Goal: Task Accomplishment & Management: Complete application form

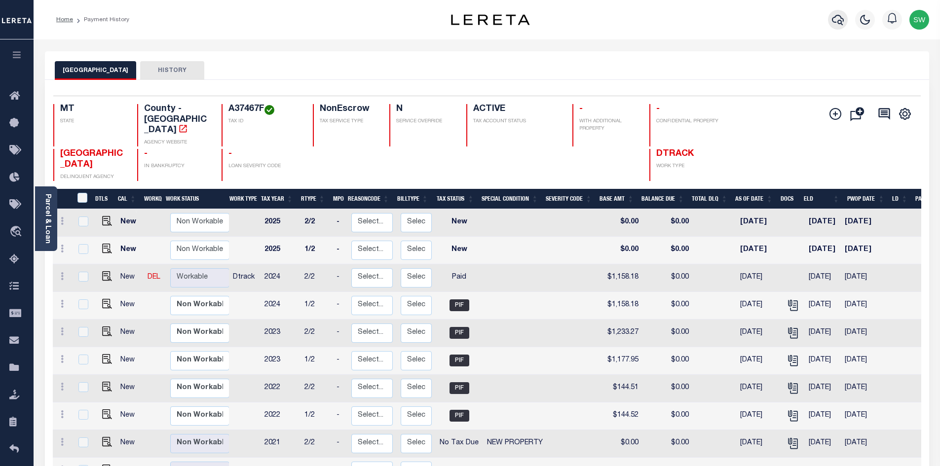
click at [840, 23] on icon "button" at bounding box center [838, 20] width 12 height 12
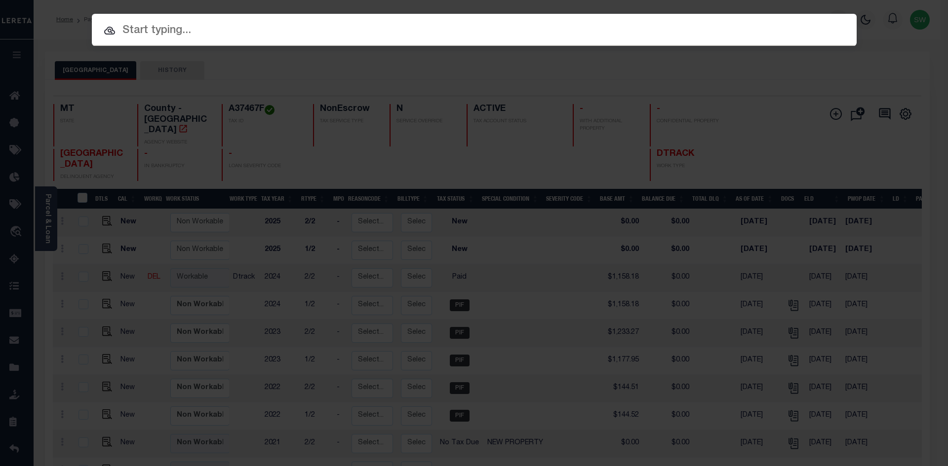
click at [159, 31] on input "text" at bounding box center [474, 30] width 765 height 17
paste input "A37467G"
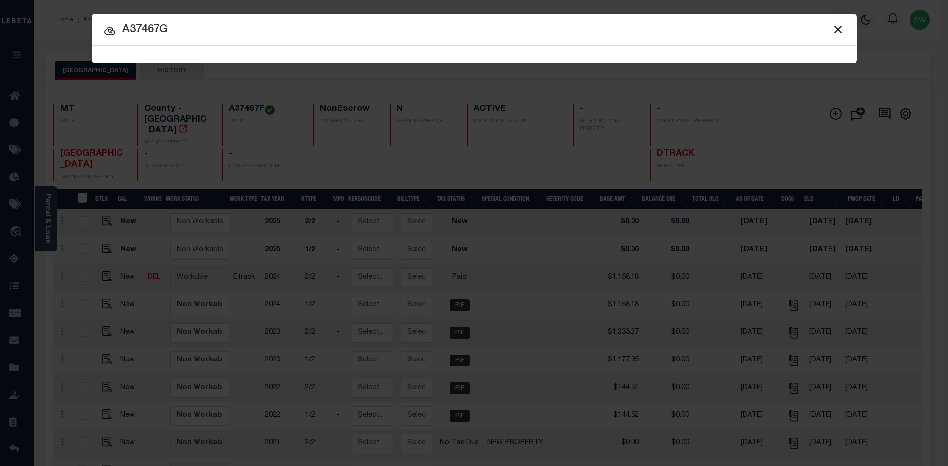
click at [182, 28] on input "A37467G" at bounding box center [474, 29] width 765 height 17
type input "A37467G"
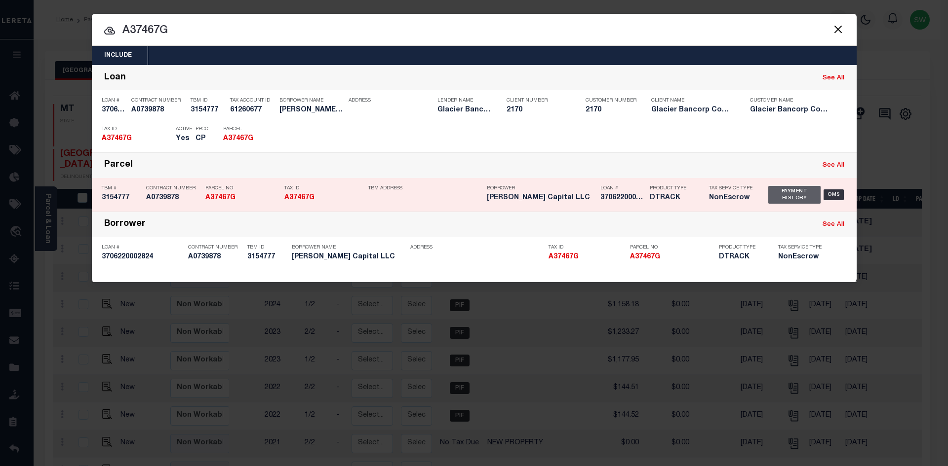
click at [795, 196] on div "Payment History" at bounding box center [794, 195] width 53 height 18
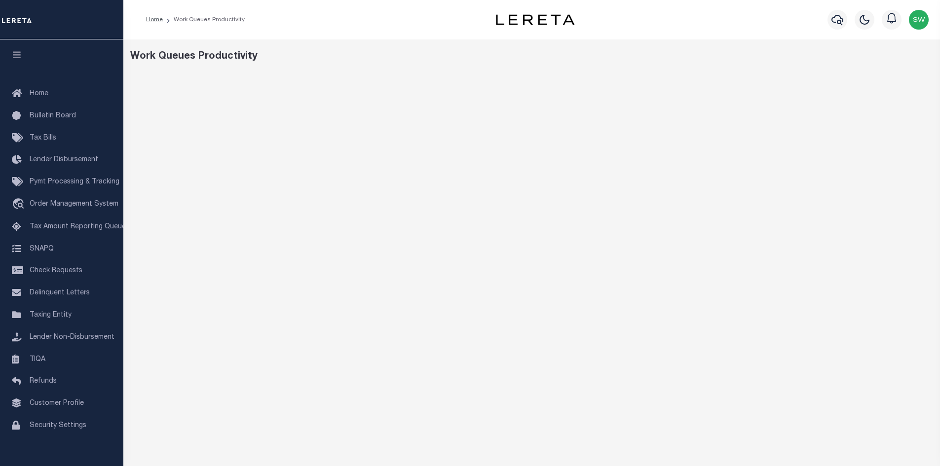
click at [407, 37] on div "Home Work Queues Productivity" at bounding box center [531, 19] width 817 height 39
click at [671, 54] on div "Work Queues Productivity" at bounding box center [532, 56] width 804 height 15
click at [647, 58] on div "Work Queues Productivity" at bounding box center [532, 56] width 804 height 15
click at [41, 92] on span "Home" at bounding box center [39, 93] width 19 height 7
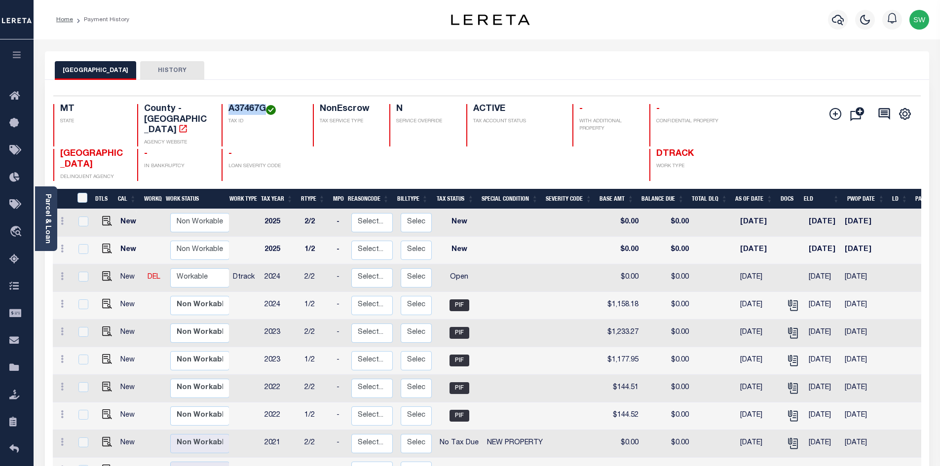
drag, startPoint x: 265, startPoint y: 105, endPoint x: 223, endPoint y: 107, distance: 42.0
click at [223, 107] on div "A37467G TAX ID" at bounding box center [261, 125] width 79 height 42
copy h4 "A37467G"
click at [61, 272] on icon at bounding box center [62, 276] width 3 height 8
click at [84, 306] on img at bounding box center [86, 311] width 10 height 10
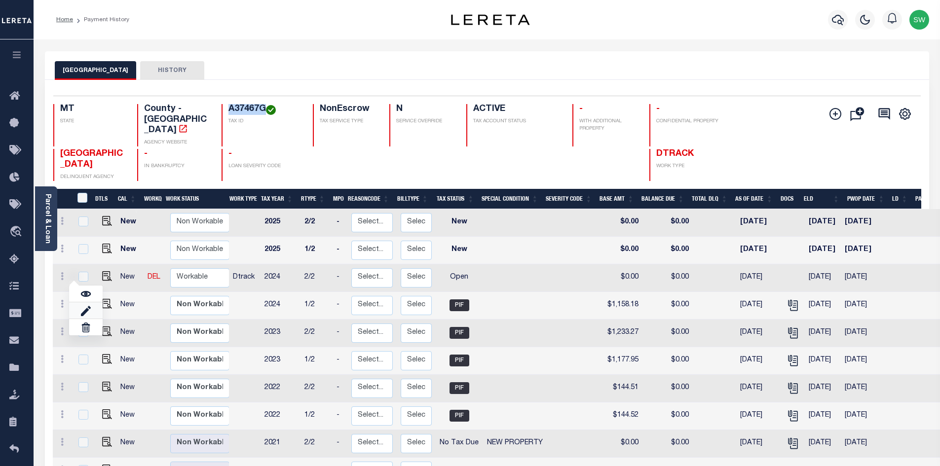
select select "OP2"
type input "$0.00"
type input "08/28/2025"
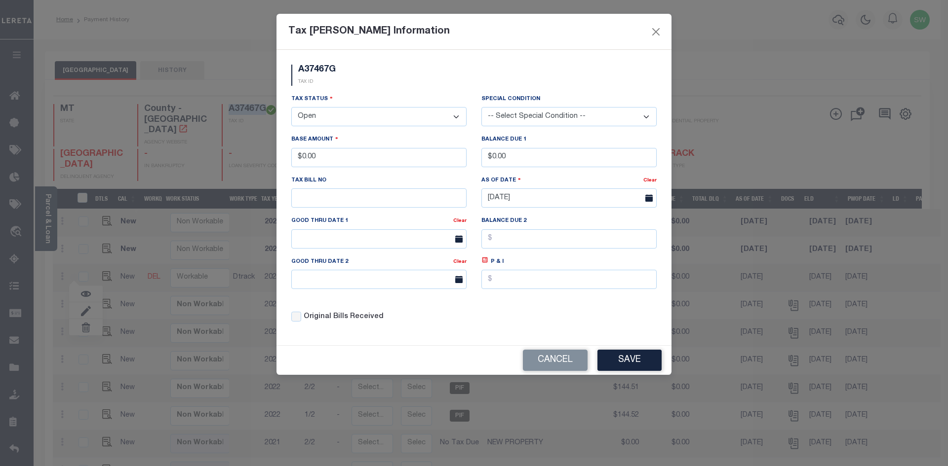
click at [458, 117] on select "- Select Status - Open Due/Unpaid Paid Incomplete No Tax Due Internal Refund Pr…" at bounding box center [378, 116] width 175 height 19
click at [457, 121] on select "- Select Status - Open Due/Unpaid Paid Incomplete No Tax Due Internal Refund Pr…" at bounding box center [378, 116] width 175 height 19
select select "PYD"
click at [291, 108] on select "- Select Status - Open Due/Unpaid Paid Incomplete No Tax Due Internal Refund Pr…" at bounding box center [378, 116] width 175 height 19
drag, startPoint x: 329, startPoint y: 163, endPoint x: 170, endPoint y: 162, distance: 158.9
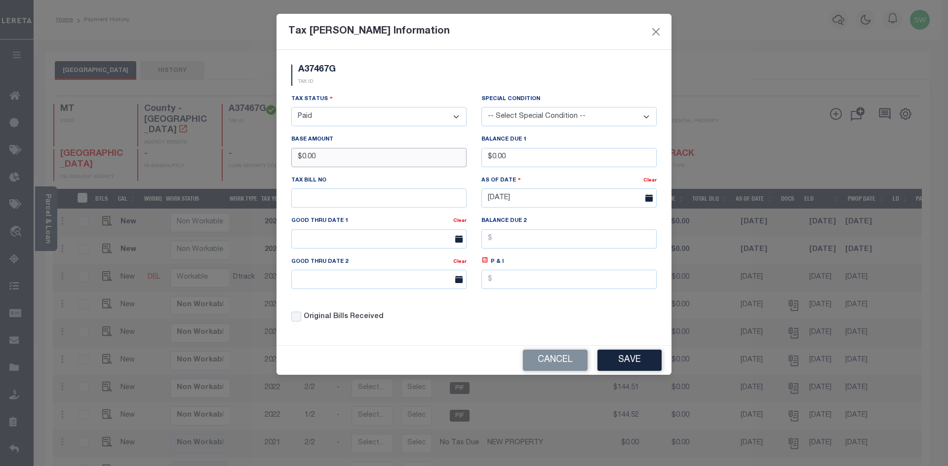
click at [170, 162] on div "Tax Bill Amount Information A37467G TAX ID Installment: TaxID: A37467G Tax Stat…" at bounding box center [474, 233] width 948 height 466
type input "$1,158.18"
drag, startPoint x: 386, startPoint y: 82, endPoint x: 411, endPoint y: 84, distance: 25.3
click at [386, 82] on div "A37467G TAX ID" at bounding box center [474, 79] width 380 height 29
click at [471, 313] on div "Original Bills Received" at bounding box center [379, 314] width 190 height 34
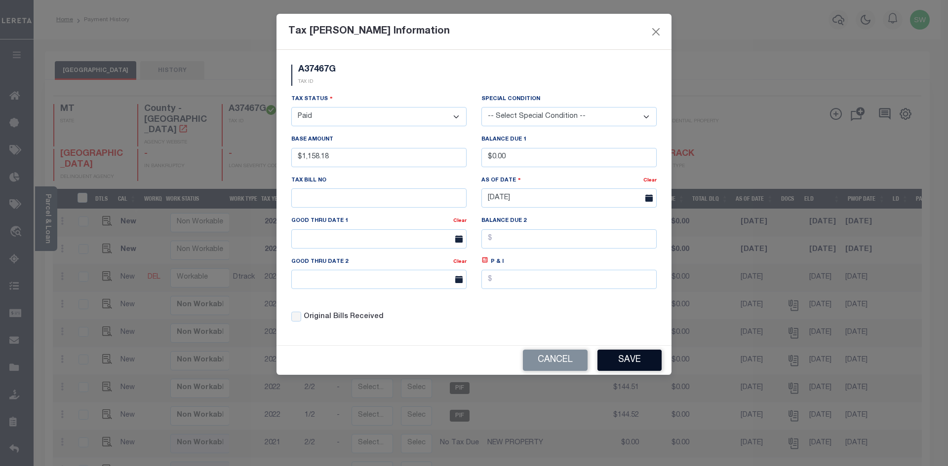
click at [629, 367] on button "Save" at bounding box center [629, 360] width 64 height 21
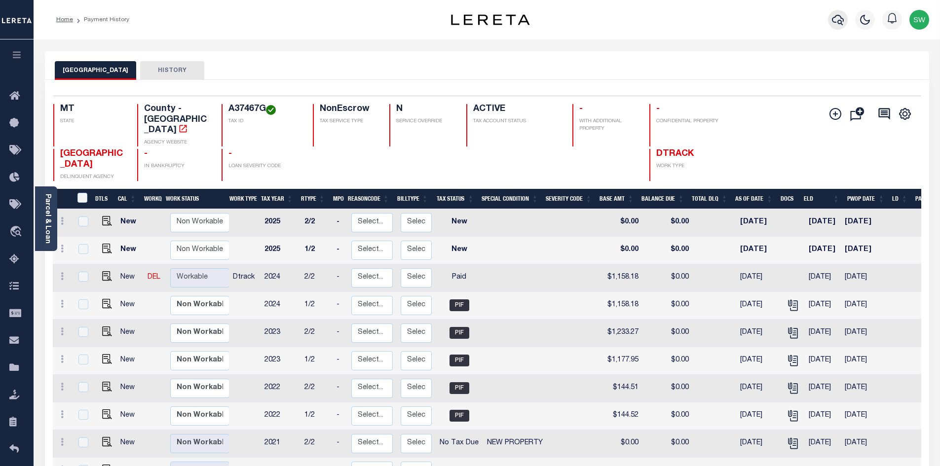
click at [833, 21] on icon "button" at bounding box center [838, 20] width 12 height 12
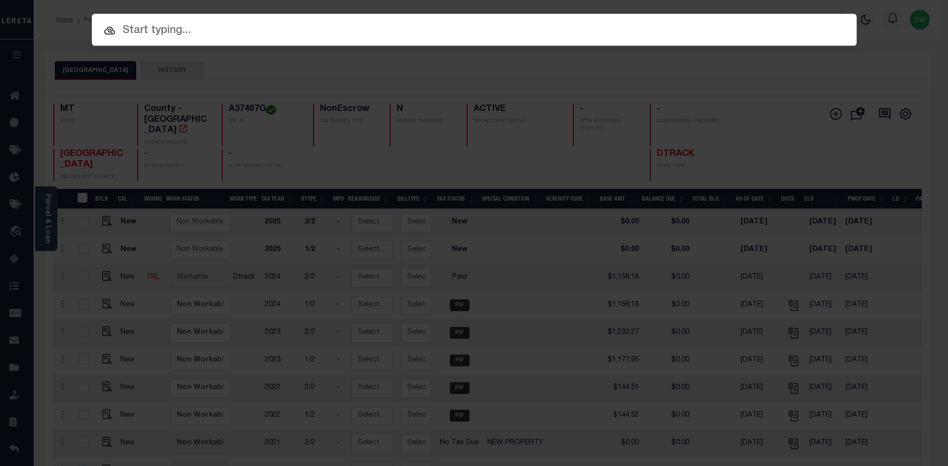
click at [136, 33] on input "text" at bounding box center [474, 30] width 765 height 17
paste input "A37467H"
type input "A37467H"
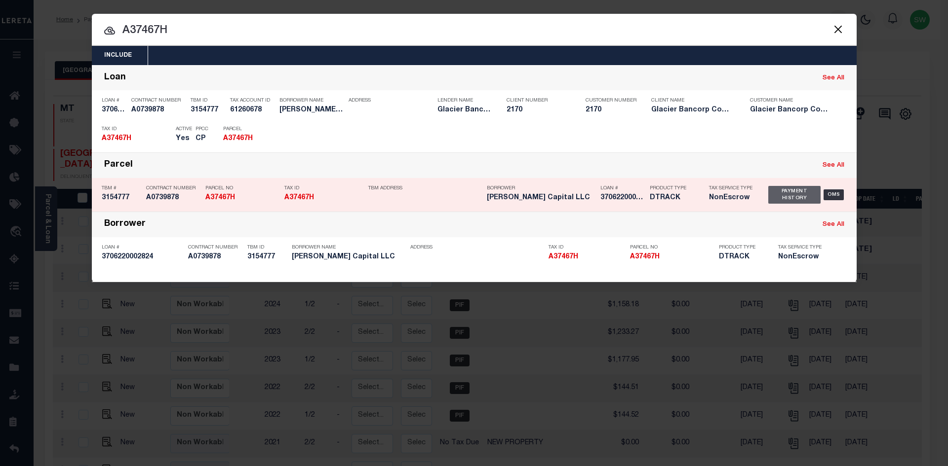
click at [772, 201] on div "Payment History" at bounding box center [794, 195] width 53 height 18
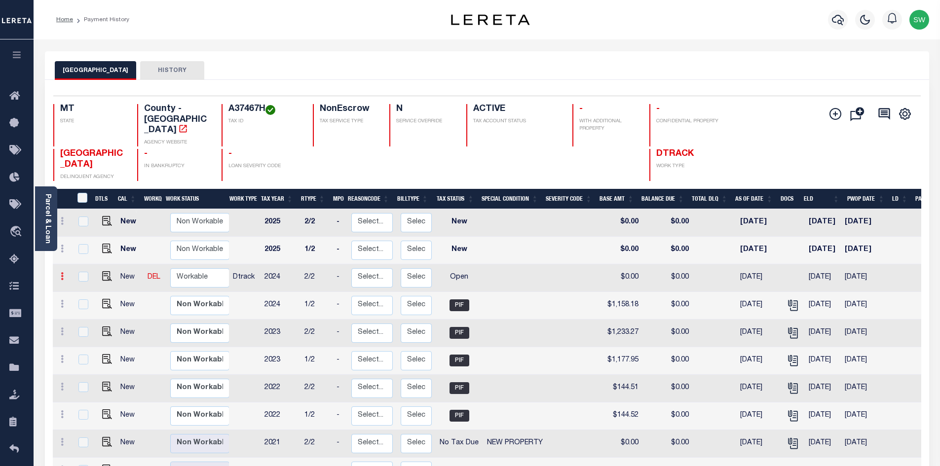
click at [59, 274] on link at bounding box center [62, 278] width 11 height 8
click at [91, 303] on link at bounding box center [86, 311] width 34 height 16
select select "OP2"
type input "$0.00"
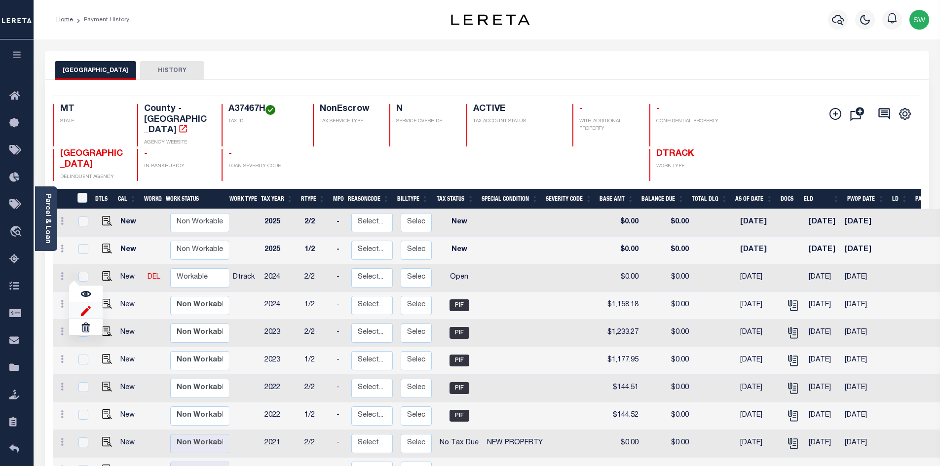
type input "[DATE]"
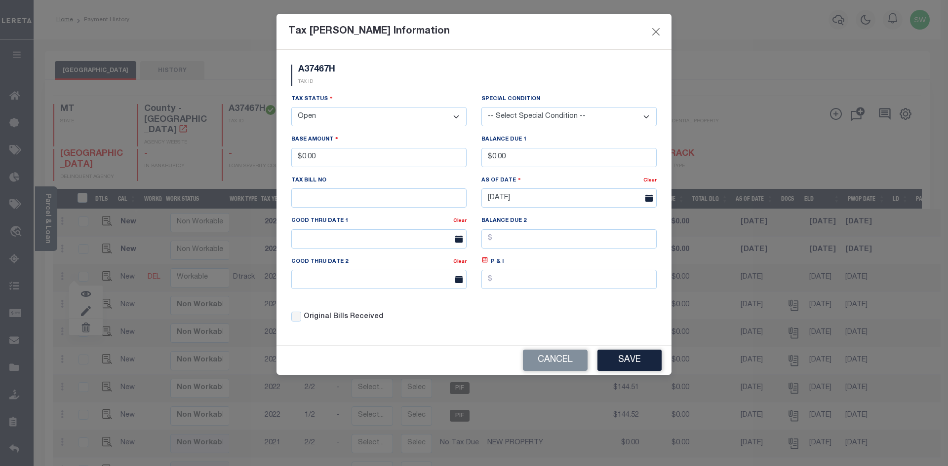
click at [453, 119] on select "- Select Status - Open Due/Unpaid Paid Incomplete No Tax Due Internal Refund Pr…" at bounding box center [378, 116] width 175 height 19
click at [455, 116] on select "- Select Status - Open Due/Unpaid Paid Incomplete No Tax Due Internal Refund Pr…" at bounding box center [378, 116] width 175 height 19
select select "PYD"
click at [291, 108] on select "- Select Status - Open Due/Unpaid Paid Incomplete No Tax Due Internal Refund Pr…" at bounding box center [378, 116] width 175 height 19
drag, startPoint x: 339, startPoint y: 164, endPoint x: 224, endPoint y: 170, distance: 115.2
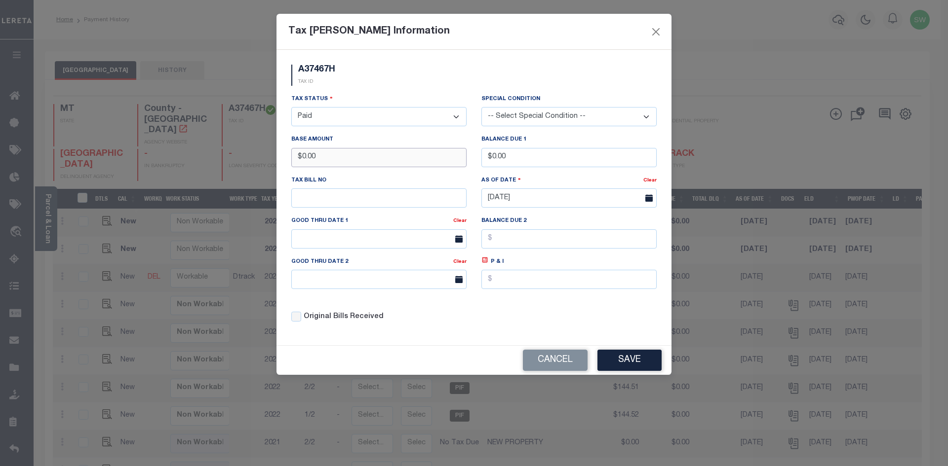
click at [224, 170] on div "Tax Bill Amount Information A37467H TAX ID Installment: TaxID: A37467H Tax Stat…" at bounding box center [474, 233] width 948 height 466
type input "$1,158.18"
click at [406, 91] on div "A37467H TAX ID" at bounding box center [474, 79] width 380 height 29
drag, startPoint x: 473, startPoint y: 300, endPoint x: 607, endPoint y: 346, distance: 141.1
click at [474, 300] on div "Tax Status - Select Status - Open Due/Unpaid Paid Incomplete No Tax Due Interna…" at bounding box center [474, 212] width 380 height 237
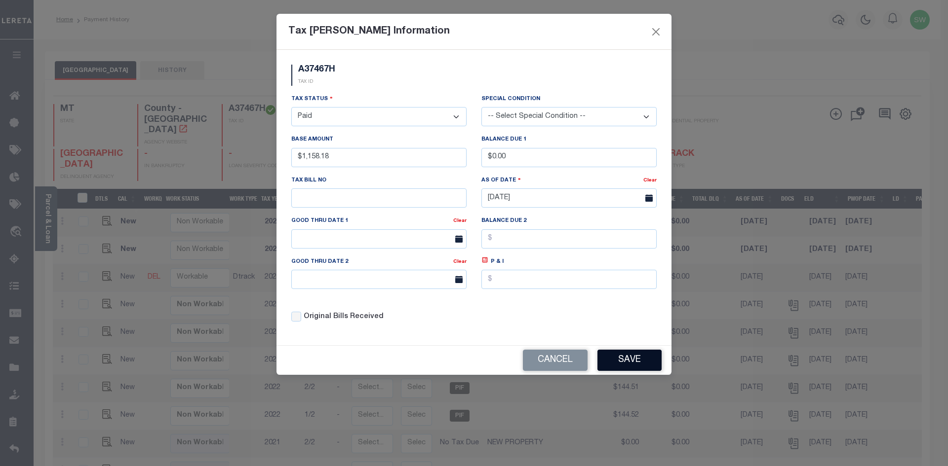
click at [638, 365] on button "Save" at bounding box center [629, 360] width 64 height 21
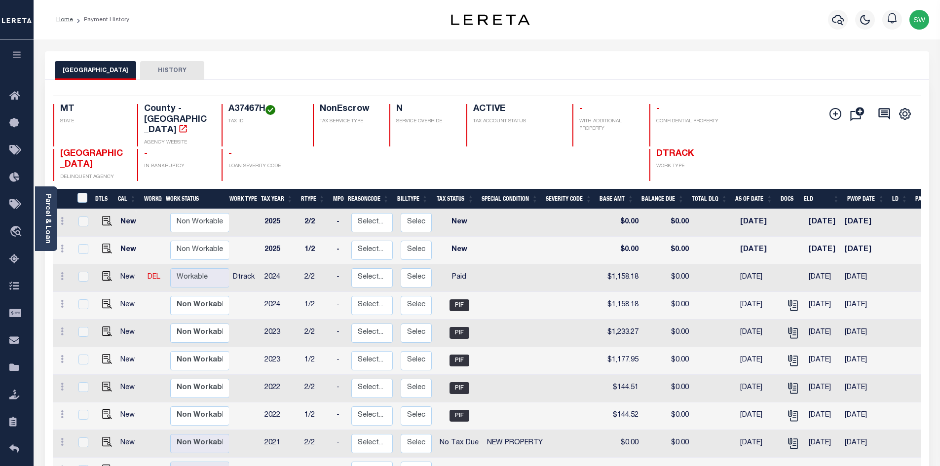
click at [429, 71] on div "YELLOWSTONE COUNTY HISTORY" at bounding box center [487, 70] width 865 height 18
click at [837, 18] on icon "button" at bounding box center [838, 20] width 12 height 12
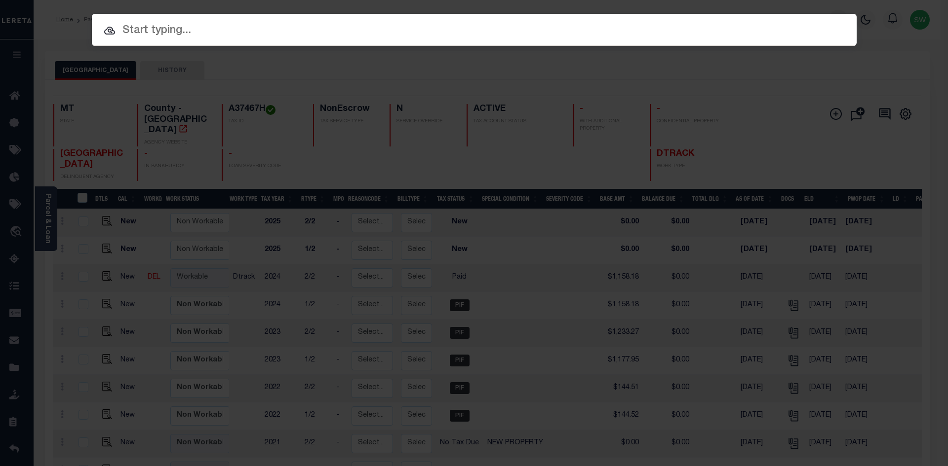
click at [132, 34] on input "text" at bounding box center [474, 30] width 765 height 17
paste input "A37467I"
type input "A37467I"
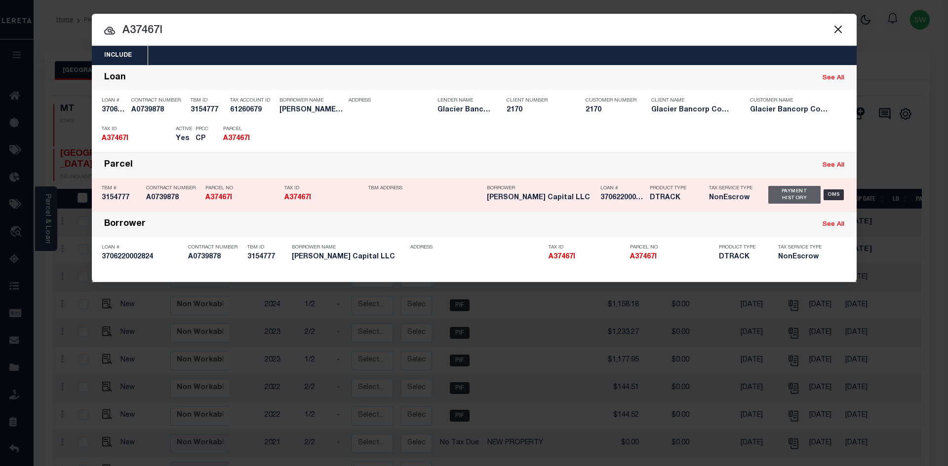
drag, startPoint x: 796, startPoint y: 191, endPoint x: 791, endPoint y: 187, distance: 5.9
click at [795, 191] on div "Payment History" at bounding box center [794, 195] width 53 height 18
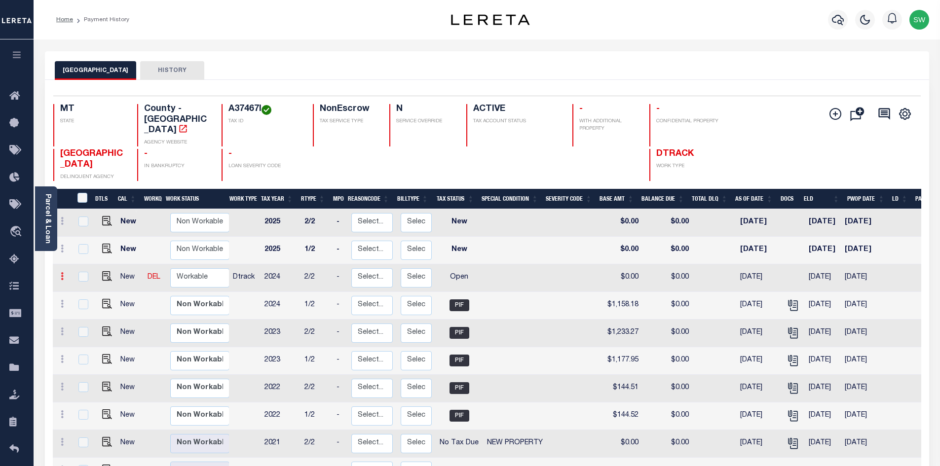
click at [64, 274] on link at bounding box center [62, 278] width 11 height 8
drag, startPoint x: 93, startPoint y: 297, endPoint x: 96, endPoint y: 286, distance: 11.4
click at [92, 303] on link at bounding box center [86, 311] width 34 height 16
select select "OP2"
type input "$0.00"
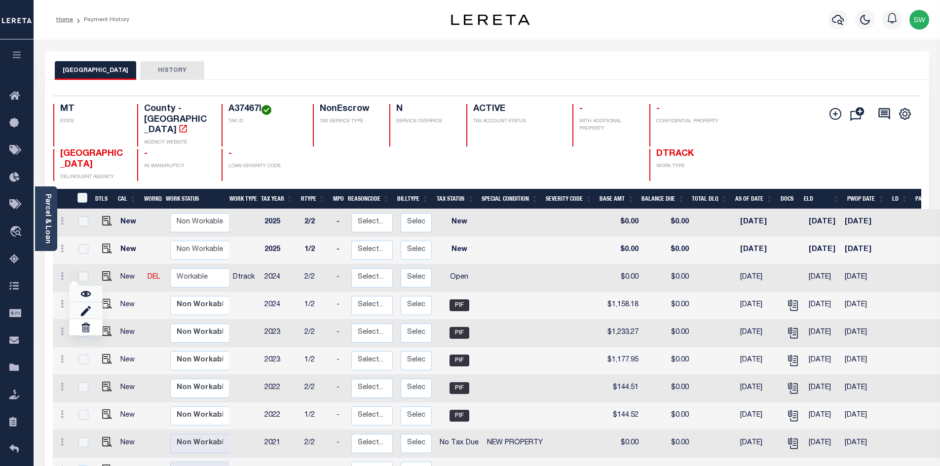
type input "$0.00"
type input "[DATE]"
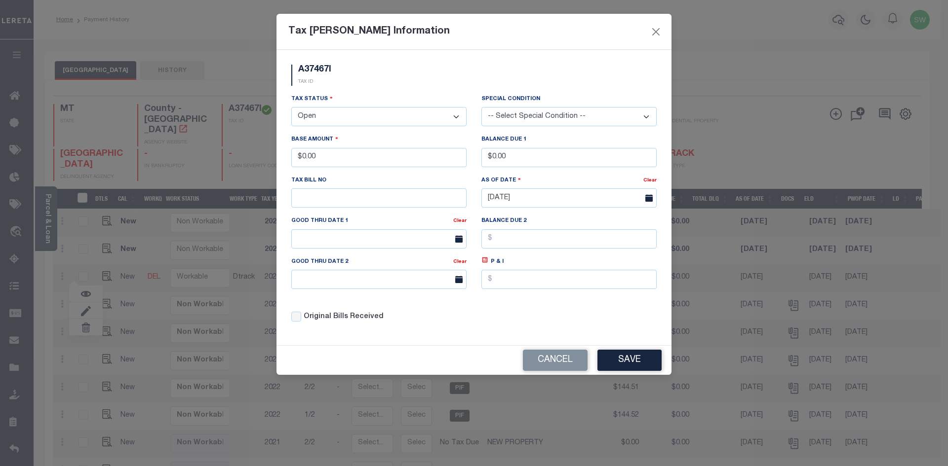
click at [458, 118] on select "- Select Status - Open Due/Unpaid Paid Incomplete No Tax Due Internal Refund Pr…" at bounding box center [378, 116] width 175 height 19
click at [457, 116] on select "- Select Status - Open Due/Unpaid Paid Incomplete No Tax Due Internal Refund Pr…" at bounding box center [378, 116] width 175 height 19
select select "PYD"
click at [291, 108] on select "- Select Status - Open Due/Unpaid Paid Incomplete No Tax Due Internal Refund Pr…" at bounding box center [378, 116] width 175 height 19
drag, startPoint x: 363, startPoint y: 149, endPoint x: 288, endPoint y: 159, distance: 75.8
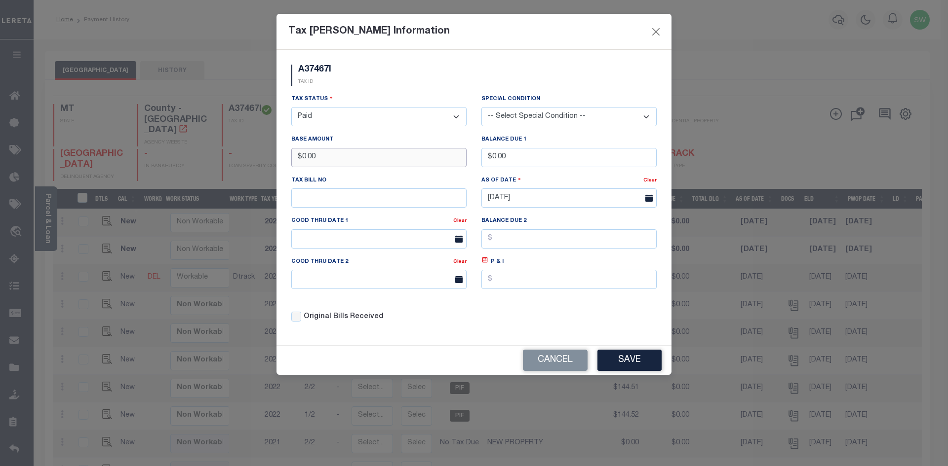
click at [288, 159] on div "Base Amount $0.00" at bounding box center [379, 154] width 190 height 40
type input "$1,158.18"
click at [388, 68] on div "A37467I TAX ID" at bounding box center [474, 79] width 380 height 29
click at [431, 66] on div "A37467I TAX ID" at bounding box center [474, 79] width 380 height 29
click at [625, 320] on div "Tax Status - Select Status - Open Due/Unpaid Paid Incomplete No Tax Due Interna…" at bounding box center [474, 212] width 380 height 237
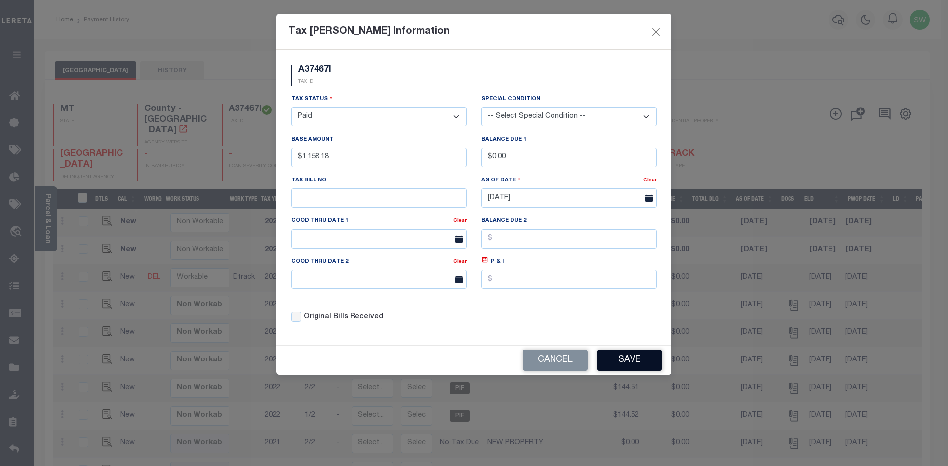
click at [628, 351] on div "Cancel Save" at bounding box center [473, 360] width 395 height 29
click at [639, 361] on button "Save" at bounding box center [629, 360] width 64 height 21
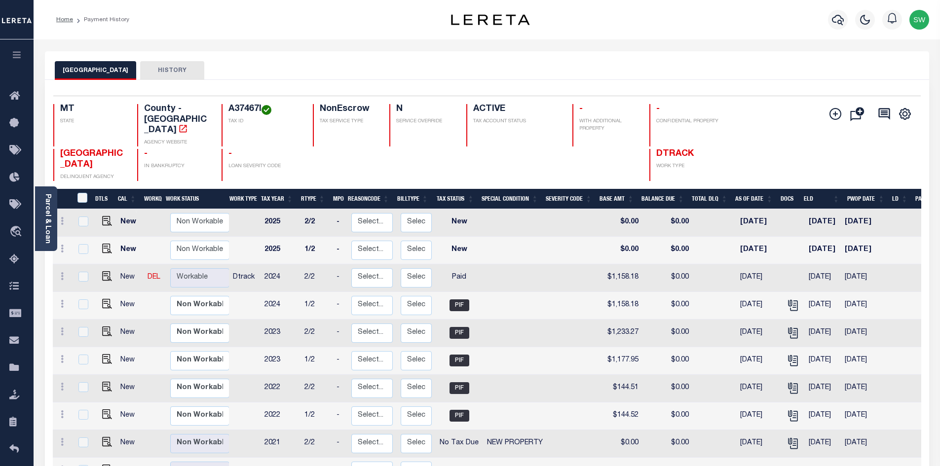
click at [320, 62] on div "YELLOWSTONE COUNTY HISTORY" at bounding box center [487, 70] width 865 height 18
click at [834, 20] on icon "button" at bounding box center [838, 20] width 12 height 12
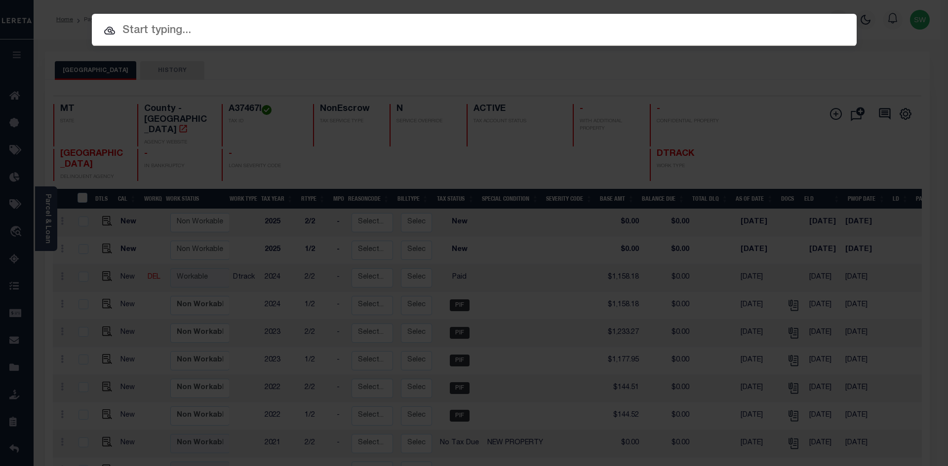
click at [151, 32] on input "text" at bounding box center [474, 30] width 765 height 17
paste input "A37467J"
type input "A37467J"
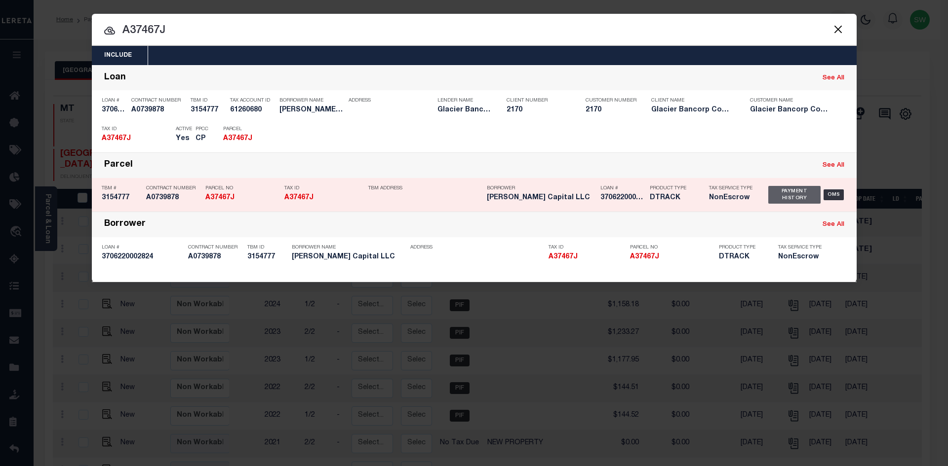
click at [785, 197] on div "Payment History" at bounding box center [794, 195] width 53 height 18
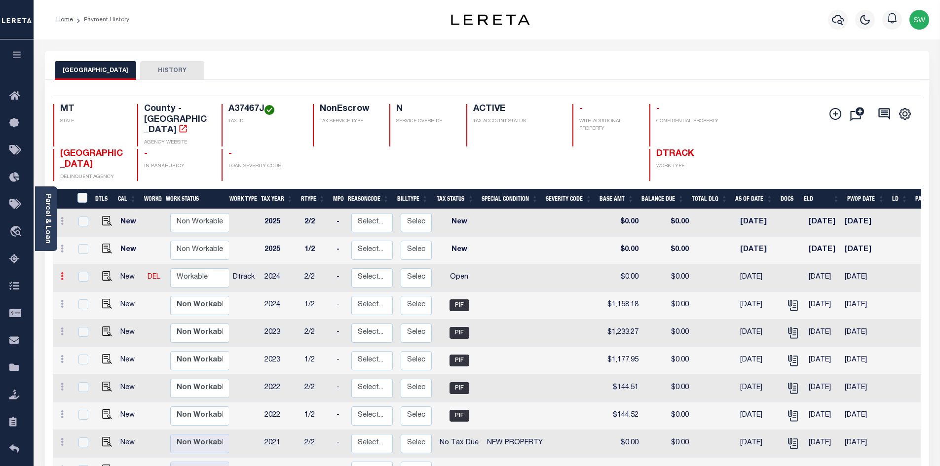
click at [63, 272] on icon at bounding box center [62, 276] width 3 height 8
click at [87, 306] on img at bounding box center [86, 311] width 10 height 10
select select "OP2"
type input "$0.00"
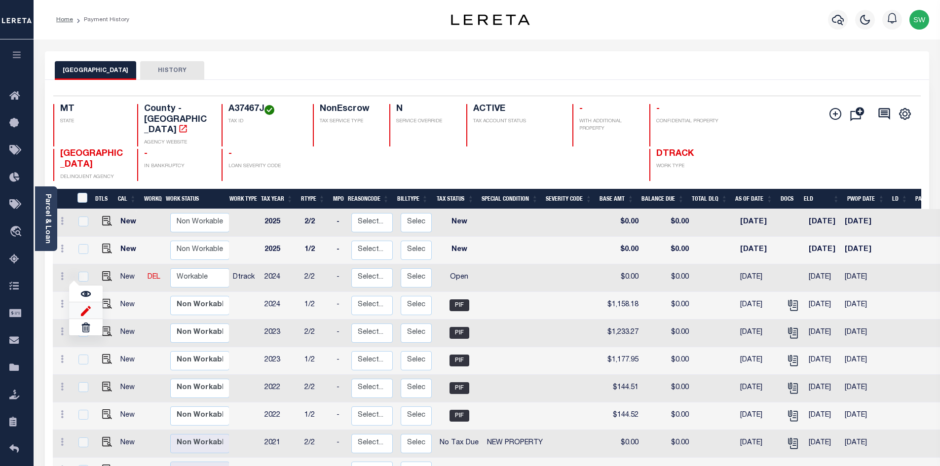
type input "[DATE]"
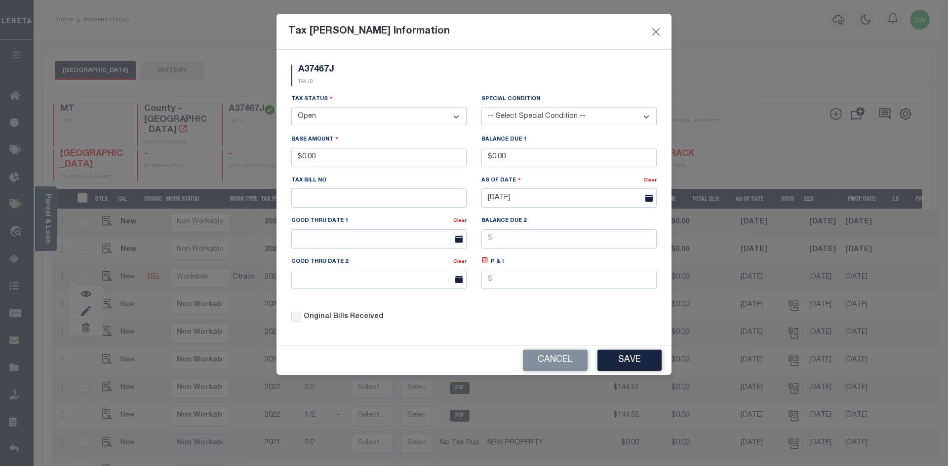
drag, startPoint x: 456, startPoint y: 117, endPoint x: 451, endPoint y: 125, distance: 8.9
click at [456, 117] on select "- Select Status - Open Due/Unpaid Paid Incomplete No Tax Due Internal Refund Pr…" at bounding box center [378, 116] width 175 height 19
click at [457, 119] on select "- Select Status - Open Due/Unpaid Paid Incomplete No Tax Due Internal Refund Pr…" at bounding box center [378, 116] width 175 height 19
select select "PYD"
click at [291, 108] on select "- Select Status - Open Due/Unpaid Paid Incomplete No Tax Due Internal Refund Pr…" at bounding box center [378, 116] width 175 height 19
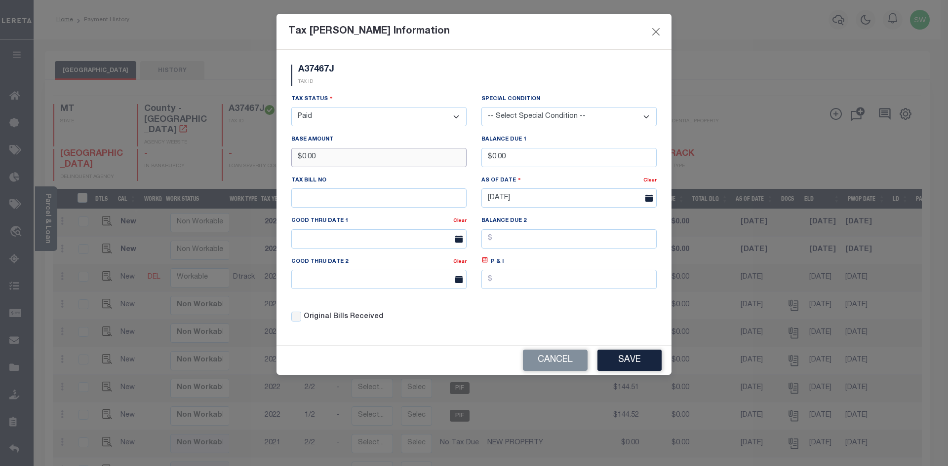
drag, startPoint x: 343, startPoint y: 156, endPoint x: 292, endPoint y: 160, distance: 51.5
click at [292, 160] on input "$0.00" at bounding box center [378, 157] width 175 height 19
type input "$1,158.18"
click at [394, 88] on div "A37467J TAX ID" at bounding box center [474, 79] width 380 height 29
click at [563, 323] on div "Tax Status - Select Status - Open Due/Unpaid Paid Incomplete No Tax Due Interna…" at bounding box center [474, 212] width 380 height 237
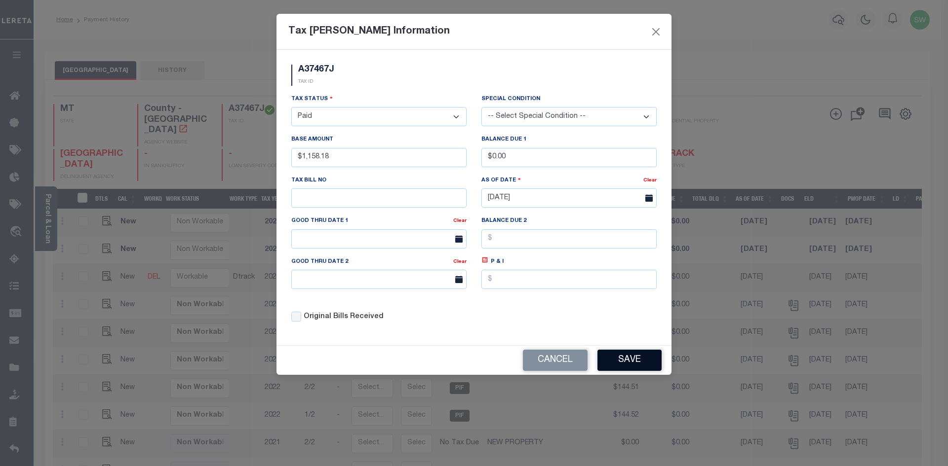
click at [615, 364] on button "Save" at bounding box center [629, 360] width 64 height 21
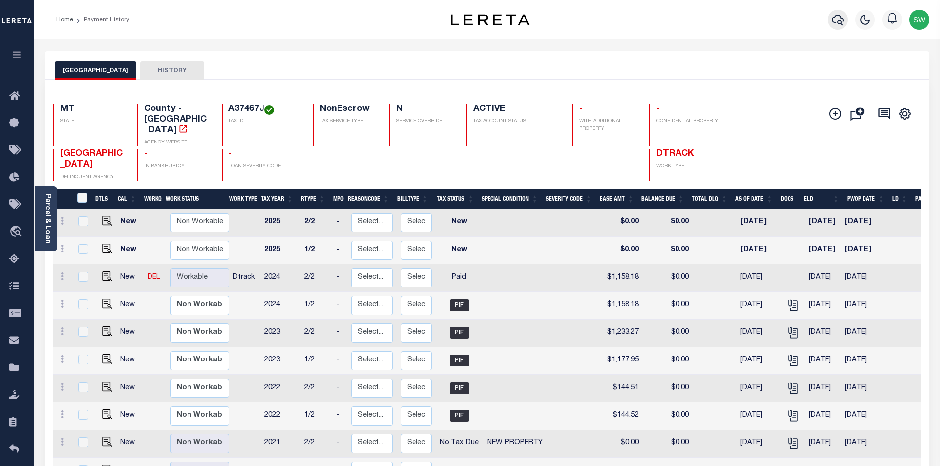
click at [840, 18] on icon "button" at bounding box center [838, 20] width 12 height 12
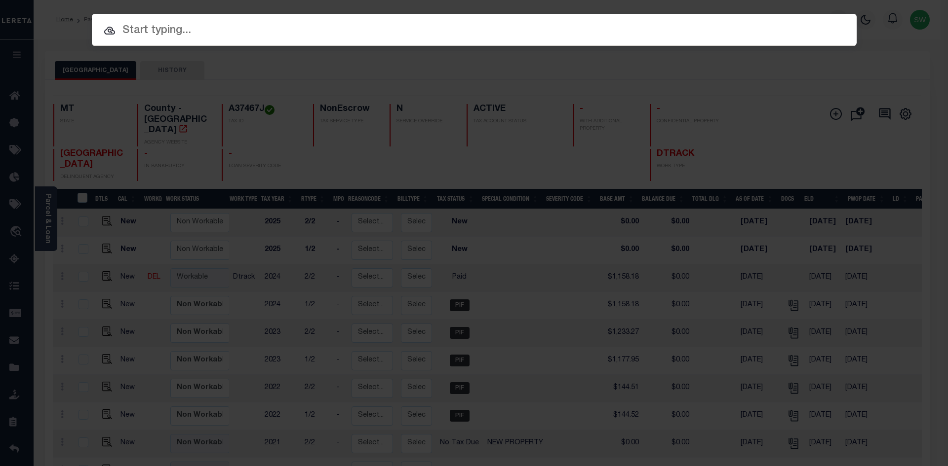
click at [148, 32] on input "text" at bounding box center [474, 30] width 765 height 17
paste input "C02475"
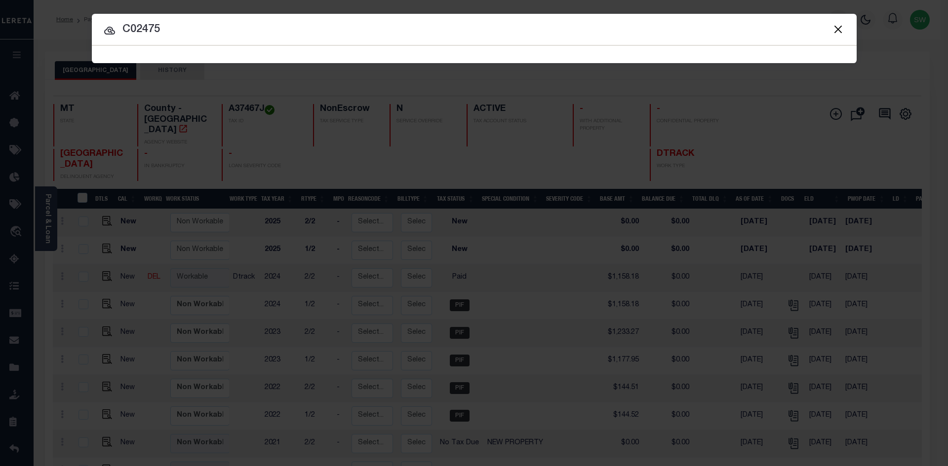
click at [226, 27] on input "C02475" at bounding box center [474, 29] width 765 height 17
type input "C02475"
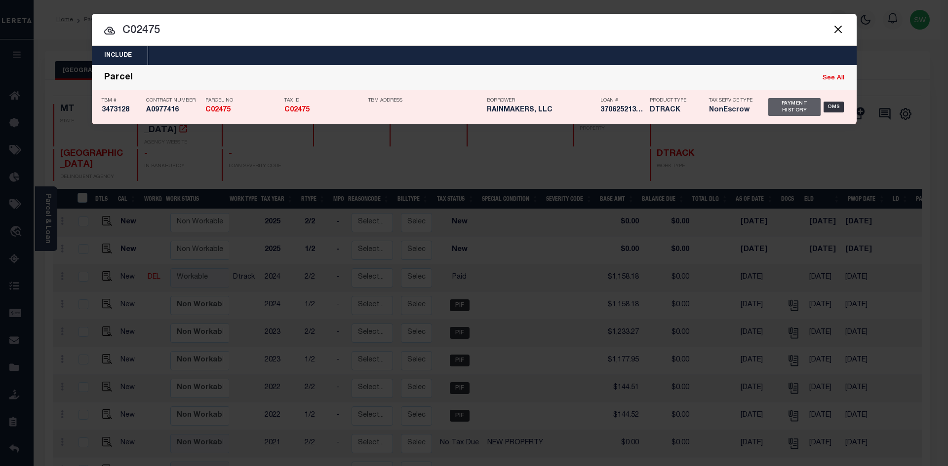
click at [804, 107] on div "Payment History" at bounding box center [794, 107] width 53 height 18
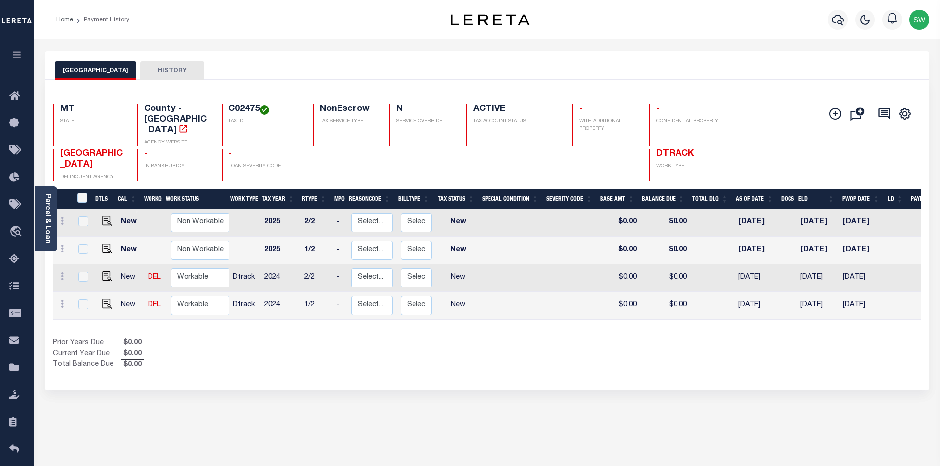
drag, startPoint x: 441, startPoint y: 345, endPoint x: 461, endPoint y: 335, distance: 22.5
click at [441, 345] on div "Prior Years Due $0.00 Current Year Due $0.00 Total Balance Due $0.00" at bounding box center [270, 354] width 434 height 33
click at [466, 324] on div "DTLS CAL WorkQ Work Status Work Type Tax Year RType MPO ReasonCode BillType Tax…" at bounding box center [487, 280] width 869 height 182
click at [61, 300] on icon at bounding box center [62, 304] width 3 height 8
click at [89, 279] on img at bounding box center [86, 284] width 10 height 10
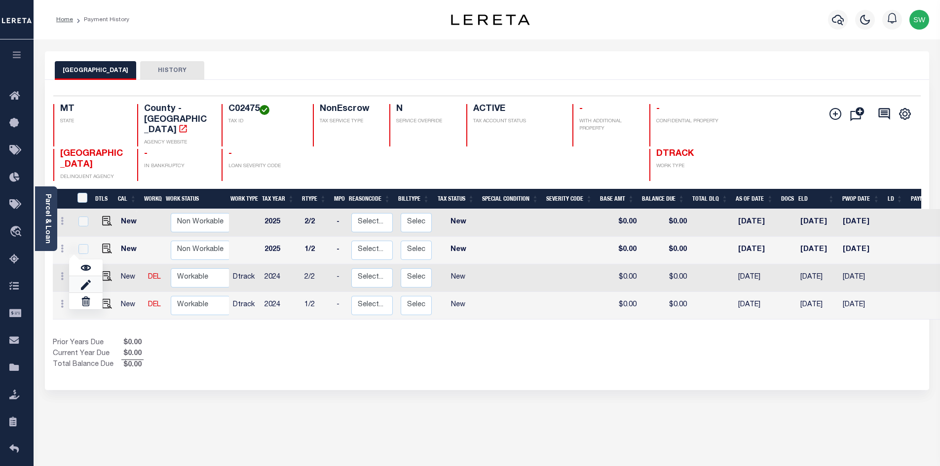
select select "NW2"
type input "$0.00"
type input "[DATE]"
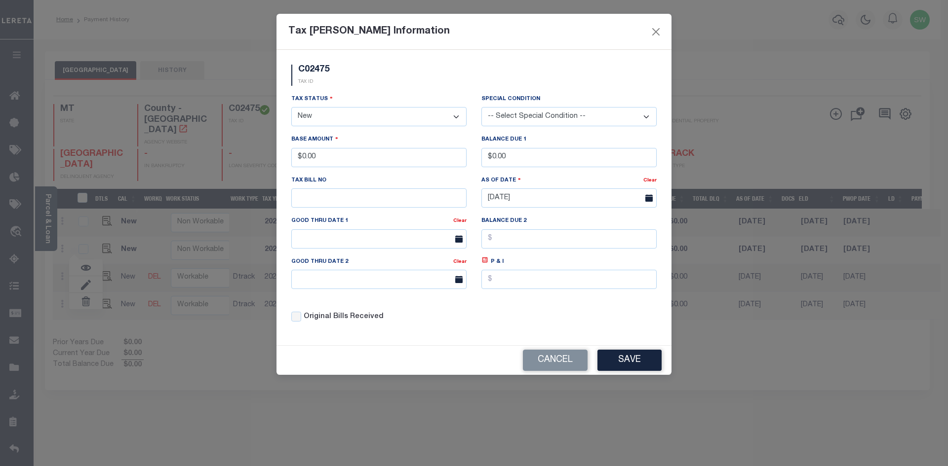
click at [458, 115] on select "- Select Status - Open Due/Unpaid Paid Incomplete No Tax Due Internal Refund Pr…" at bounding box center [378, 116] width 175 height 19
click at [459, 116] on select "- Select Status - Open Due/Unpaid Paid Incomplete No Tax Due Internal Refund Pr…" at bounding box center [378, 116] width 175 height 19
select select "PYD"
click at [291, 108] on select "- Select Status - Open Due/Unpaid Paid Incomplete No Tax Due Internal Refund Pr…" at bounding box center [378, 116] width 175 height 19
drag, startPoint x: 338, startPoint y: 152, endPoint x: 281, endPoint y: 162, distance: 57.8
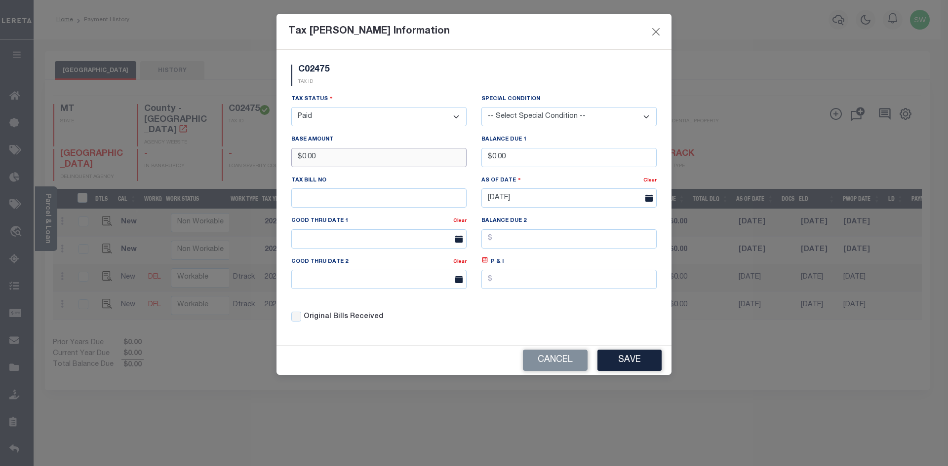
click at [281, 162] on div "C02475 TAX ID Installment: TaxID: C02475 Tax Status Open" at bounding box center [473, 198] width 395 height 296
click at [328, 161] on input "$1,447.7" at bounding box center [378, 157] width 175 height 19
click at [395, 79] on div "C02475 TAX ID" at bounding box center [474, 79] width 380 height 29
drag, startPoint x: 443, startPoint y: 329, endPoint x: 534, endPoint y: 339, distance: 91.4
click at [445, 330] on div "Original Bills Received" at bounding box center [379, 314] width 190 height 34
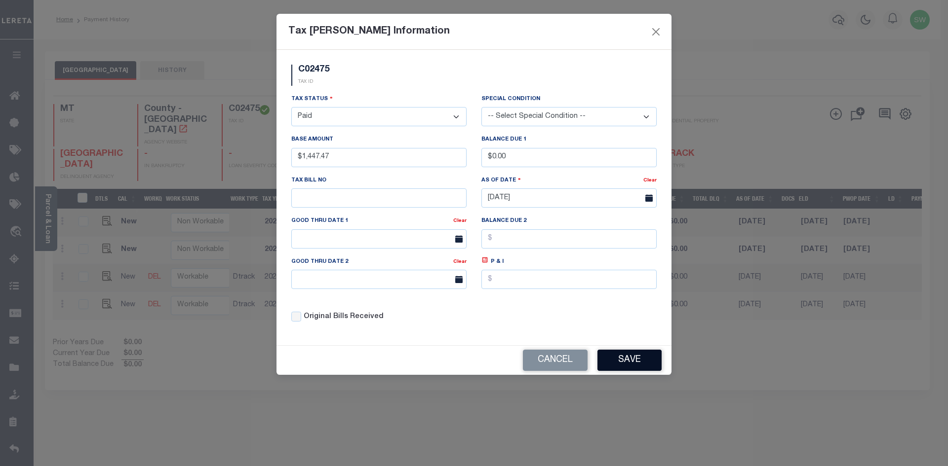
click at [647, 361] on button "Save" at bounding box center [629, 360] width 64 height 21
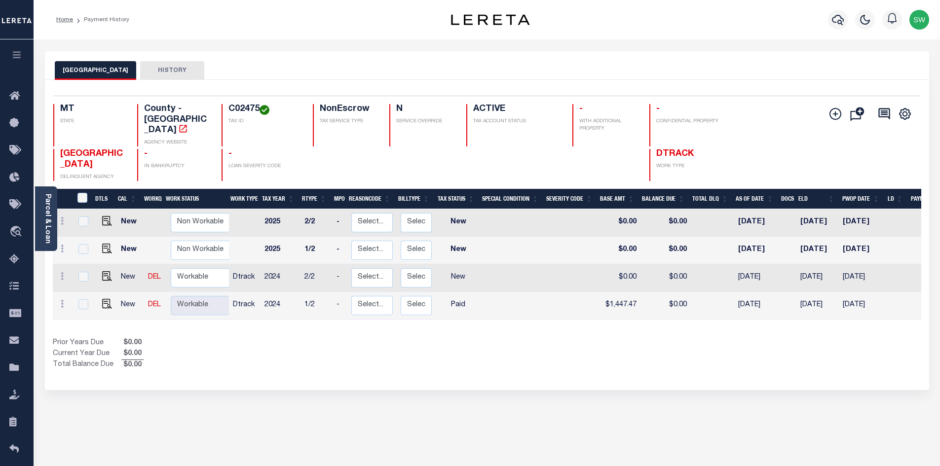
click at [520, 323] on div "DTLS CAL WorkQ Work Status Work Type Tax Year RType MPO ReasonCode BillType Tax…" at bounding box center [487, 280] width 869 height 182
click at [548, 339] on div "Show Tax Lines before Bill Release Date Prior Years Due $0.00 Current Year Due …" at bounding box center [487, 354] width 869 height 33
click at [59, 274] on link at bounding box center [62, 278] width 11 height 8
click at [61, 272] on icon at bounding box center [62, 276] width 3 height 8
click at [60, 274] on link at bounding box center [62, 278] width 11 height 8
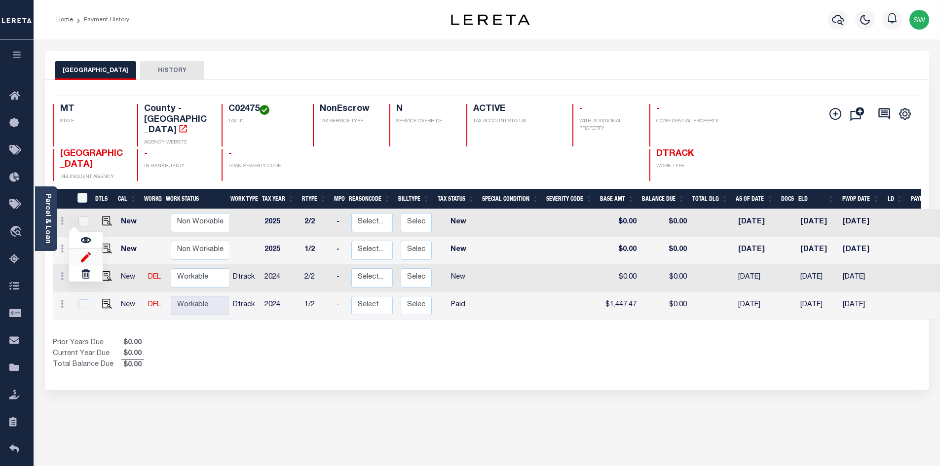
click at [87, 252] on img at bounding box center [86, 257] width 10 height 10
type input "$0.00"
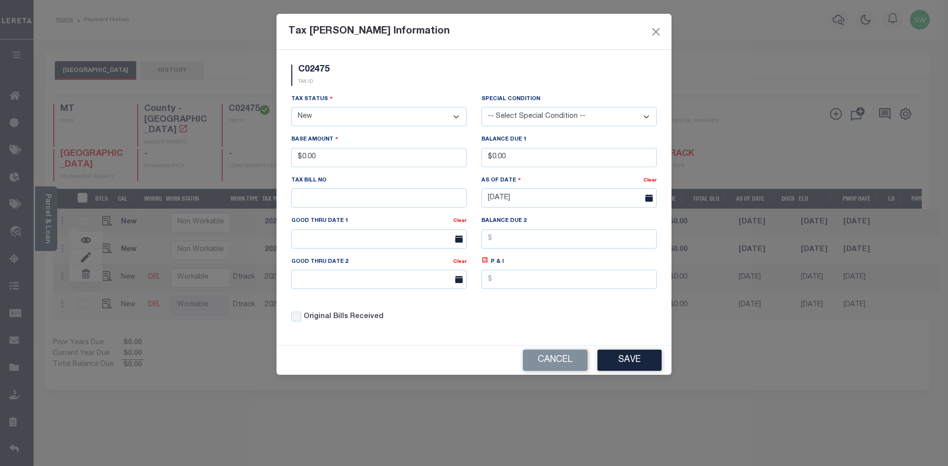
click at [456, 118] on select "- Select Status - Open Due/Unpaid Paid Incomplete No Tax Due Internal Refund Pr…" at bounding box center [378, 116] width 175 height 19
click at [458, 115] on select "- Select Status - Open Due/Unpaid Paid Incomplete No Tax Due Internal Refund Pr…" at bounding box center [378, 116] width 175 height 19
select select "PYD"
click at [291, 108] on select "- Select Status - Open Due/Unpaid Paid Incomplete No Tax Due Internal Refund Pr…" at bounding box center [378, 116] width 175 height 19
drag, startPoint x: 340, startPoint y: 160, endPoint x: 275, endPoint y: 162, distance: 64.2
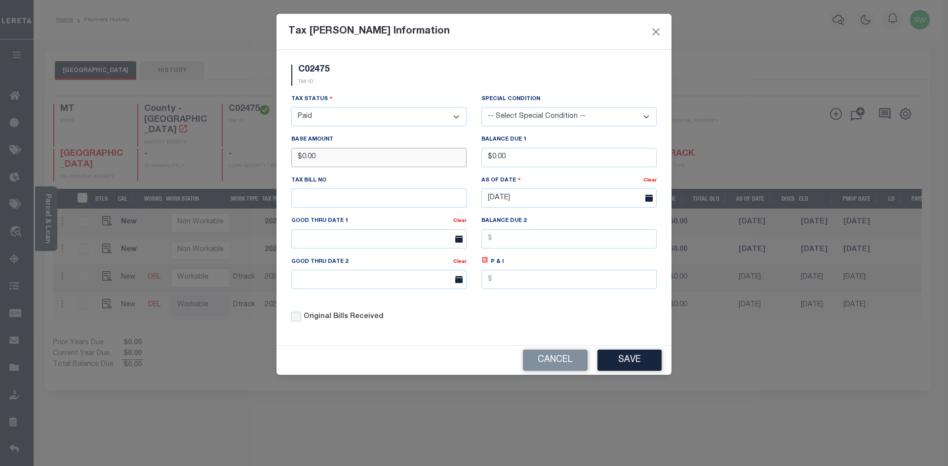
click at [275, 162] on div "Tax Bill Amount Information C02475 TAX ID Installment:" at bounding box center [474, 233] width 948 height 466
type input "$1,447.46"
drag, startPoint x: 356, startPoint y: 81, endPoint x: 395, endPoint y: 88, distance: 39.6
click at [356, 81] on div "C02475 TAX ID" at bounding box center [474, 79] width 380 height 29
click at [569, 325] on div "Tax Status - Select Status - Open Due/Unpaid Paid Incomplete No Tax Due Interna…" at bounding box center [474, 212] width 380 height 237
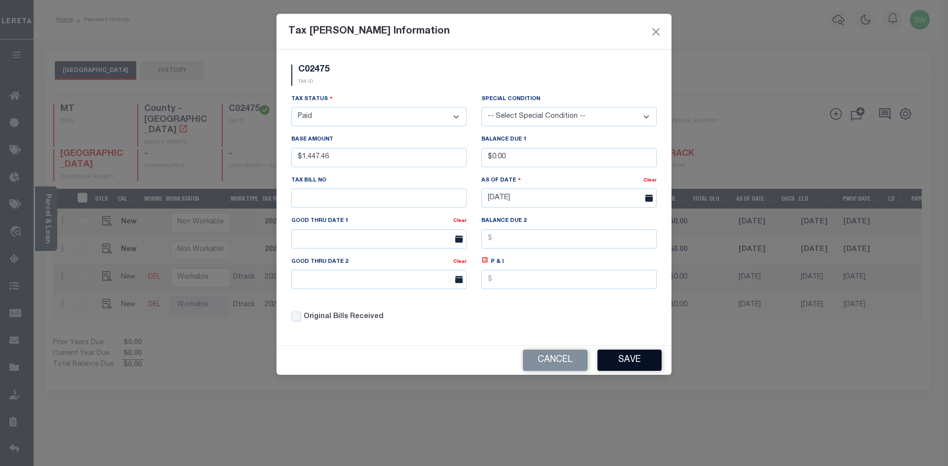
click at [621, 363] on button "Save" at bounding box center [629, 360] width 64 height 21
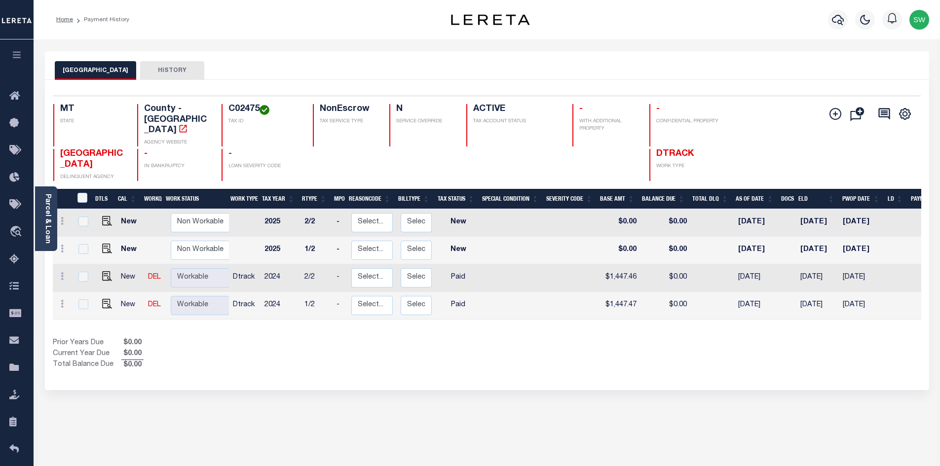
click at [539, 323] on div "DTLS CAL WorkQ Work Status Work Type Tax Year RType MPO ReasonCode BillType Tax…" at bounding box center [487, 280] width 869 height 182
click at [358, 338] on div "Prior Years Due $0.00 Current Year Due $0.00 Total Balance Due $0.00" at bounding box center [270, 354] width 434 height 33
drag, startPoint x: 512, startPoint y: 340, endPoint x: 619, endPoint y: 321, distance: 109.2
click at [512, 341] on div "Show Tax Lines before Bill Release Date Prior Years Due $0.00 Current Year Due …" at bounding box center [487, 354] width 869 height 33
click at [835, 17] on icon "button" at bounding box center [838, 20] width 12 height 10
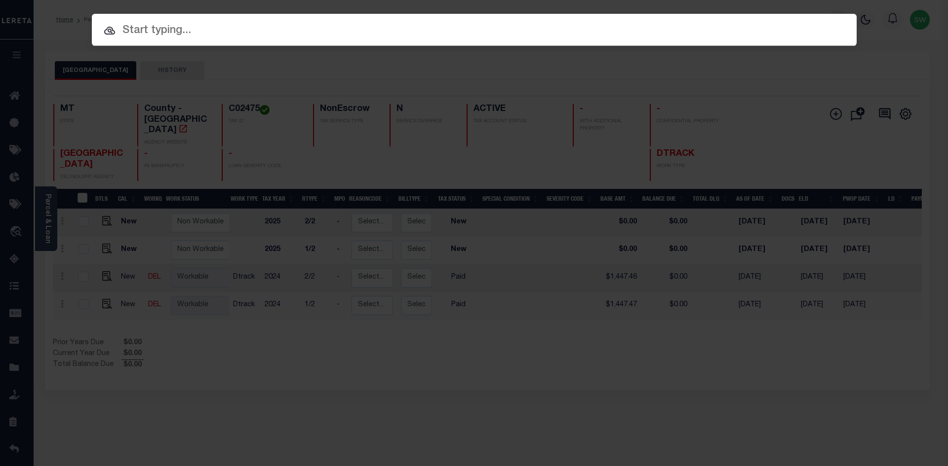
click at [172, 33] on input "text" at bounding box center [474, 30] width 765 height 17
paste input "C16718"
type input "C16718"
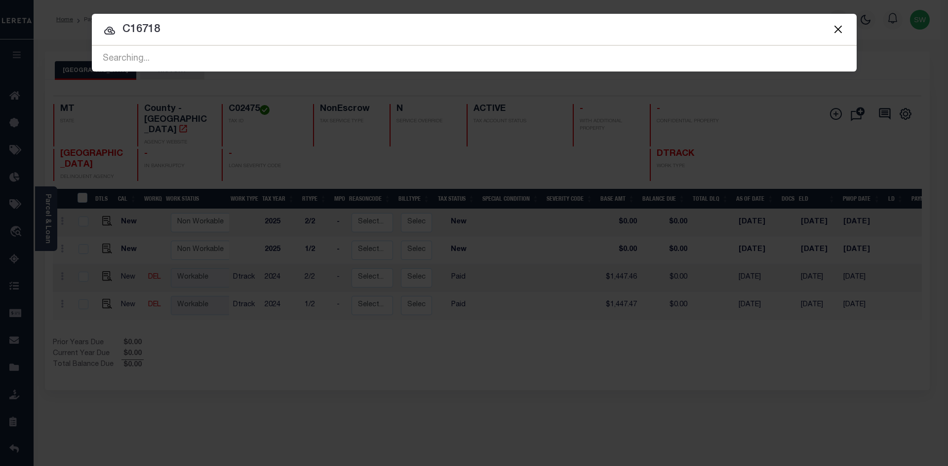
click at [207, 25] on input "C16718" at bounding box center [474, 29] width 765 height 17
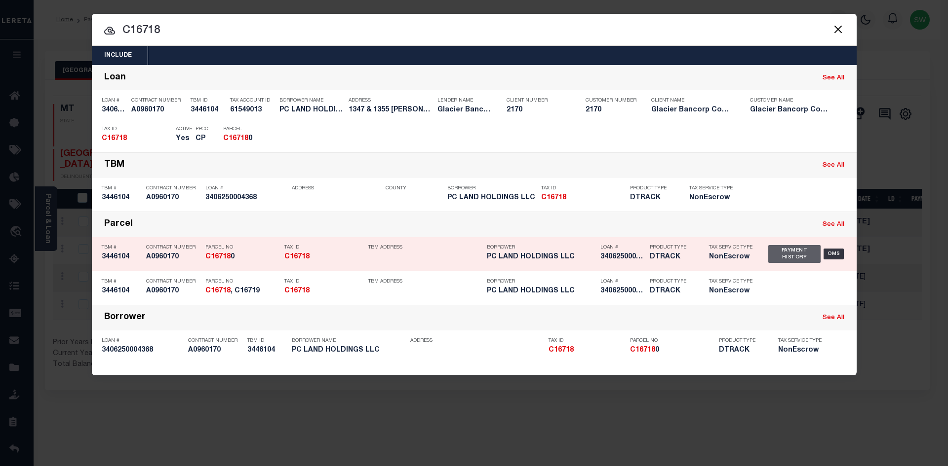
click at [782, 257] on div "Payment History" at bounding box center [794, 254] width 53 height 18
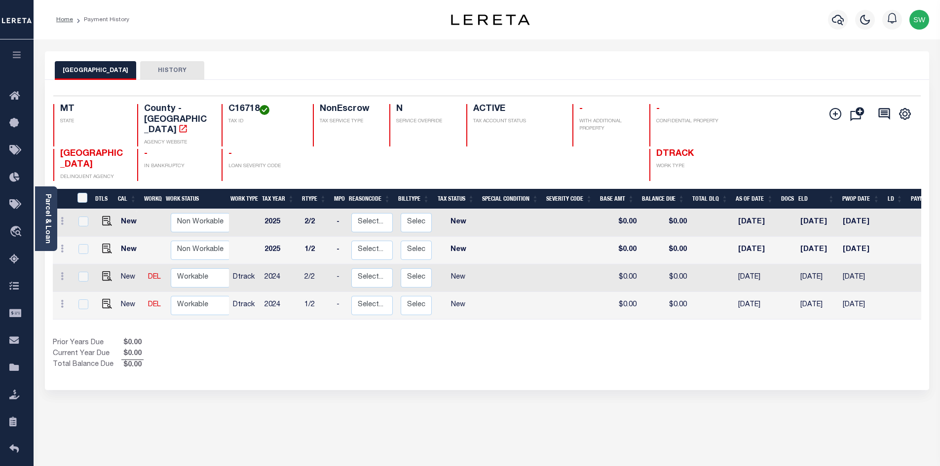
click at [516, 338] on div "Show Tax Lines before Bill Release Date Prior Years Due $0.00 Current Year Due …" at bounding box center [487, 354] width 869 height 33
drag, startPoint x: 260, startPoint y: 109, endPoint x: 226, endPoint y: 105, distance: 34.8
click at [226, 105] on div "C16718 TAX ID" at bounding box center [261, 125] width 79 height 42
copy h4 "C16718"
drag, startPoint x: 355, startPoint y: 334, endPoint x: 302, endPoint y: 303, distance: 61.5
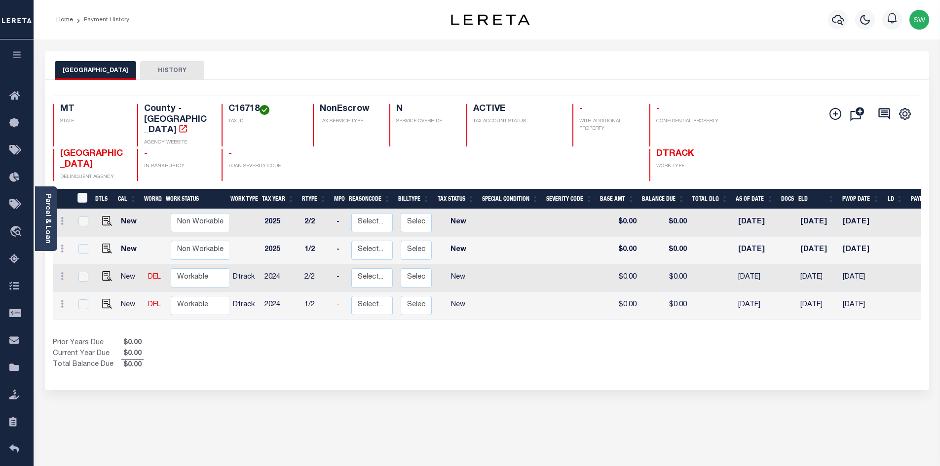
click at [354, 338] on div "Prior Years Due $0.00 Current Year Due $0.00 Total Balance Due $0.00" at bounding box center [270, 354] width 434 height 33
click at [65, 302] on link at bounding box center [62, 306] width 11 height 8
click at [87, 279] on img at bounding box center [86, 284] width 10 height 10
select select "NW2"
type input "$0.00"
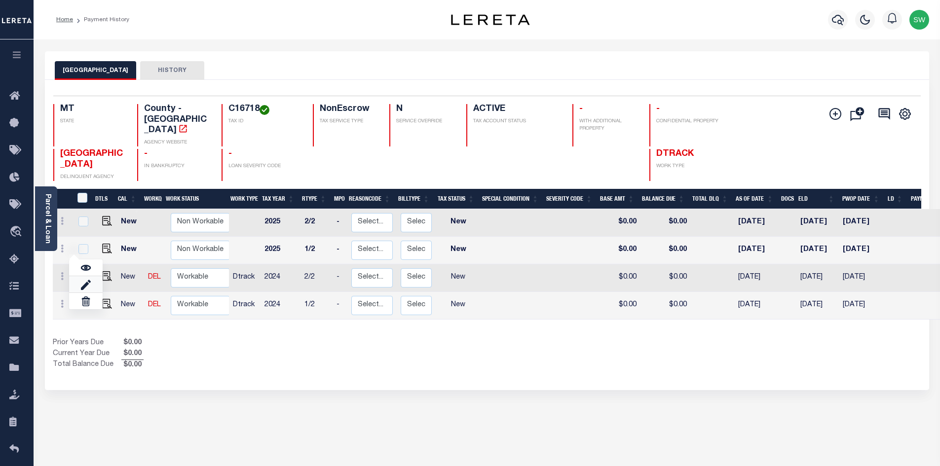
type input "$0.00"
type input "[DATE]"
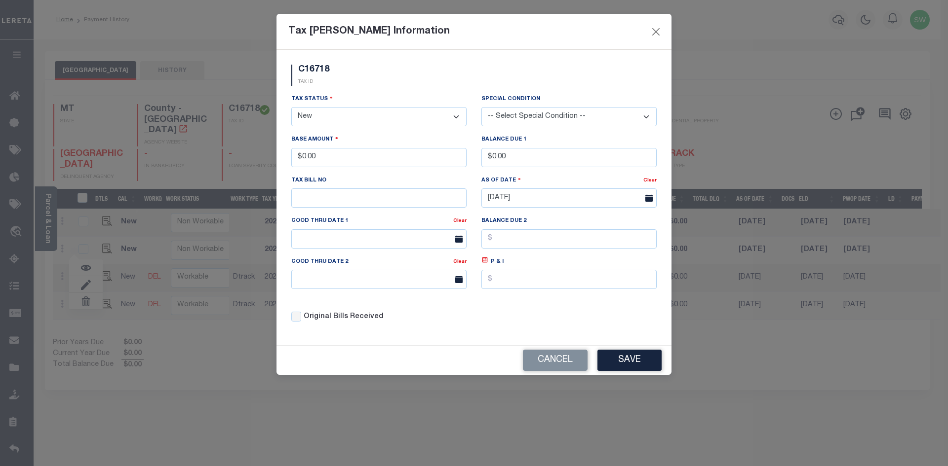
drag, startPoint x: 358, startPoint y: 119, endPoint x: 387, endPoint y: 115, distance: 29.5
click at [364, 118] on select "- Select Status - Open Due/Unpaid Paid Incomplete No Tax Due Internal Refund Pr…" at bounding box center [378, 116] width 175 height 19
drag, startPoint x: 453, startPoint y: 116, endPoint x: 455, endPoint y: 122, distance: 6.9
click at [453, 116] on select "- Select Status - Open Due/Unpaid Paid Incomplete No Tax Due Internal Refund Pr…" at bounding box center [378, 116] width 175 height 19
select select "PYD"
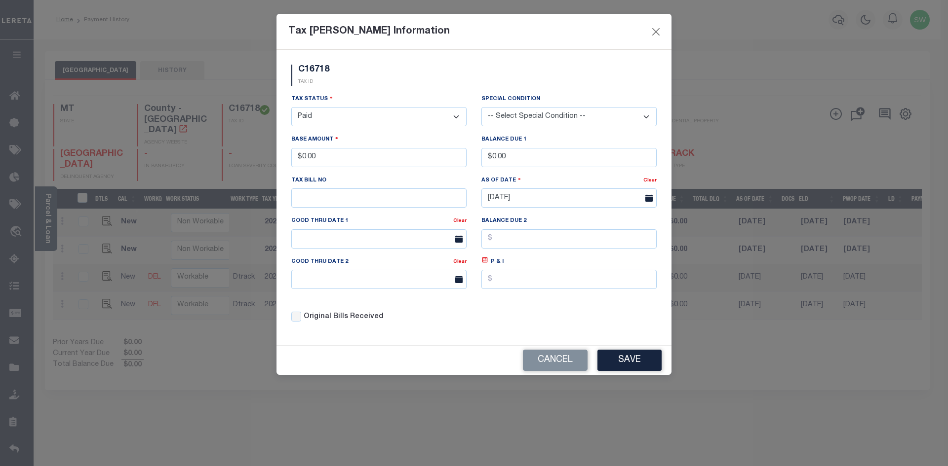
click at [291, 108] on select "- Select Status - Open Due/Unpaid Paid Incomplete No Tax Due Internal Refund Pr…" at bounding box center [378, 116] width 175 height 19
drag, startPoint x: 343, startPoint y: 155, endPoint x: 238, endPoint y: 167, distance: 105.4
click at [238, 167] on div "Tax Bill Amount Information C16718 TAX ID Installment:" at bounding box center [474, 233] width 948 height 466
click at [362, 82] on div "C16718 TAX ID" at bounding box center [474, 79] width 380 height 29
click at [500, 329] on div "Tax Status - Select Status - Open Due/Unpaid Paid Incomplete No Tax Due Interna…" at bounding box center [474, 212] width 380 height 237
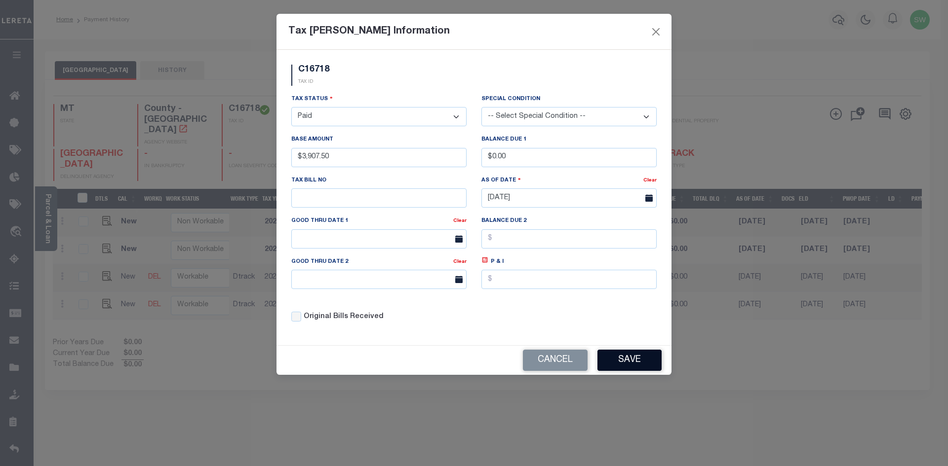
click at [599, 360] on button "Save" at bounding box center [629, 360] width 64 height 21
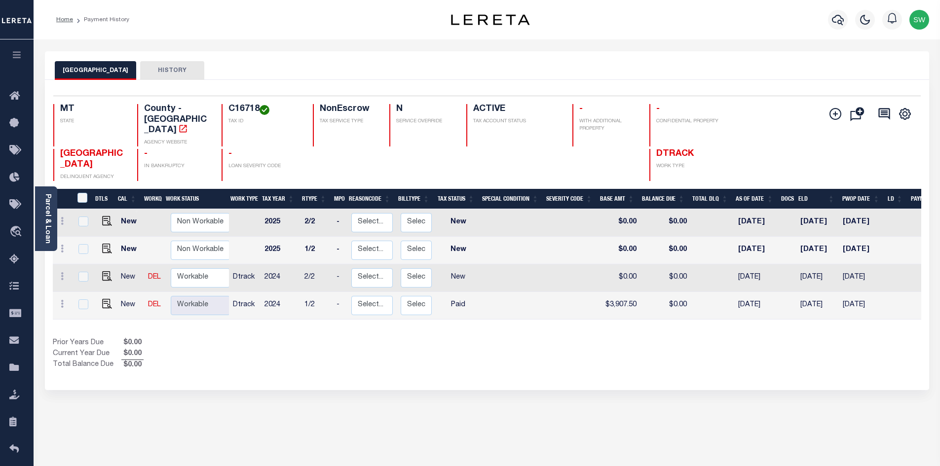
drag, startPoint x: 495, startPoint y: 376, endPoint x: 400, endPoint y: 308, distance: 117.0
click at [495, 376] on div "Selected 4 Results 1 Items per page 25 50 100 MT STATE C16718 N" at bounding box center [487, 235] width 885 height 310
click at [63, 272] on icon at bounding box center [62, 276] width 3 height 8
click at [89, 252] on img at bounding box center [86, 257] width 10 height 10
type input "$0.00"
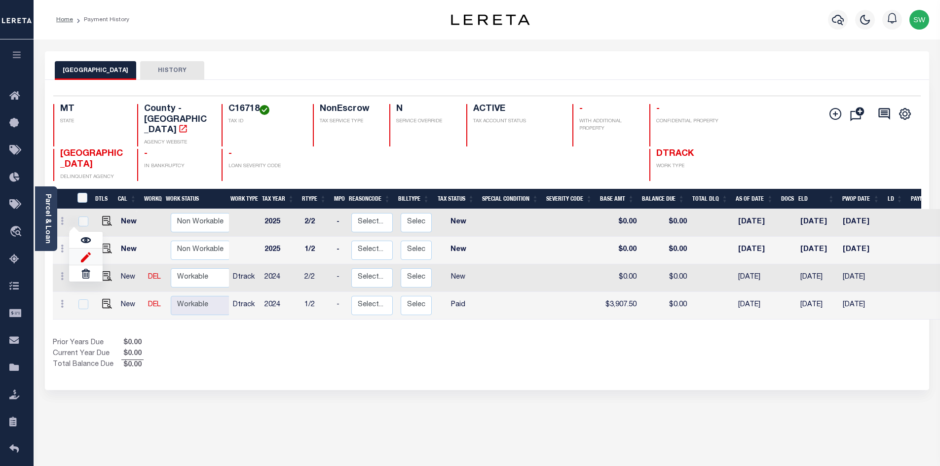
type input "$0.00"
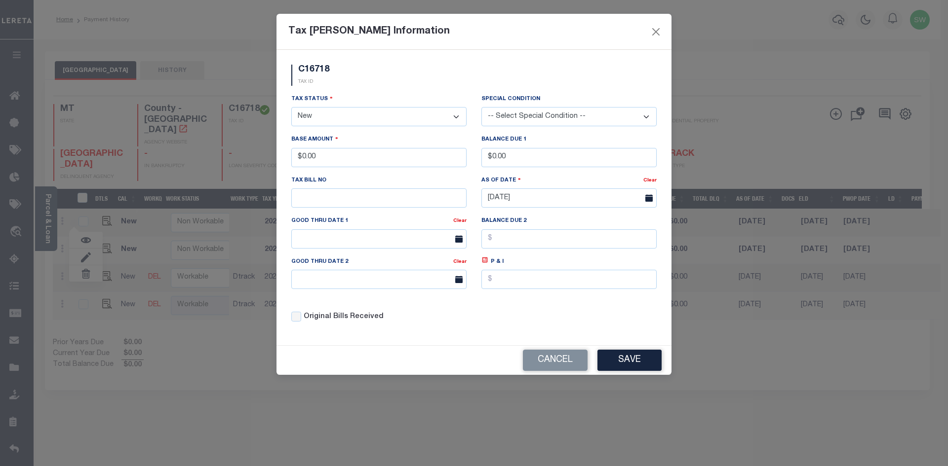
click at [453, 116] on select "- Select Status - Open Due/Unpaid Paid Incomplete No Tax Due Internal Refund Pr…" at bounding box center [378, 116] width 175 height 19
click at [451, 118] on select "- Select Status - Open Due/Unpaid Paid Incomplete No Tax Due Internal Refund Pr…" at bounding box center [378, 116] width 175 height 19
select select "PYD"
click at [291, 108] on select "- Select Status - Open Due/Unpaid Paid Incomplete No Tax Due Internal Refund Pr…" at bounding box center [378, 116] width 175 height 19
drag, startPoint x: 374, startPoint y: 100, endPoint x: 352, endPoint y: 160, distance: 63.7
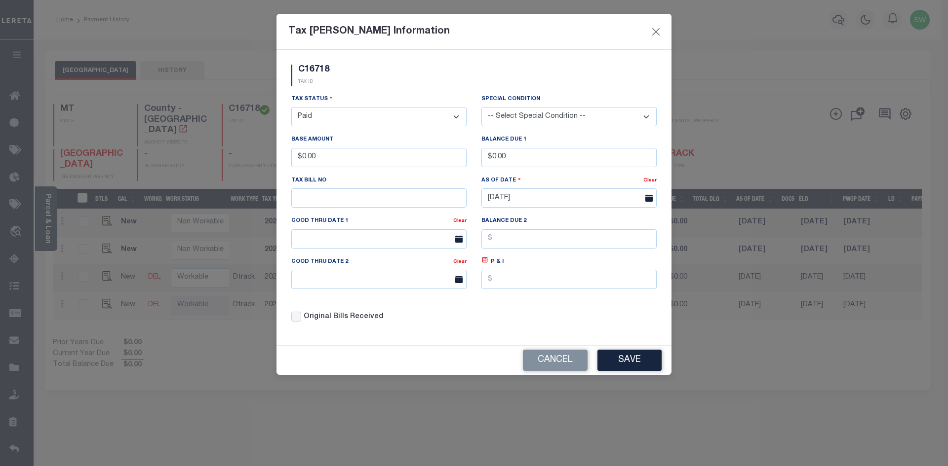
click at [374, 100] on div "Tax Status - Select Status - Open Due/Unpaid Paid Incomplete No Tax Due Interna…" at bounding box center [378, 110] width 175 height 33
drag, startPoint x: 332, startPoint y: 158, endPoint x: 230, endPoint y: 165, distance: 102.4
click at [230, 165] on div "Tax Bill Amount Information C16718 TAX ID Installment:" at bounding box center [474, 233] width 948 height 466
type input "$7,814.98"
click at [371, 88] on div "C16718 TAX ID" at bounding box center [474, 79] width 380 height 29
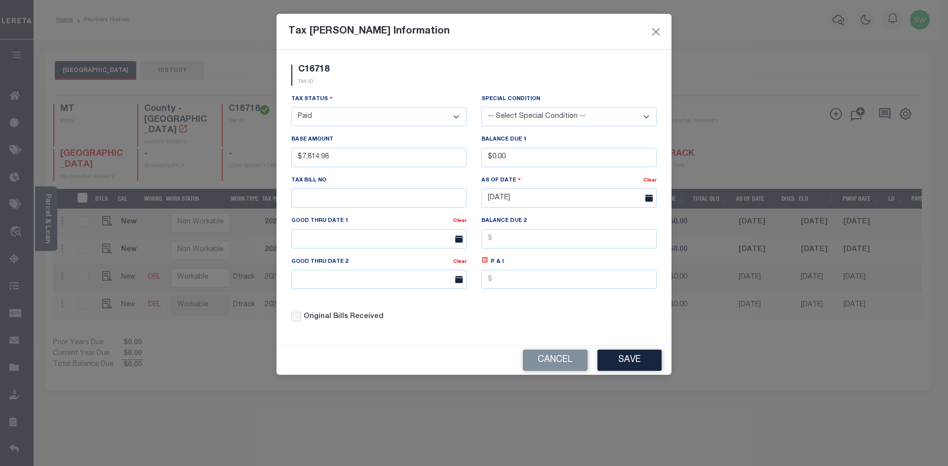
click at [514, 305] on div "Tax Status - Select Status - Open Due/Unpaid Paid Incomplete No Tax Due Interna…" at bounding box center [474, 212] width 380 height 237
click at [631, 367] on button "Save" at bounding box center [629, 360] width 64 height 21
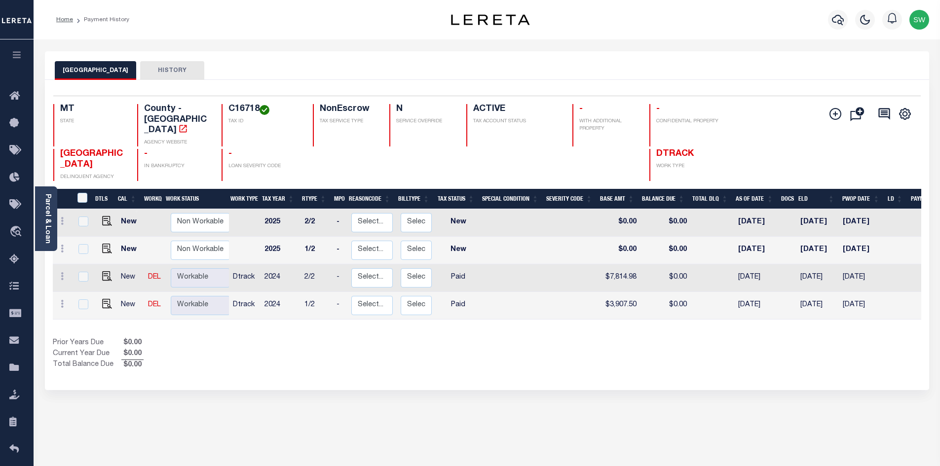
click at [444, 353] on div "Prior Years Due $0.00 Current Year Due $0.00 Total Balance Due $0.00" at bounding box center [270, 354] width 434 height 33
click at [558, 344] on div "Show Tax Lines before Bill Release Date Prior Years Due $0.00 Current Year Due …" at bounding box center [487, 354] width 869 height 33
click at [289, 345] on div "Prior Years Due $0.00 Current Year Due $0.00 Total Balance Due $0.00" at bounding box center [270, 354] width 434 height 33
click at [274, 348] on div "Prior Years Due $0.00 Current Year Due $0.00 Total Balance Due $0.00" at bounding box center [270, 354] width 434 height 33
click at [462, 434] on div "YELLOWSTONE COUNTY HISTORY Selected 4 Results" at bounding box center [487, 329] width 899 height 557
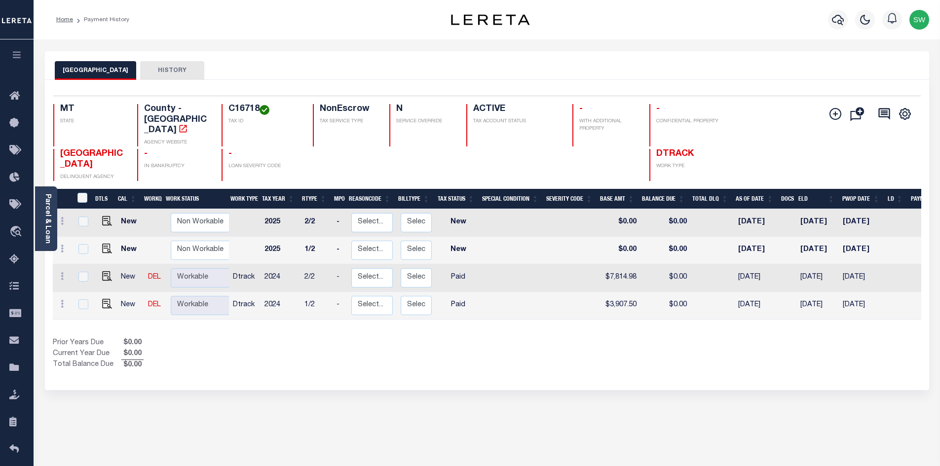
click at [479, 350] on div "Prior Years Due $0.00 Current Year Due $0.00 Total Balance Due $0.00" at bounding box center [270, 354] width 434 height 33
click at [841, 19] on icon "button" at bounding box center [838, 20] width 12 height 10
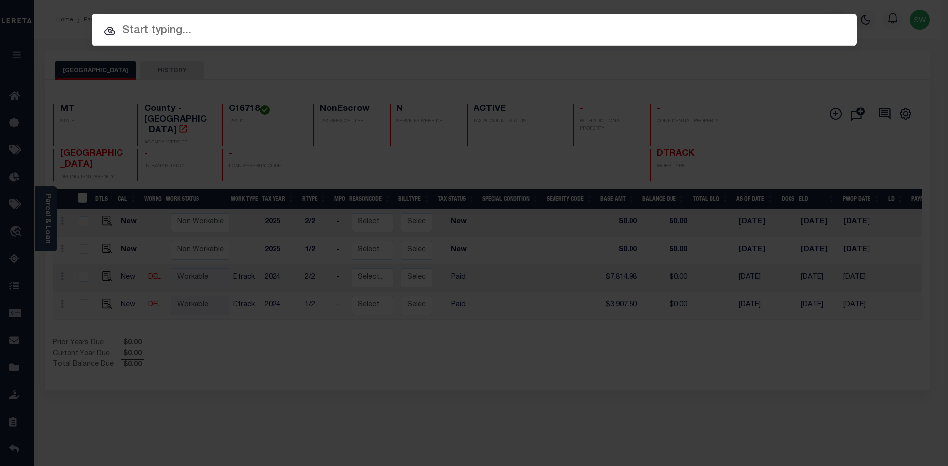
click at [177, 32] on input "text" at bounding box center [474, 30] width 765 height 17
paste input "C16719"
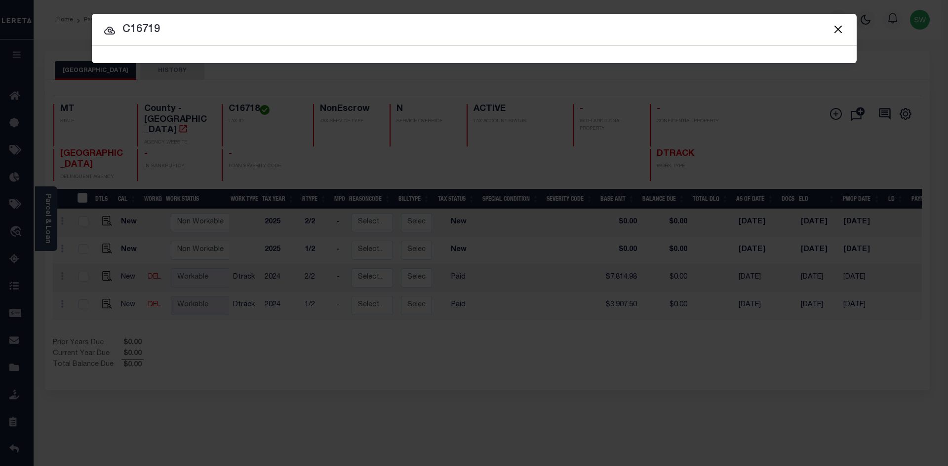
type input "C16719"
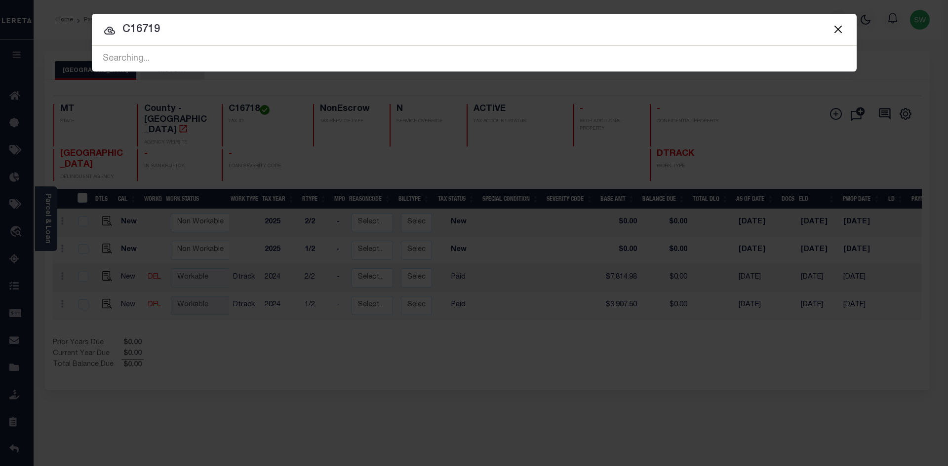
click at [227, 42] on div at bounding box center [474, 30] width 765 height 32
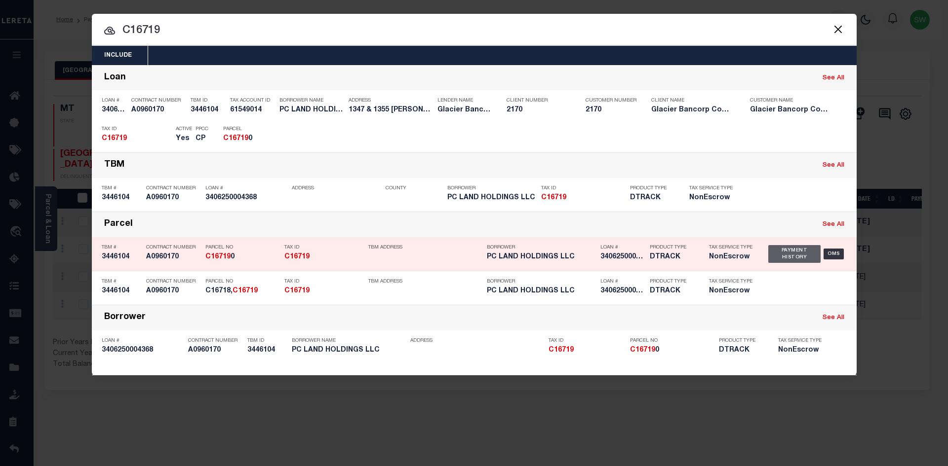
click at [791, 254] on div "Payment History" at bounding box center [794, 254] width 53 height 18
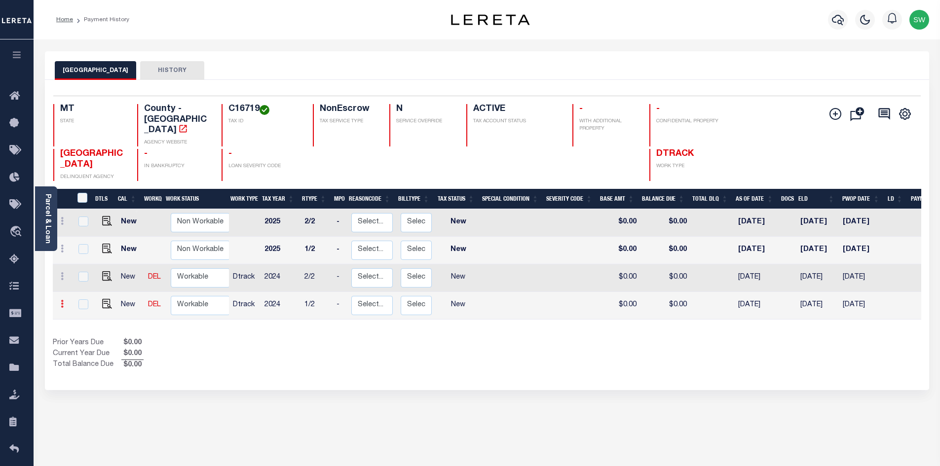
click at [64, 302] on link at bounding box center [62, 306] width 11 height 8
click at [91, 276] on link at bounding box center [86, 284] width 34 height 16
select select "NW2"
type input "$0.00"
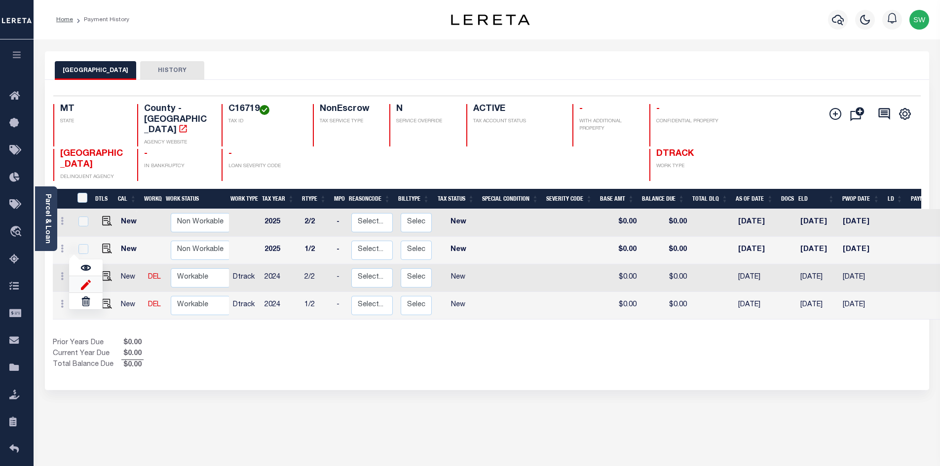
type input "[DATE]"
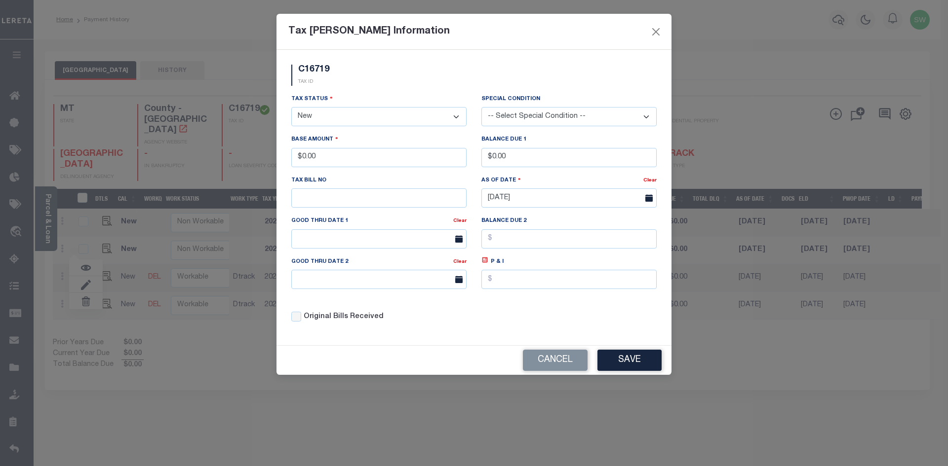
click at [457, 113] on select "- Select Status - Open Due/Unpaid Paid Incomplete No Tax Due Internal Refund Pr…" at bounding box center [378, 116] width 175 height 19
click at [457, 116] on select "- Select Status - Open Due/Unpaid Paid Incomplete No Tax Due Internal Refund Pr…" at bounding box center [378, 116] width 175 height 19
select select "PYD"
click at [291, 108] on select "- Select Status - Open Due/Unpaid Paid Incomplete No Tax Due Internal Refund Pr…" at bounding box center [378, 116] width 175 height 19
drag, startPoint x: 352, startPoint y: 167, endPoint x: 211, endPoint y: 167, distance: 140.7
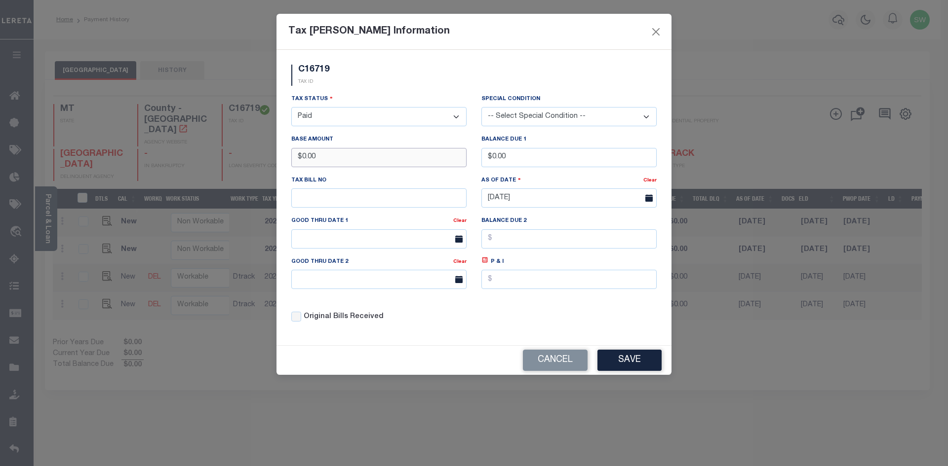
click at [211, 167] on div "Tax Bill Amount Information C16719 TAX ID Installment:" at bounding box center [474, 233] width 948 height 466
click at [367, 91] on div "C16719 TAX ID" at bounding box center [474, 79] width 380 height 29
click at [381, 88] on div "C16719 TAX ID" at bounding box center [474, 79] width 380 height 29
click at [630, 364] on button "Save" at bounding box center [629, 360] width 64 height 21
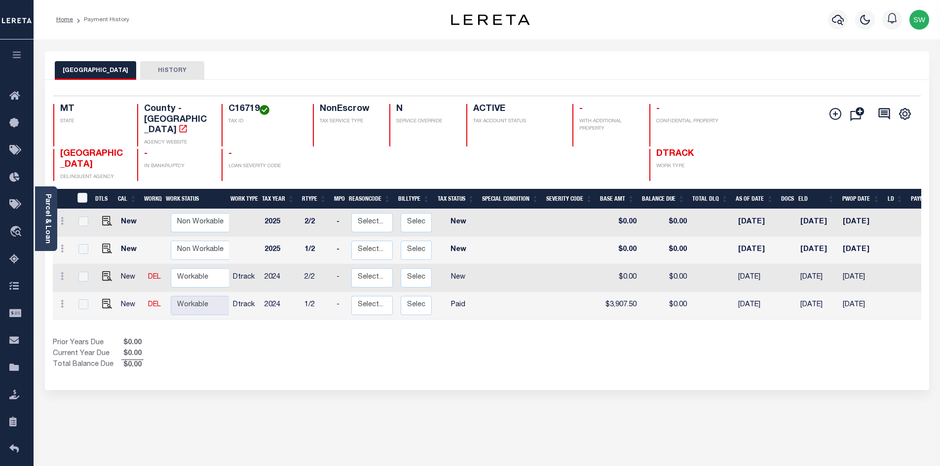
click at [526, 338] on div "Show Tax Lines before Bill Release Date Prior Years Due $0.00 Current Year Due …" at bounding box center [487, 354] width 869 height 33
drag, startPoint x: 442, startPoint y: 346, endPoint x: 224, endPoint y: 261, distance: 233.9
click at [440, 344] on div "Prior Years Due $0.00 Current Year Due $0.00 Total Balance Due $0.00" at bounding box center [270, 354] width 434 height 33
click at [63, 272] on icon at bounding box center [62, 276] width 3 height 8
click at [82, 252] on img at bounding box center [86, 257] width 10 height 10
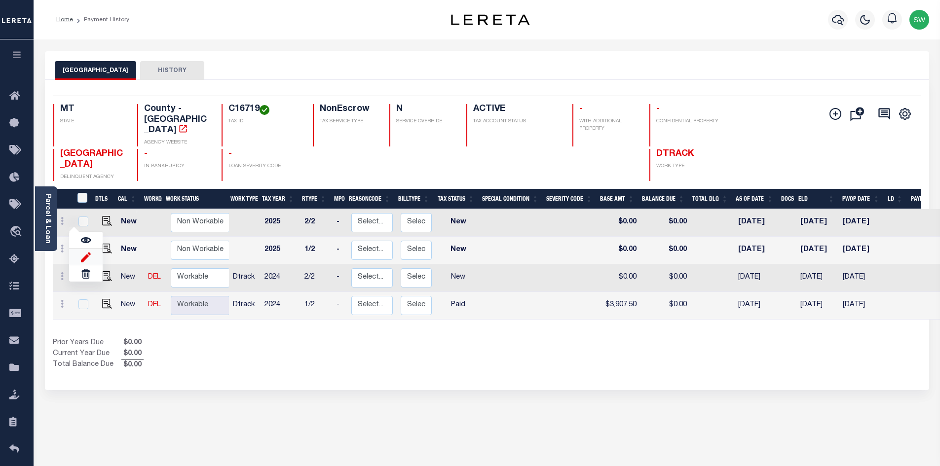
type input "$0.00"
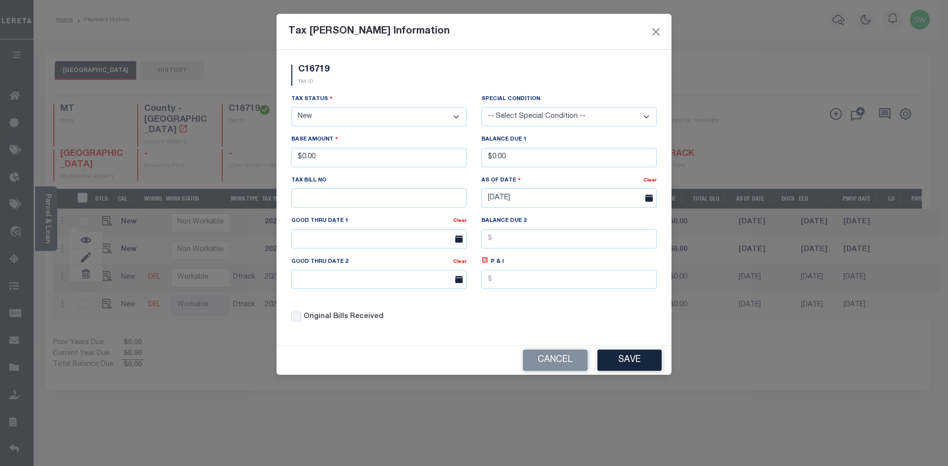
click at [455, 116] on select "- Select Status - Open Due/Unpaid Paid Incomplete No Tax Due Internal Refund Pr…" at bounding box center [378, 116] width 175 height 19
select select "PYD"
click at [291, 108] on select "- Select Status - Open Due/Unpaid Paid Incomplete No Tax Due Internal Refund Pr…" at bounding box center [378, 116] width 175 height 19
drag, startPoint x: 336, startPoint y: 158, endPoint x: 165, endPoint y: 188, distance: 173.3
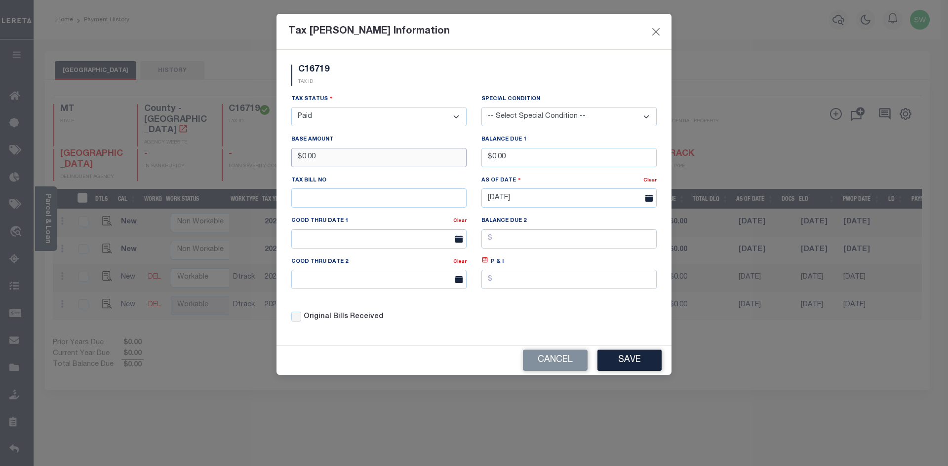
click at [165, 188] on div "Tax Bill Amount Information C16719 TAX ID Installment:" at bounding box center [474, 233] width 948 height 466
type input "$3,907.48"
click at [385, 90] on div "C16719 TAX ID" at bounding box center [474, 79] width 380 height 29
click at [361, 187] on div "Tax Bill No" at bounding box center [378, 191] width 175 height 33
click at [382, 68] on div "C16719 TAX ID" at bounding box center [474, 79] width 380 height 29
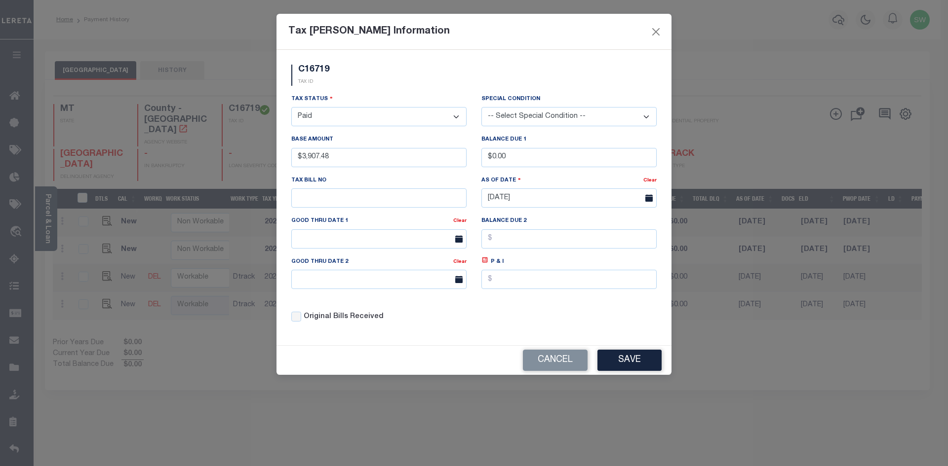
click at [631, 368] on button "Save" at bounding box center [629, 360] width 64 height 21
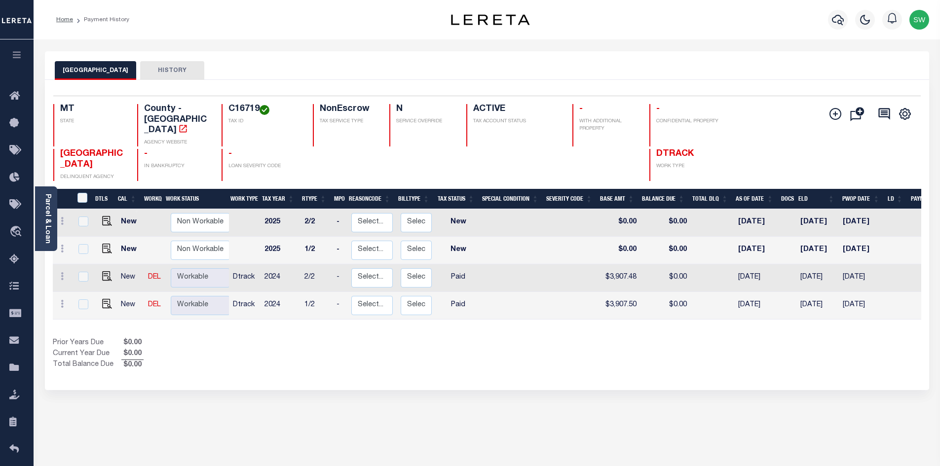
drag, startPoint x: 489, startPoint y: 359, endPoint x: 654, endPoint y: 331, distance: 167.3
click at [490, 359] on div "Selected 4 Results 1 Items per page 25 50 100 MT STATE C16719 N" at bounding box center [487, 235] width 885 height 310
click at [844, 23] on icon "button" at bounding box center [838, 20] width 12 height 12
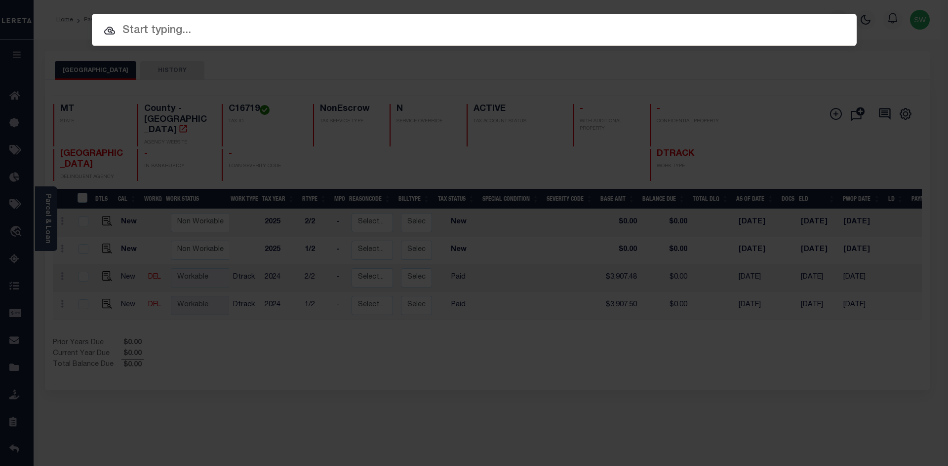
click at [133, 34] on input "text" at bounding box center [474, 30] width 765 height 17
paste input "D01517A"
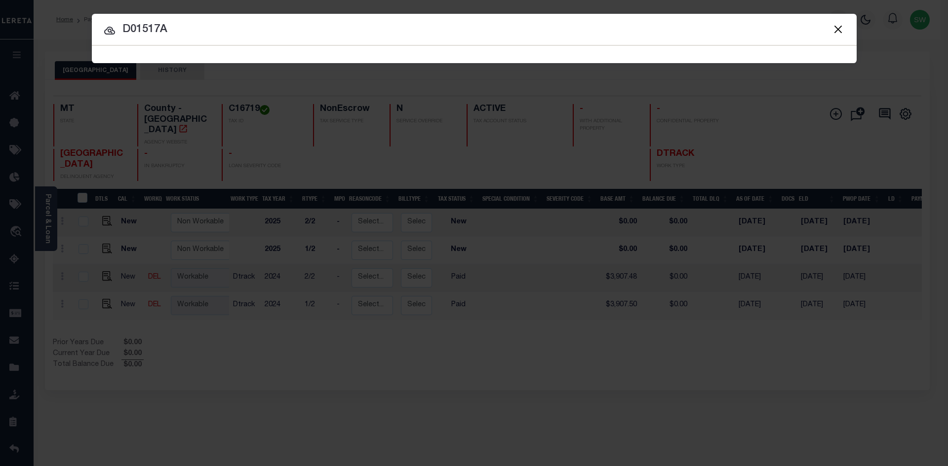
click at [178, 31] on input "D01517A" at bounding box center [474, 29] width 765 height 17
type input "D01517A"
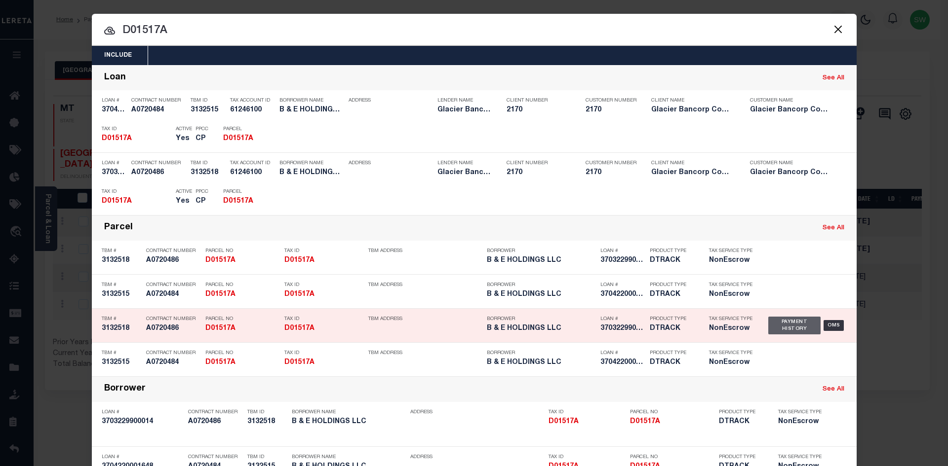
click at [791, 331] on div "Payment History" at bounding box center [794, 326] width 53 height 18
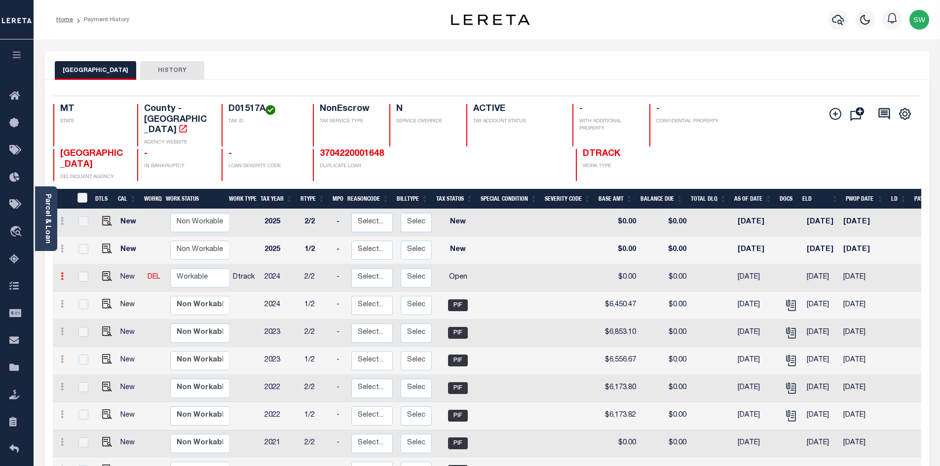
click at [61, 272] on icon at bounding box center [62, 276] width 3 height 8
click at [92, 303] on link at bounding box center [86, 311] width 34 height 16
select select "OP2"
type input "$0.00"
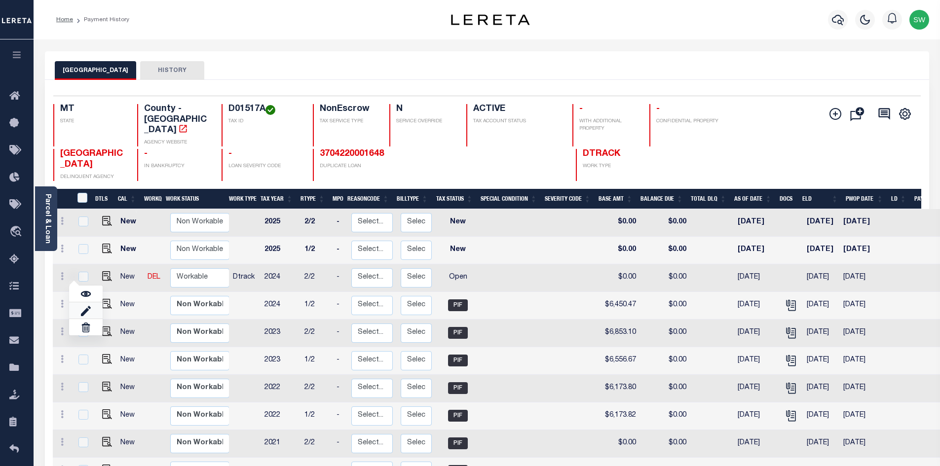
type input "[DATE]"
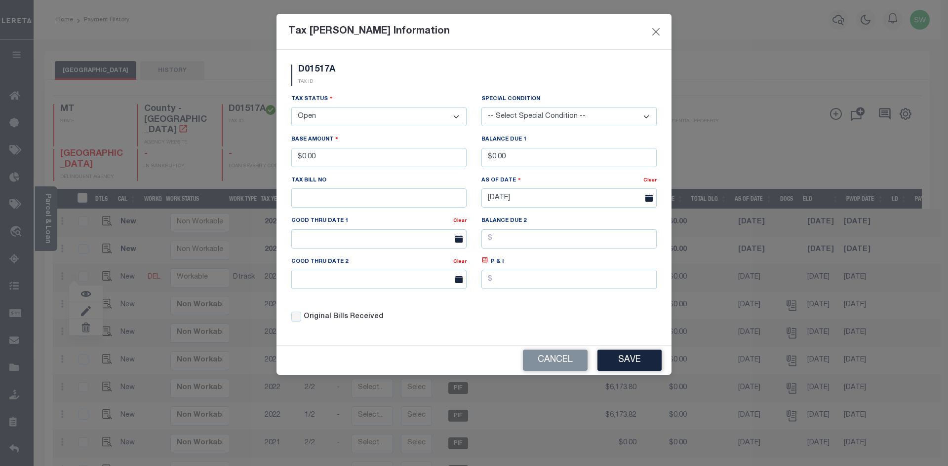
click at [454, 116] on select "- Select Status - Open Due/Unpaid Paid Incomplete No Tax Due Internal Refund Pr…" at bounding box center [378, 116] width 175 height 19
click at [456, 117] on select "- Select Status - Open Due/Unpaid Paid Incomplete No Tax Due Internal Refund Pr…" at bounding box center [378, 116] width 175 height 19
select select "PYD"
click at [291, 108] on select "- Select Status - Open Due/Unpaid Paid Incomplete No Tax Due Internal Refund Pr…" at bounding box center [378, 116] width 175 height 19
drag, startPoint x: 354, startPoint y: 154, endPoint x: 239, endPoint y: 162, distance: 115.3
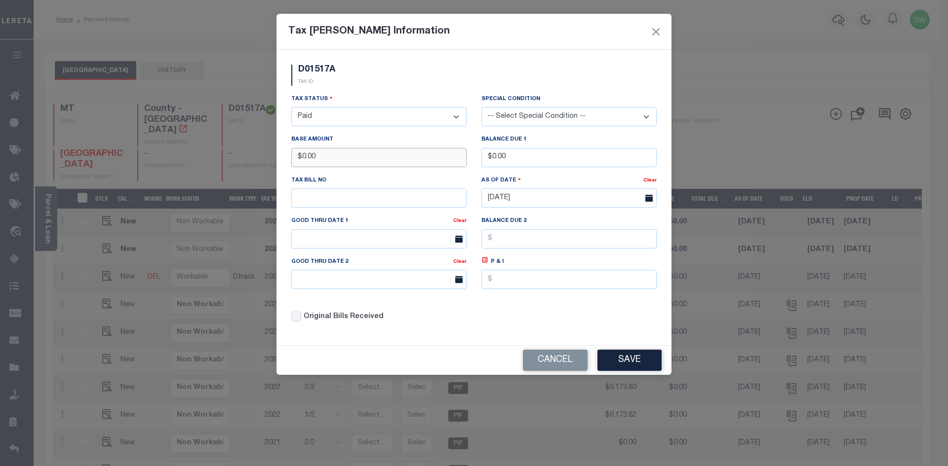
click at [239, 162] on div "Tax [PERSON_NAME] Information D01517A TAX ID Installment: TaxID: D01517A Tax St…" at bounding box center [474, 233] width 948 height 466
type input "$6,450.46"
click at [391, 94] on div "Tax Status - Select Status - Open Due/Unpaid Paid Incomplete No Tax Due Interna…" at bounding box center [378, 110] width 175 height 33
click at [547, 321] on div "Tax Status - Select Status - Open Due/Unpaid Paid Incomplete No Tax Due Interna…" at bounding box center [474, 212] width 380 height 237
click at [619, 362] on button "Save" at bounding box center [629, 360] width 64 height 21
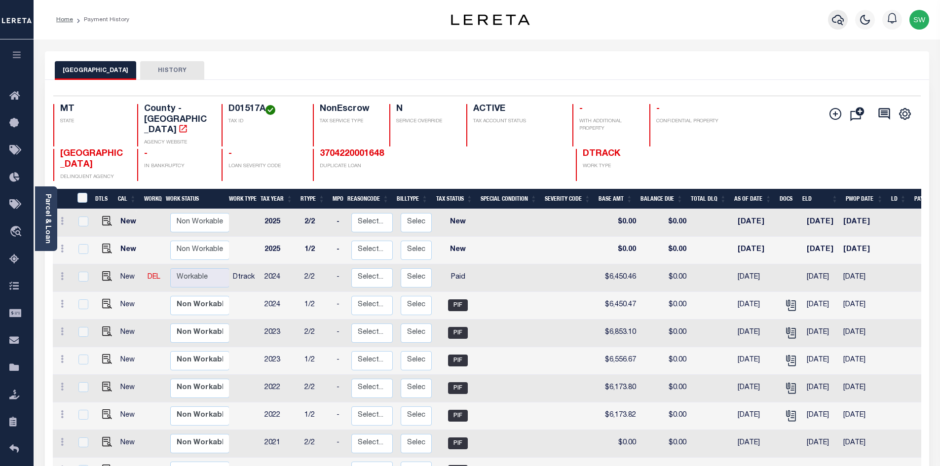
click at [836, 18] on icon "button" at bounding box center [838, 20] width 12 height 12
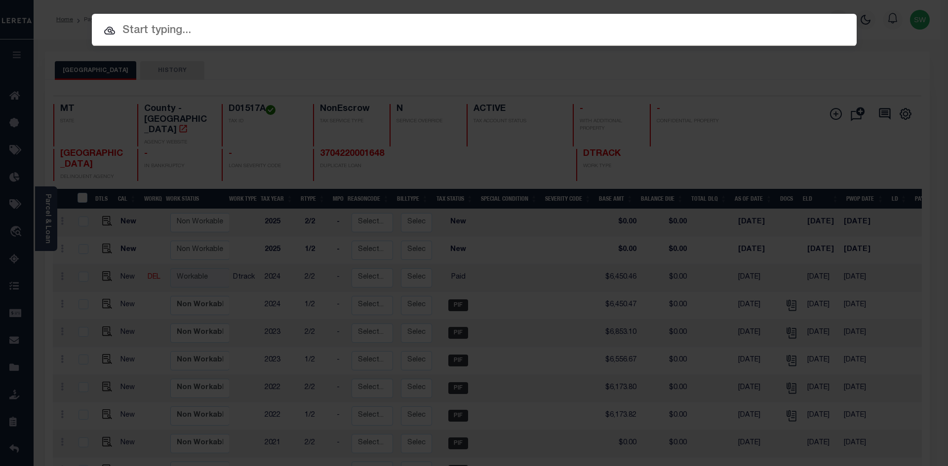
click at [173, 32] on input "text" at bounding box center [474, 30] width 765 height 17
paste input "D02157"
type input "D02157"
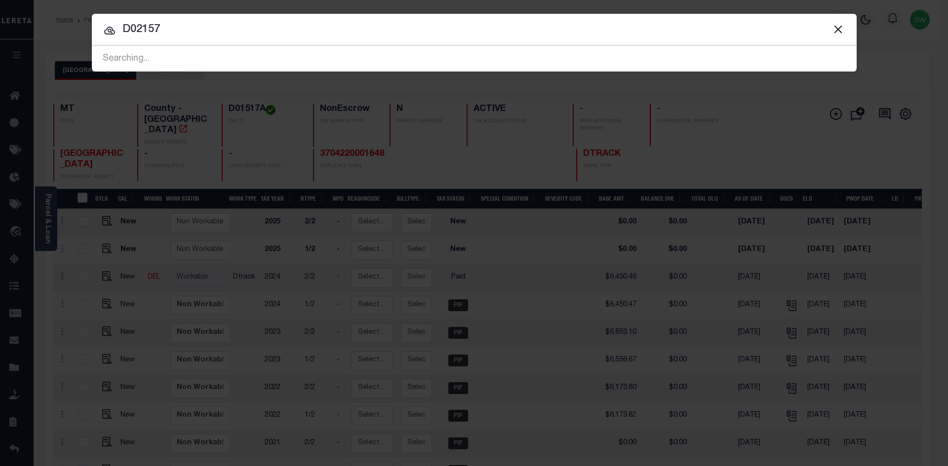
click at [197, 28] on input "D02157" at bounding box center [474, 29] width 765 height 17
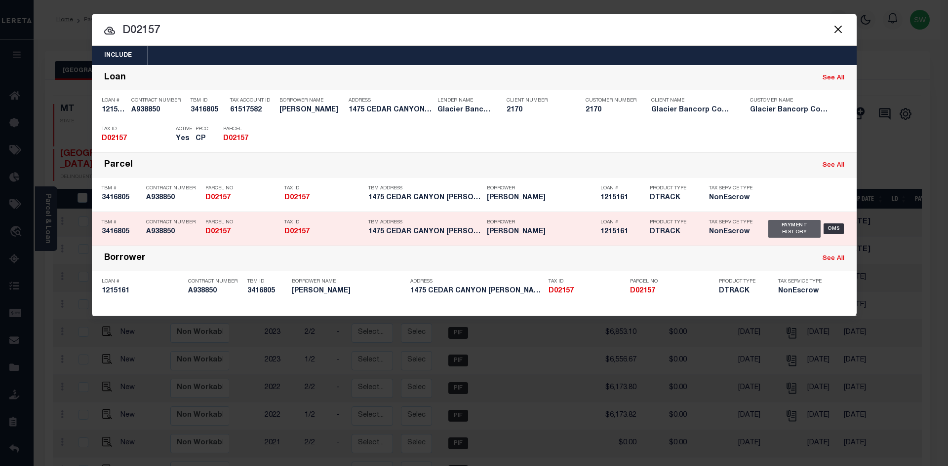
click at [792, 232] on div "Payment History" at bounding box center [794, 229] width 53 height 18
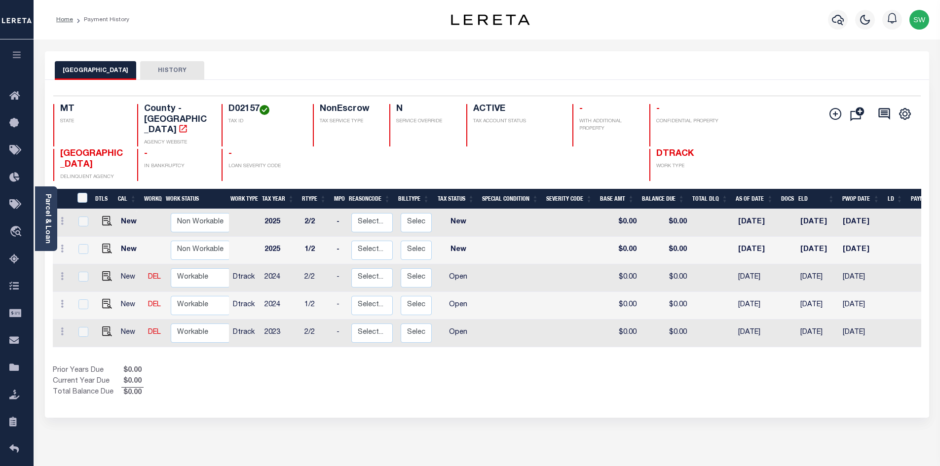
drag, startPoint x: 491, startPoint y: 362, endPoint x: 652, endPoint y: 317, distance: 166.6
click at [491, 366] on div "Show Tax Lines before Bill Release Date Prior Years Due $0.00 Current Year Due …" at bounding box center [487, 382] width 869 height 33
drag, startPoint x: 258, startPoint y: 105, endPoint x: 229, endPoint y: 108, distance: 29.3
click at [229, 108] on h4 "D02157" at bounding box center [265, 109] width 73 height 11
copy h4 "D02157"
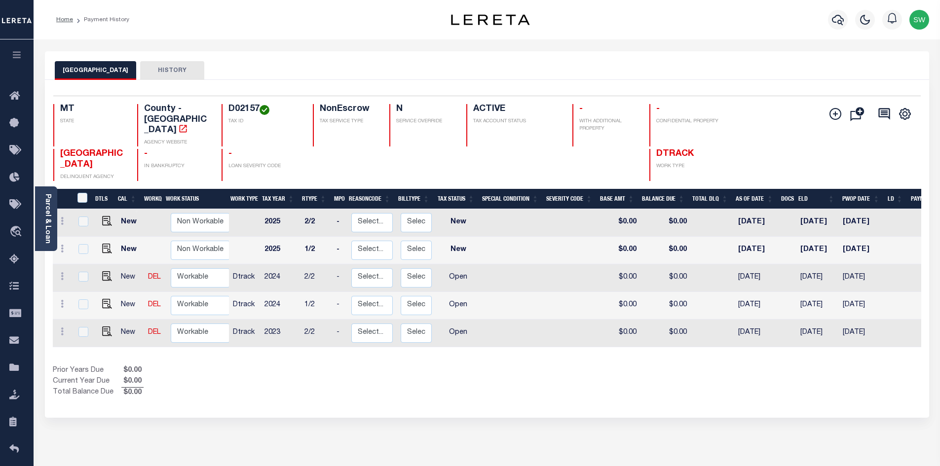
click at [477, 350] on div "DTLS CAL WorkQ Work Status Work Type Tax Year RType MPO ReasonCode BillType Tax…" at bounding box center [487, 294] width 869 height 210
click at [64, 329] on link at bounding box center [62, 333] width 11 height 8
click at [86, 307] on img at bounding box center [86, 312] width 10 height 10
select select "OP2"
type input "$0.00"
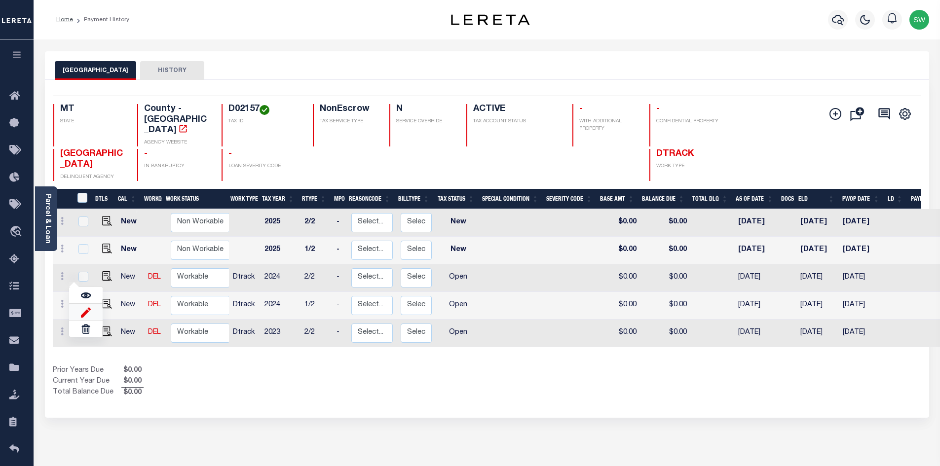
type input "$0.00"
type input "08/28/2025"
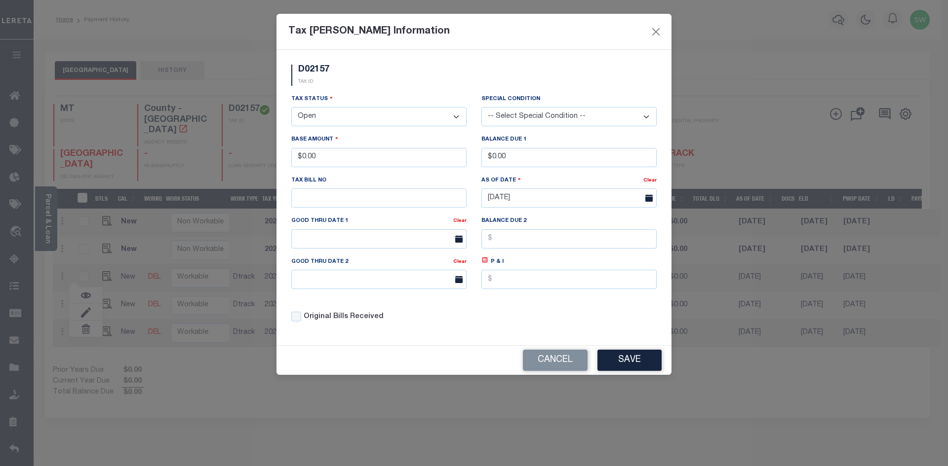
click at [458, 117] on select "- Select Status - Open Due/Unpaid Paid Incomplete No Tax Due Internal Refund Pr…" at bounding box center [378, 116] width 175 height 19
click at [456, 119] on select "- Select Status - Open Due/Unpaid Paid Incomplete No Tax Due Internal Refund Pr…" at bounding box center [378, 116] width 175 height 19
select select "PYD"
click at [291, 108] on select "- Select Status - Open Due/Unpaid Paid Incomplete No Tax Due Internal Refund Pr…" at bounding box center [378, 116] width 175 height 19
click at [422, 95] on div "Tax Status - Select Status - Open Due/Unpaid Paid Incomplete No Tax Due Interna…" at bounding box center [378, 110] width 175 height 33
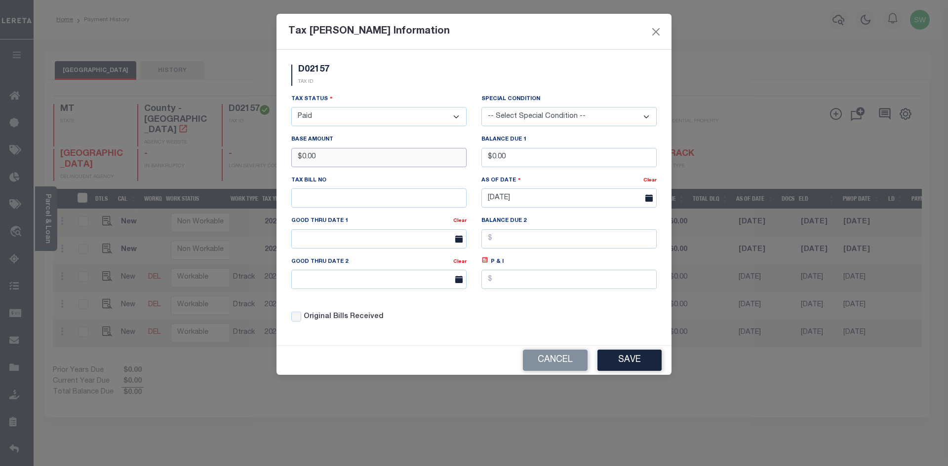
drag, startPoint x: 340, startPoint y: 161, endPoint x: 203, endPoint y: 156, distance: 136.8
click at [203, 156] on div "Tax Bill Amount Information D02157 TAX ID Installment:" at bounding box center [474, 233] width 948 height 466
click at [437, 300] on div "Original Bills Received" at bounding box center [379, 314] width 190 height 34
drag, startPoint x: 439, startPoint y: 316, endPoint x: 420, endPoint y: 273, distance: 47.1
click at [435, 312] on div "Original Bills Received" at bounding box center [379, 314] width 190 height 34
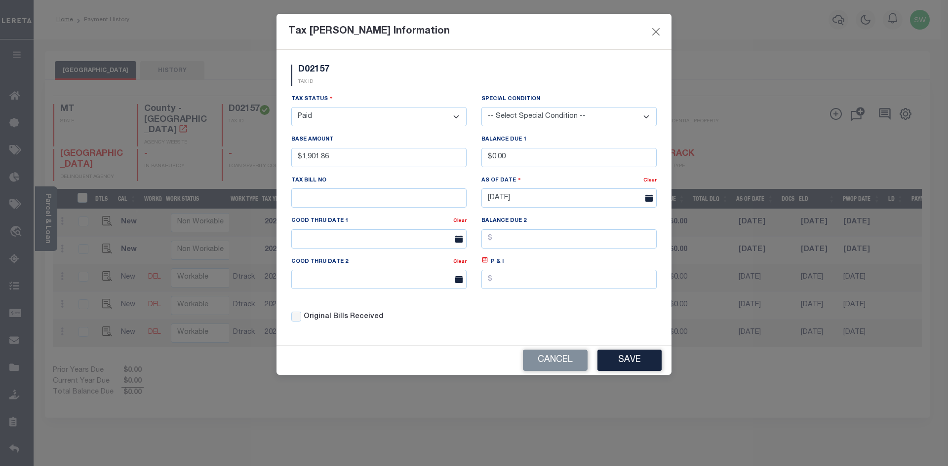
click at [420, 342] on div "D02157 TAX ID Installment: TaxID: D02157 Tax Status Open" at bounding box center [473, 198] width 395 height 296
click at [639, 366] on button "Save" at bounding box center [629, 360] width 64 height 21
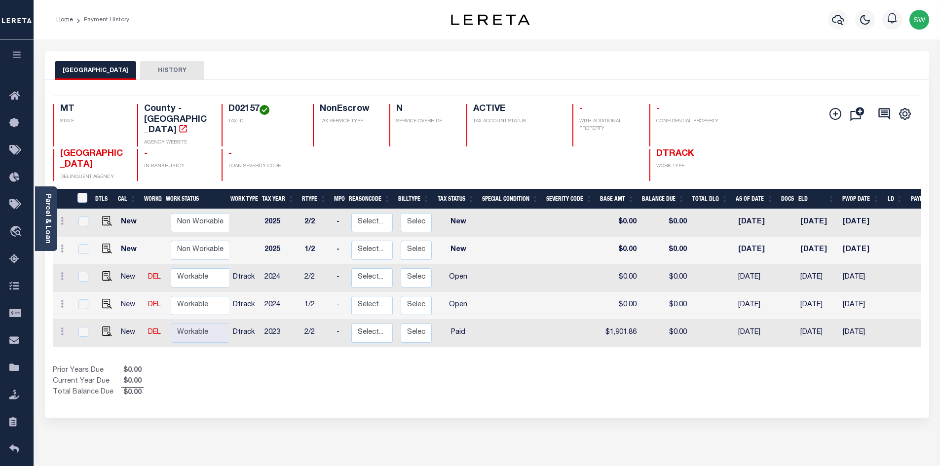
drag, startPoint x: 427, startPoint y: 346, endPoint x: 457, endPoint y: 280, distance: 72.0
click at [427, 344] on div "DTLS CAL WorkQ Work Status Work Type Tax Year RType MPO ReasonCode BillType Tax…" at bounding box center [487, 294] width 869 height 210
click at [62, 300] on icon at bounding box center [62, 304] width 3 height 8
click at [87, 279] on img at bounding box center [86, 284] width 10 height 10
type input "$0.00"
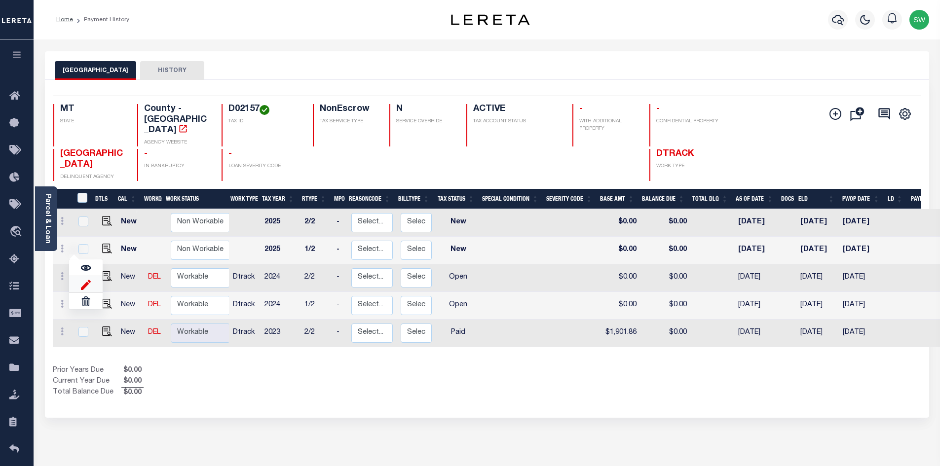
type input "$0.00"
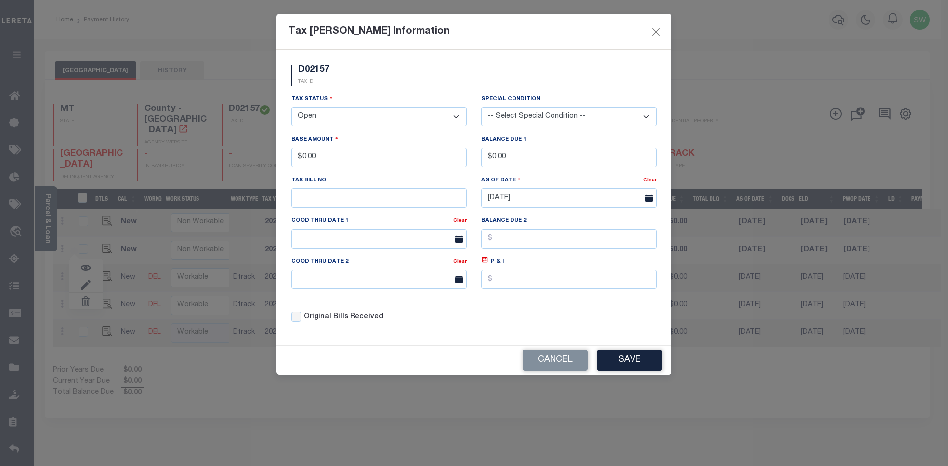
click at [456, 116] on select "- Select Status - Open Due/Unpaid Paid Incomplete No Tax Due Internal Refund Pr…" at bounding box center [378, 116] width 175 height 19
click at [457, 118] on select "- Select Status - Open Due/Unpaid Paid Incomplete No Tax Due Internal Refund Pr…" at bounding box center [378, 116] width 175 height 19
select select "PYD"
click at [291, 108] on select "- Select Status - Open Due/Unpaid Paid Incomplete No Tax Due Internal Refund Pr…" at bounding box center [378, 116] width 175 height 19
drag, startPoint x: 349, startPoint y: 158, endPoint x: 276, endPoint y: 169, distance: 73.9
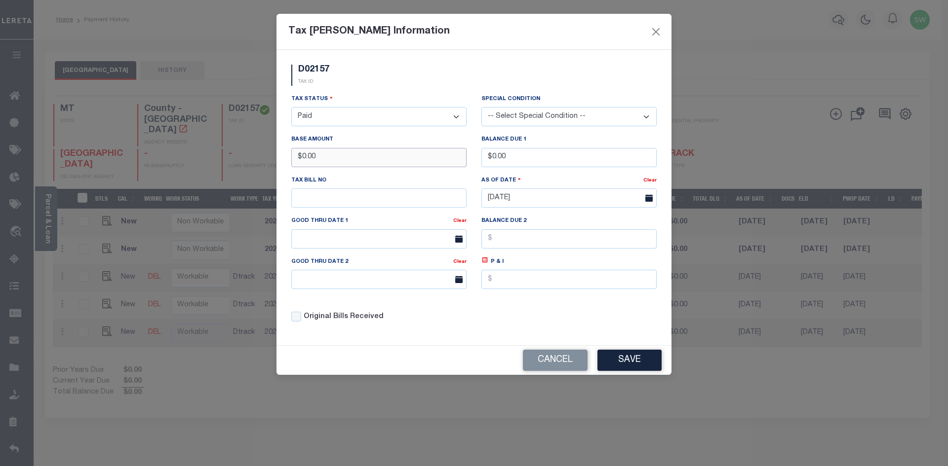
click at [276, 169] on div "Tax Bill Amount Information D02157 TAX ID Installment:" at bounding box center [474, 233] width 948 height 466
click at [382, 89] on div "D02157 TAX ID" at bounding box center [474, 79] width 380 height 29
click at [609, 365] on button "Save" at bounding box center [629, 360] width 64 height 21
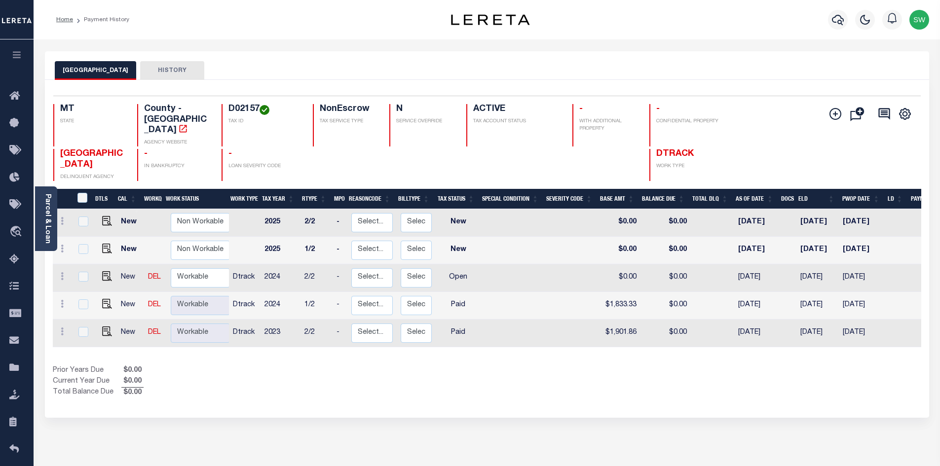
click at [465, 392] on div "Selected 5 Results 1 Items per page 25 50 100 MT STATE D02157 N" at bounding box center [487, 249] width 885 height 338
click at [63, 272] on icon at bounding box center [62, 276] width 3 height 8
click at [82, 306] on img at bounding box center [86, 311] width 10 height 10
type input "$0.00"
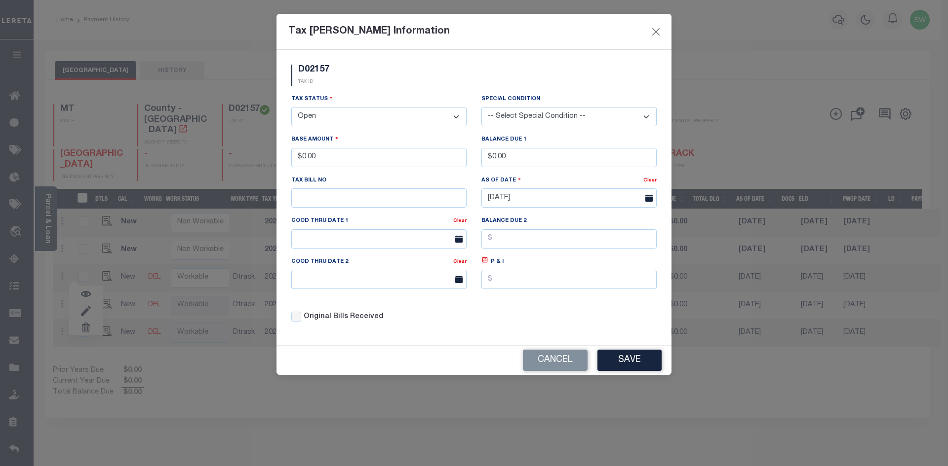
click at [460, 118] on select "- Select Status - Open Due/Unpaid Paid Incomplete No Tax Due Internal Refund Pr…" at bounding box center [378, 116] width 175 height 19
click at [453, 116] on select "- Select Status - Open Due/Unpaid Paid Incomplete No Tax Due Internal Refund Pr…" at bounding box center [378, 116] width 175 height 19
select select "PYD"
click at [291, 108] on select "- Select Status - Open Due/Unpaid Paid Incomplete No Tax Due Internal Refund Pr…" at bounding box center [378, 116] width 175 height 19
drag, startPoint x: 345, startPoint y: 159, endPoint x: 287, endPoint y: 157, distance: 57.8
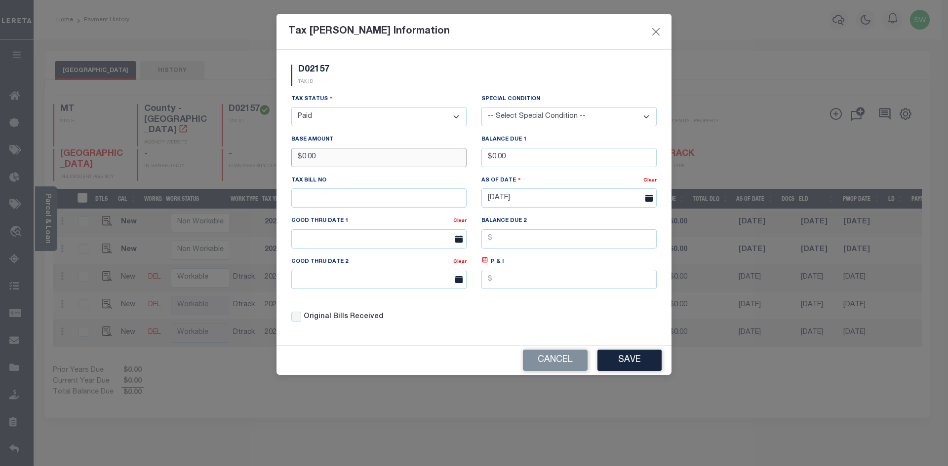
click at [287, 157] on div "Base Amount $0.00" at bounding box center [379, 154] width 190 height 40
type input "$1,833.32"
drag, startPoint x: 368, startPoint y: 92, endPoint x: 391, endPoint y: 90, distance: 23.3
click at [369, 92] on div "D02157 TAX ID" at bounding box center [474, 79] width 380 height 29
drag, startPoint x: 570, startPoint y: 329, endPoint x: 647, endPoint y: 359, distance: 82.7
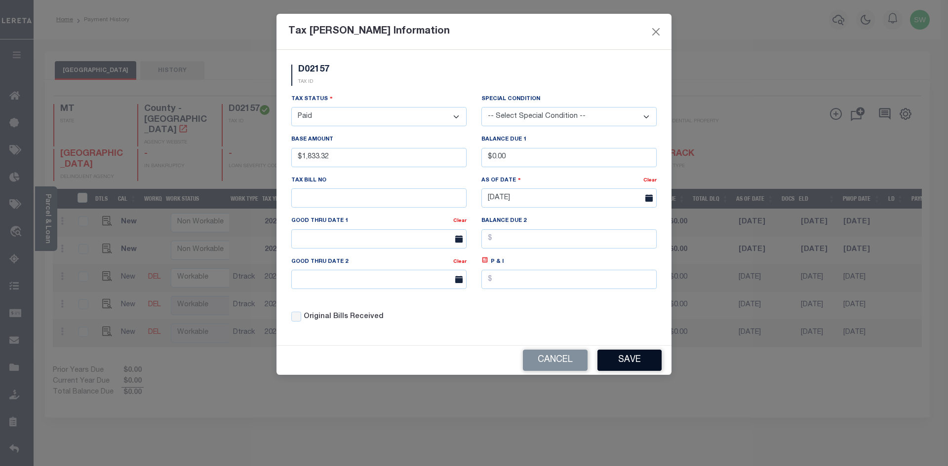
click at [568, 326] on div "Tax Status - Select Status - Open Due/Unpaid Paid Incomplete No Tax Due Interna…" at bounding box center [474, 212] width 380 height 237
click at [643, 363] on button "Save" at bounding box center [629, 360] width 64 height 21
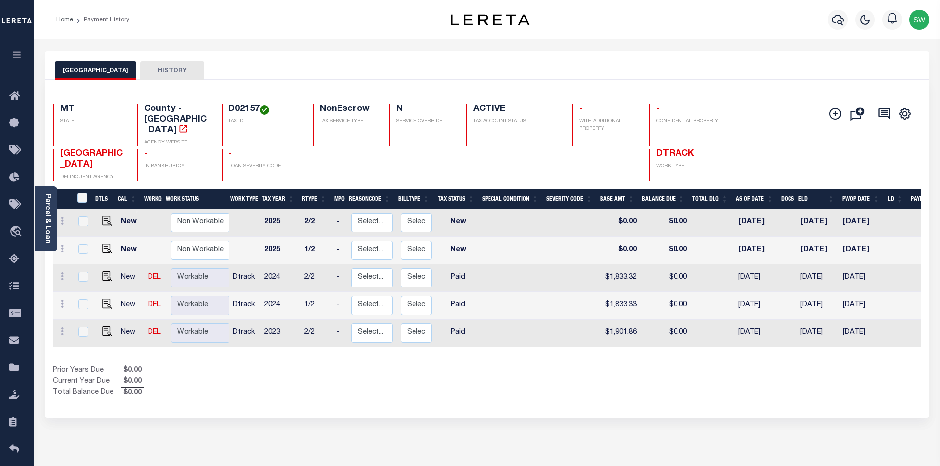
drag, startPoint x: 478, startPoint y: 365, endPoint x: 476, endPoint y: 334, distance: 31.7
click at [477, 366] on div "Prior Years Due $0.00 Current Year Due $0.00 Total Balance Due $0.00" at bounding box center [270, 382] width 434 height 33
click at [628, 366] on div "Show Tax Lines before Bill Release Date Prior Years Due $0.00 Current Year Due …" at bounding box center [487, 382] width 869 height 33
click at [629, 366] on div "Show Tax Lines before Bill Release Date Prior Years Due $0.00 Current Year Due …" at bounding box center [487, 382] width 869 height 33
click at [842, 22] on icon "button" at bounding box center [838, 20] width 12 height 10
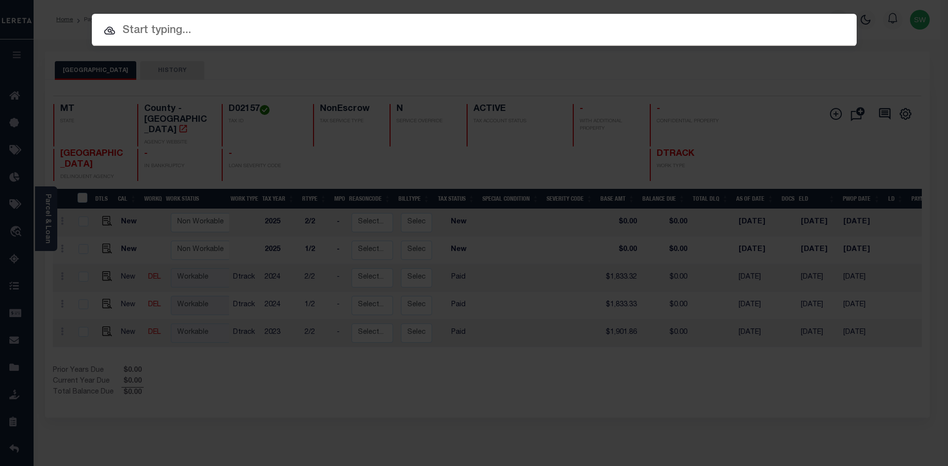
click at [141, 35] on input "text" at bounding box center [474, 30] width 765 height 17
paste input "D09378"
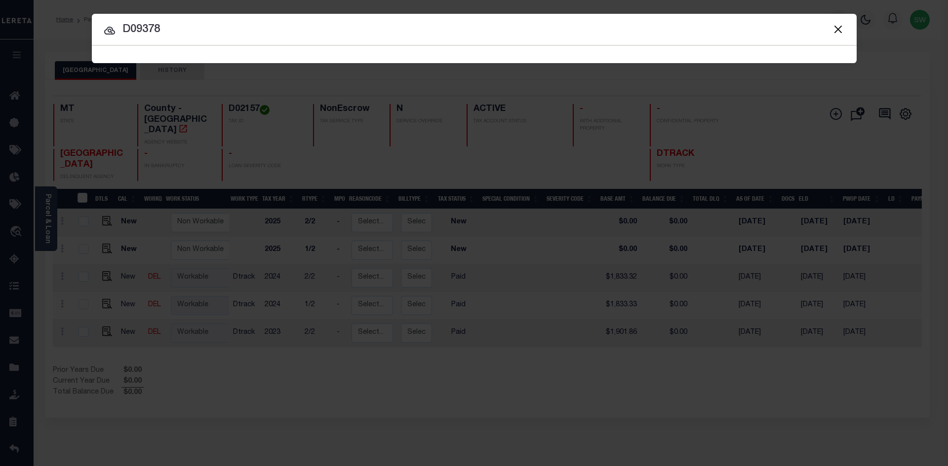
click at [161, 30] on input "D09378" at bounding box center [474, 29] width 765 height 17
type input "D09378"
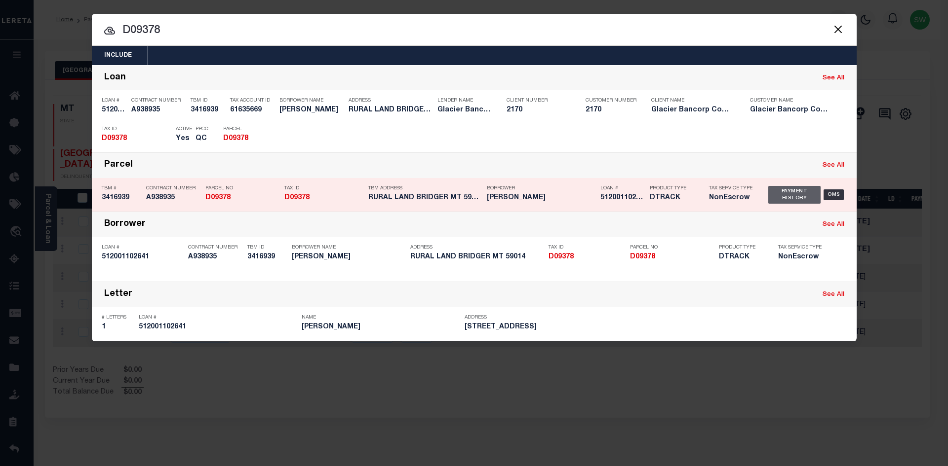
click at [807, 196] on div "Payment History" at bounding box center [794, 195] width 53 height 18
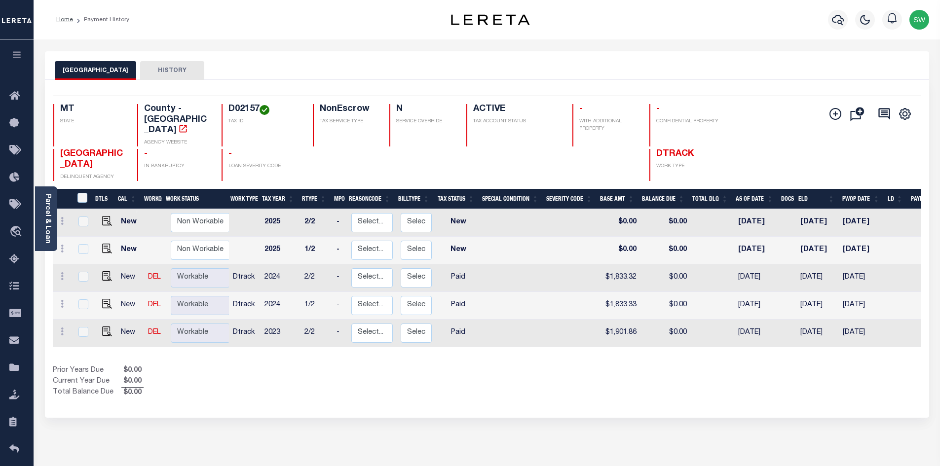
click at [368, 372] on div "Prior Years Due $0.00 Current Year Due $0.00 Total Balance Due $0.00" at bounding box center [270, 382] width 434 height 33
drag, startPoint x: 734, startPoint y: 377, endPoint x: 749, endPoint y: 369, distance: 17.7
click at [732, 374] on div "Show Tax Lines before Bill Release Date Prior Years Due $0.00 Current Year Due …" at bounding box center [487, 382] width 869 height 33
drag, startPoint x: 502, startPoint y: 384, endPoint x: 496, endPoint y: 357, distance: 27.8
click at [500, 383] on div "Show Tax Lines before Bill Release Date Prior Years Due $0.00 Current Year Due …" at bounding box center [487, 382] width 869 height 33
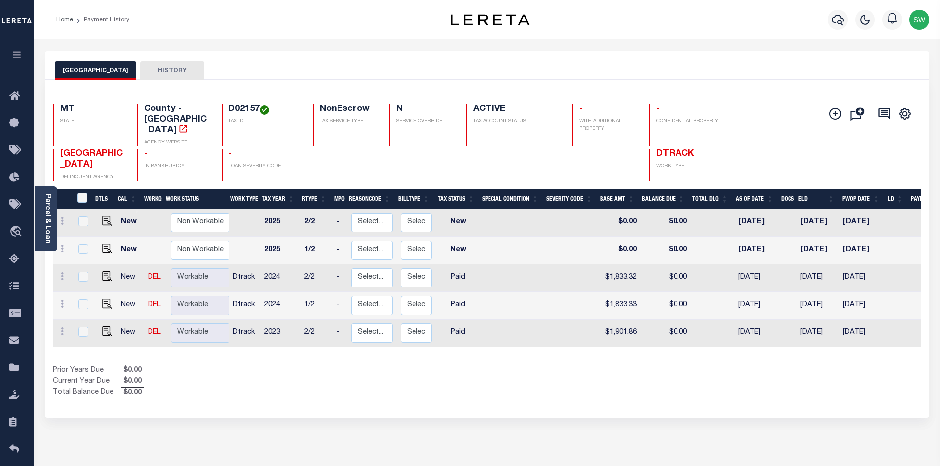
click at [480, 391] on div "Selected 5 Results 1 Items per page 25 50 100 MT STATE D02157 N" at bounding box center [487, 249] width 885 height 338
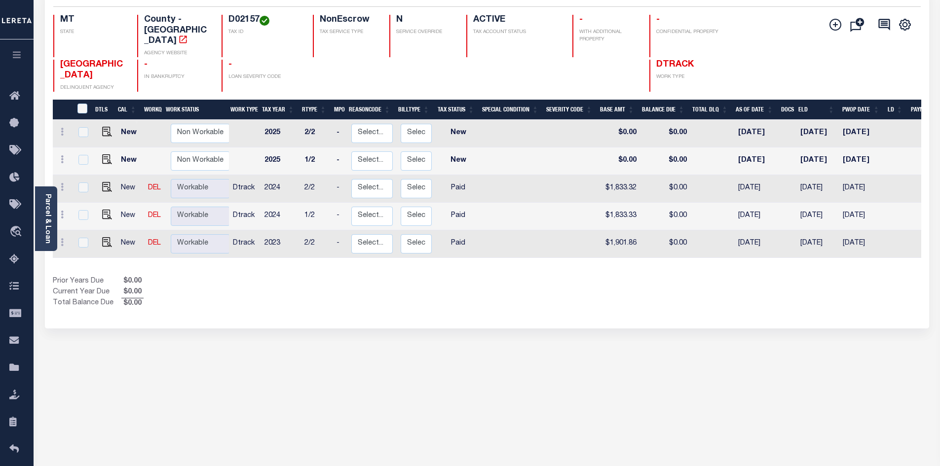
scroll to position [99, 0]
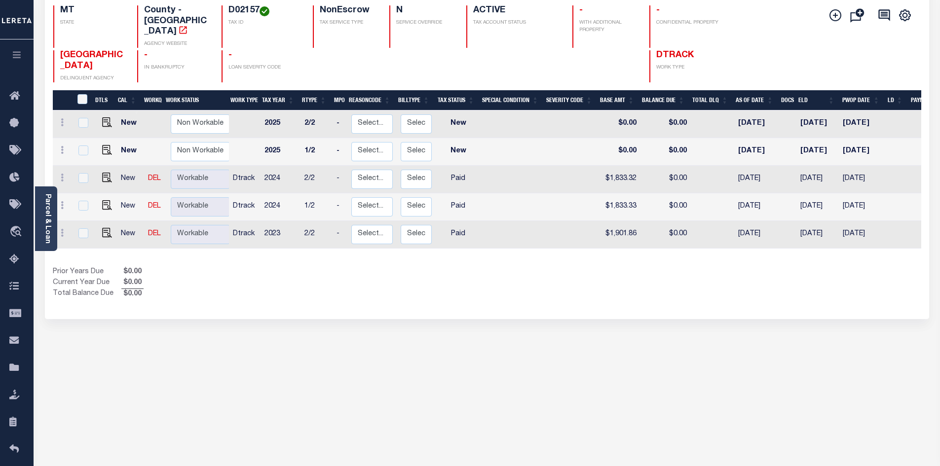
drag, startPoint x: 516, startPoint y: 292, endPoint x: 545, endPoint y: 286, distance: 29.3
click at [517, 292] on div "Selected 5 Results 1 Items per page 25 50 100 MT STATE D02157 N" at bounding box center [487, 150] width 885 height 338
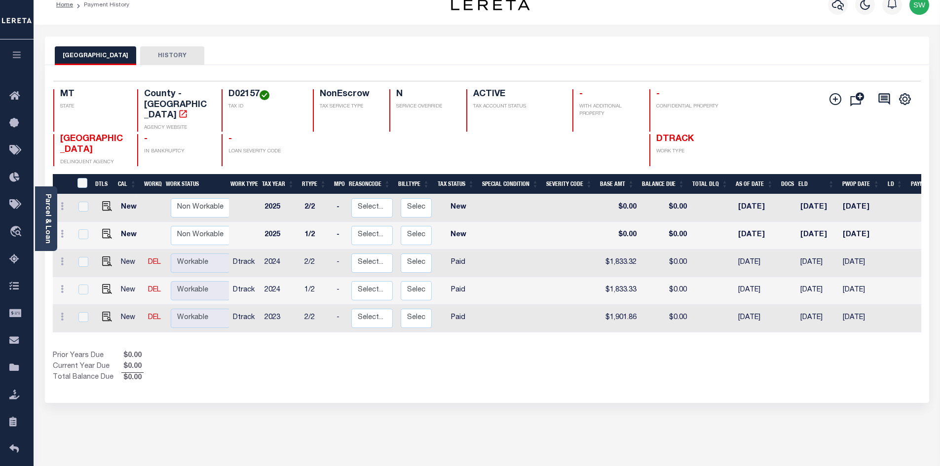
scroll to position [0, 0]
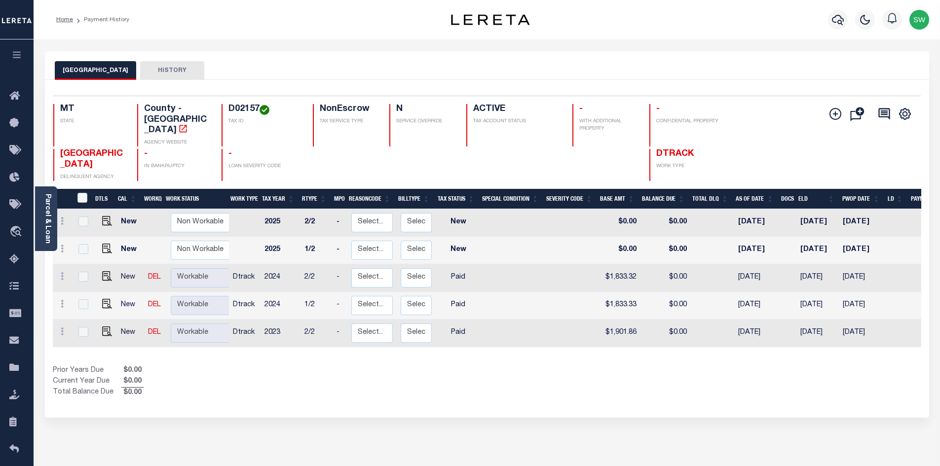
click at [472, 375] on div "Prior Years Due $0.00 Current Year Due $0.00 Total Balance Due $0.00" at bounding box center [270, 382] width 434 height 33
click at [488, 380] on div "Show Tax Lines before Bill Release Date Prior Years Due $0.00 Current Year Due …" at bounding box center [487, 382] width 869 height 33
click at [486, 374] on div "Prior Years Due $0.00 Current Year Due $0.00 Total Balance Due $0.00" at bounding box center [270, 382] width 434 height 33
drag, startPoint x: 451, startPoint y: 369, endPoint x: 449, endPoint y: 364, distance: 5.8
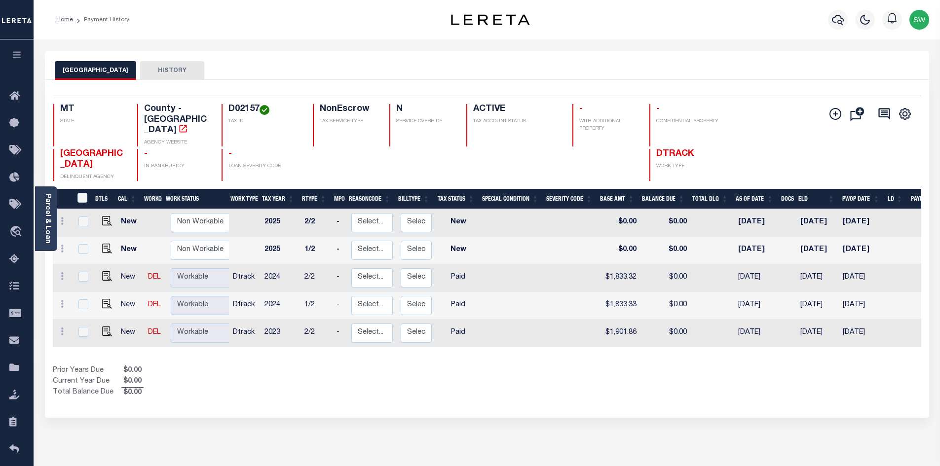
click at [450, 368] on div "Prior Years Due $0.00 Current Year Due $0.00 Total Balance Due $0.00" at bounding box center [270, 382] width 434 height 33
click at [340, 370] on div "Prior Years Due $0.00 Current Year Due $0.00 Total Balance Due $0.00" at bounding box center [270, 382] width 434 height 33
click at [449, 399] on div "Selected 5 Results 1 Items per page 25 50 100 MT STATE D02157 N" at bounding box center [487, 249] width 885 height 338
click at [389, 400] on div "Selected 5 Results 1 Items per page 25 50 100 MT STATE D02157 N" at bounding box center [487, 249] width 885 height 338
click at [410, 388] on div "Selected 5 Results 1 Items per page 25 50 100 MT STATE D02157 N" at bounding box center [487, 249] width 885 height 338
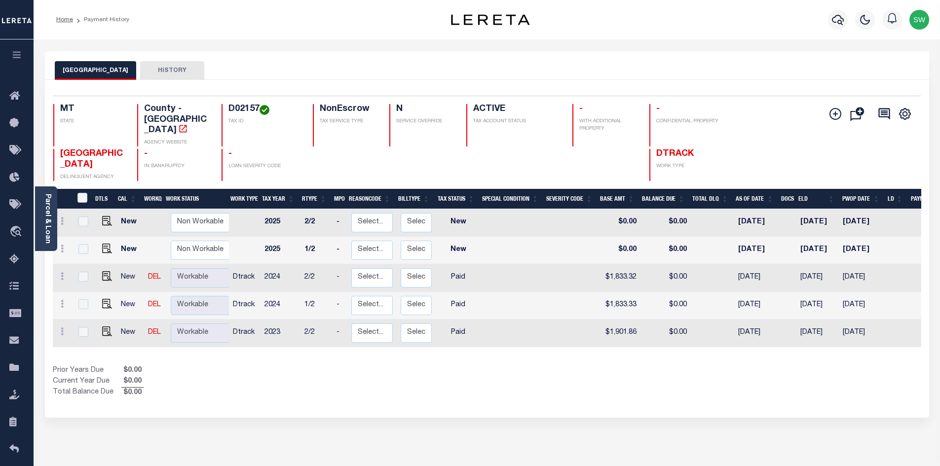
drag, startPoint x: 456, startPoint y: 358, endPoint x: 435, endPoint y: 301, distance: 60.9
click at [453, 366] on div "Prior Years Due $0.00 Current Year Due $0.00 Total Balance Due $0.00" at bounding box center [270, 382] width 434 height 33
click at [470, 368] on div "Prior Years Due $0.00 Current Year Due $0.00 Total Balance Due $0.00" at bounding box center [270, 382] width 434 height 33
click at [839, 17] on icon "button" at bounding box center [838, 20] width 12 height 12
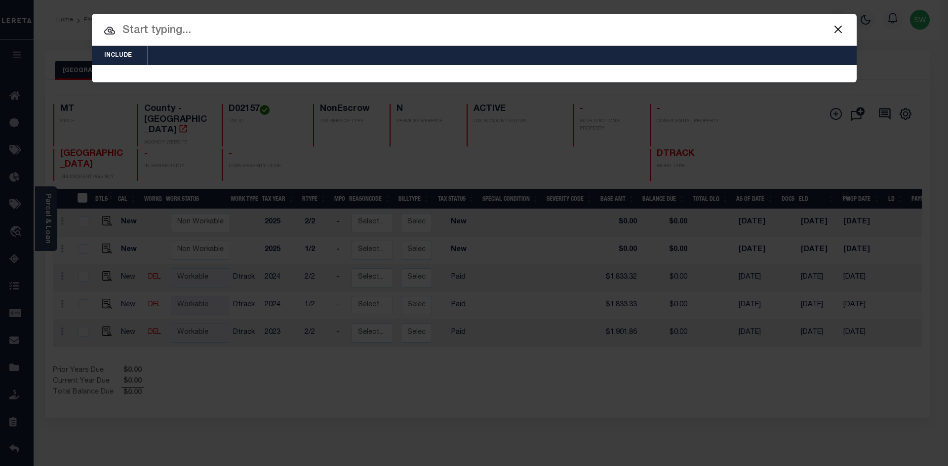
drag, startPoint x: 277, startPoint y: 376, endPoint x: 329, endPoint y: 329, distance: 70.6
click at [277, 376] on div "Include Loans TBM Customers Borrowers Payments (Lender Non-Disb) Payments (Lend…" at bounding box center [474, 233] width 948 height 466
click at [836, 30] on button "Close" at bounding box center [838, 29] width 13 height 13
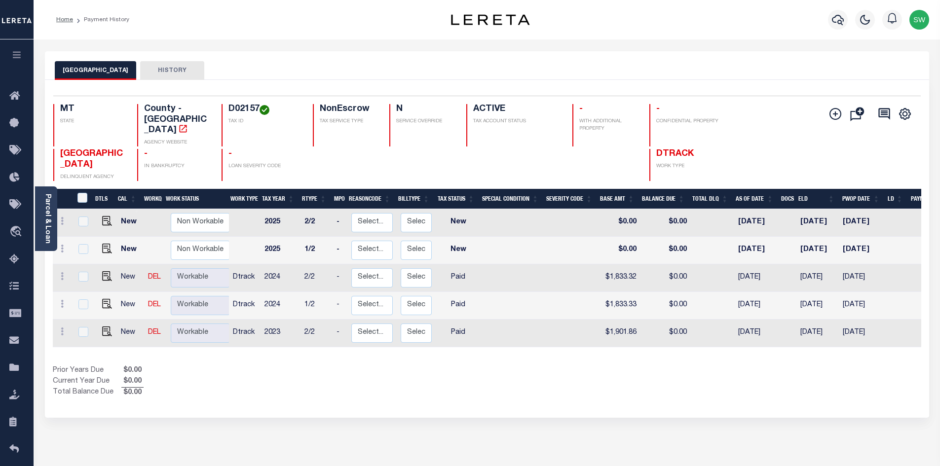
drag, startPoint x: 428, startPoint y: 372, endPoint x: 426, endPoint y: 367, distance: 5.2
click at [427, 372] on div "Prior Years Due $0.00 Current Year Due $0.00 Total Balance Due $0.00" at bounding box center [270, 382] width 434 height 33
click at [300, 17] on div "Home Payment History" at bounding box center [232, 19] width 369 height 21
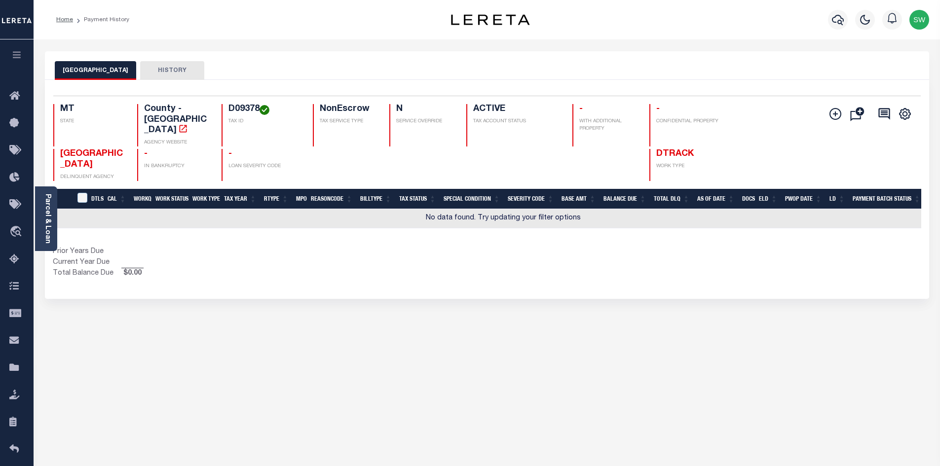
click at [91, 69] on button "[GEOGRAPHIC_DATA]" at bounding box center [95, 70] width 81 height 19
click at [619, 247] on div "Show Tax Lines before Bill Release Date Prior Years Due Current Year Due Total …" at bounding box center [487, 263] width 869 height 33
click at [834, 113] on icon "" at bounding box center [836, 114] width 12 height 12
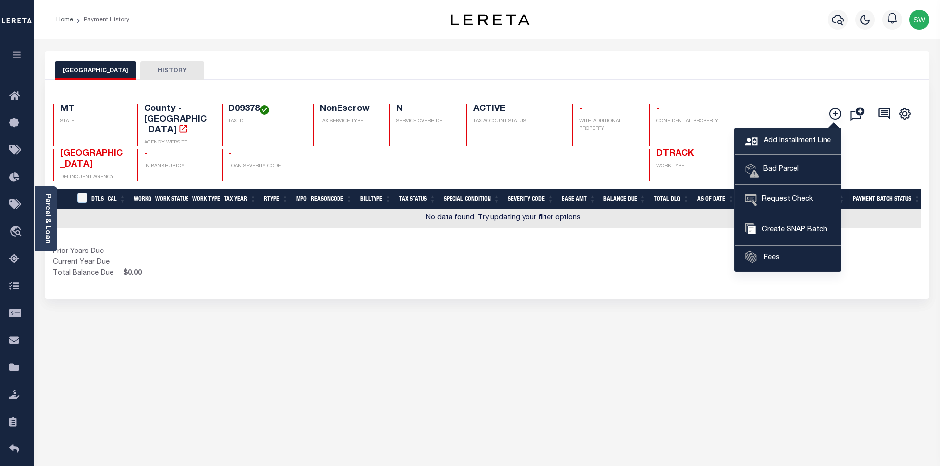
click at [791, 142] on span "Add Installment Line" at bounding box center [797, 141] width 70 height 11
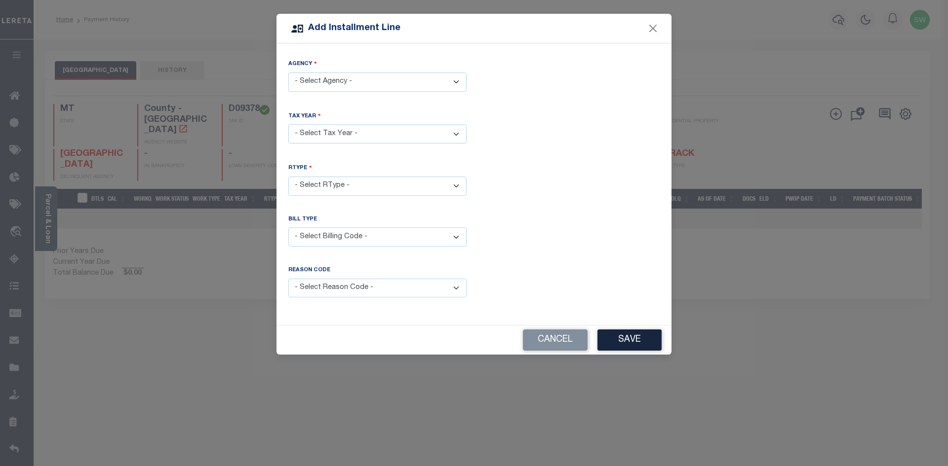
click at [456, 78] on select "- Select Agency - YELLOWSTONE COUNTY - County" at bounding box center [377, 82] width 178 height 19
select select "3011100000"
click at [288, 73] on select "- Select Agency - YELLOWSTONE COUNTY - County" at bounding box center [377, 82] width 178 height 19
click at [456, 132] on select "- Select Year - 2005 2006 2007 2008 2009 2010 2011 2012 2013 2014 2015 2016 201…" at bounding box center [377, 133] width 178 height 19
select select "2023"
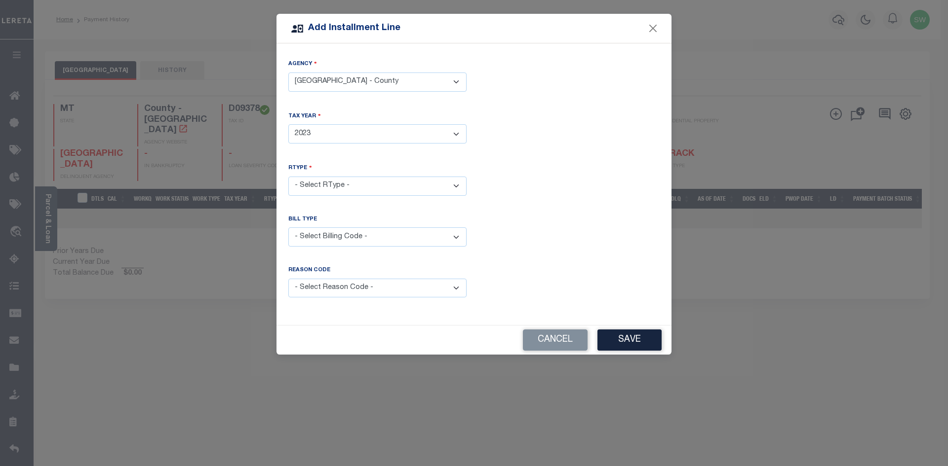
click at [288, 124] on select "- Select Year - 2005 2006 2007 2008 2009 2010 2011 2012 2013 2014 2015 2016 201…" at bounding box center [377, 133] width 178 height 19
click at [453, 183] on select "- Select RType - 1/2 2/2" at bounding box center [377, 186] width 178 height 19
select select "1"
click at [288, 177] on select "- Select RType - 1/2 2/2" at bounding box center [377, 186] width 178 height 19
click at [567, 216] on div "Bill Type - Select Billing Code - Regular Delinquent Supplemental Corrected/Adj…" at bounding box center [474, 239] width 386 height 47
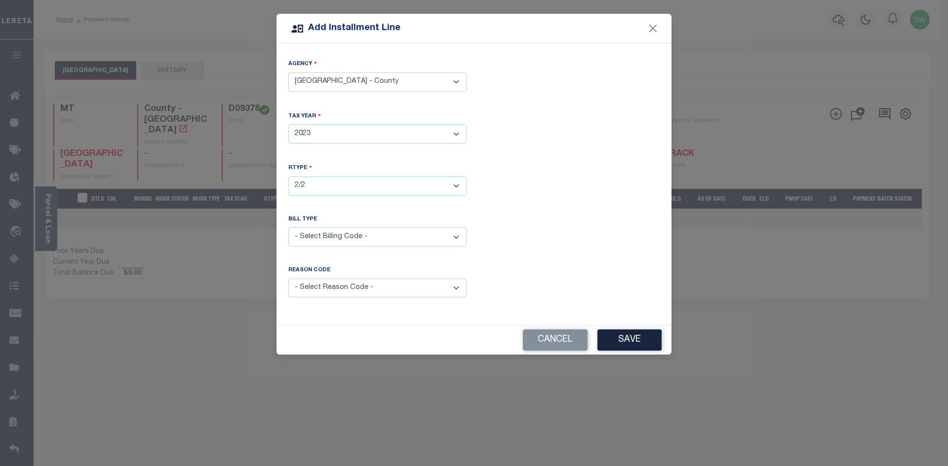
click at [458, 235] on select "- Select Billing Code - Regular Delinquent Supplemental Corrected/Adjusted Bill…" at bounding box center [377, 237] width 178 height 19
click at [288, 228] on select "- Select Billing Code - Regular Delinquent Supplemental Corrected/Adjusted Bill…" at bounding box center [377, 237] width 178 height 19
click at [547, 231] on div "Bill Type - Select Billing Code - Regular Delinquent Supplemental Corrected/Adj…" at bounding box center [474, 239] width 386 height 47
click at [456, 232] on select "- Select Billing Code - Regular Delinquent Supplemental Corrected/Adjusted Bill…" at bounding box center [377, 237] width 178 height 19
select select "1"
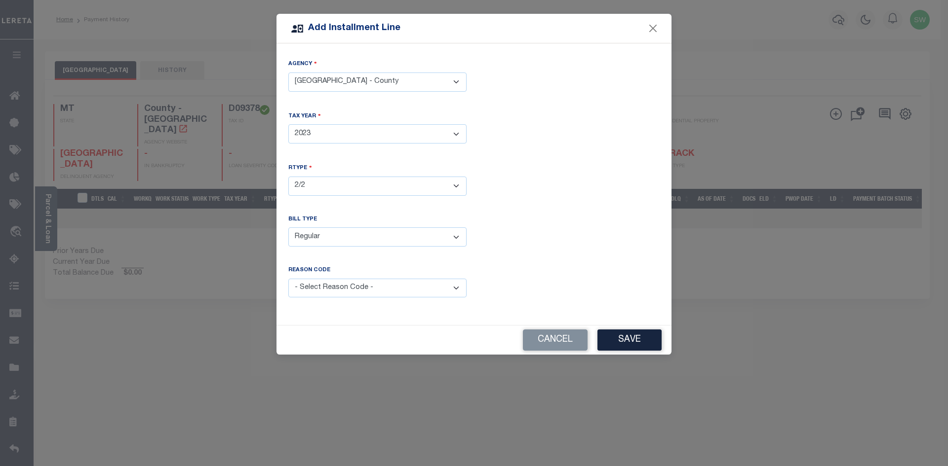
click at [288, 228] on select "- Select Billing Code - Regular Delinquent Supplemental Corrected/Adjusted Bill…" at bounding box center [377, 237] width 178 height 19
click at [548, 245] on div "Bill Type - Select Billing Code - Regular Delinquent Supplemental Corrected/Adj…" at bounding box center [474, 239] width 386 height 47
click at [453, 285] on select "- Select Reason Code - Payment Reversal Taxable Value Change Assessment Change …" at bounding box center [377, 288] width 178 height 19
click at [498, 254] on div "Bill Type - Select Billing Code - Regular Delinquent Supplemental Corrected/Adj…" at bounding box center [474, 239] width 386 height 47
click at [456, 234] on select "- Select Billing Code - Regular Delinquent Supplemental Corrected/Adjusted Bill…" at bounding box center [377, 237] width 178 height 19
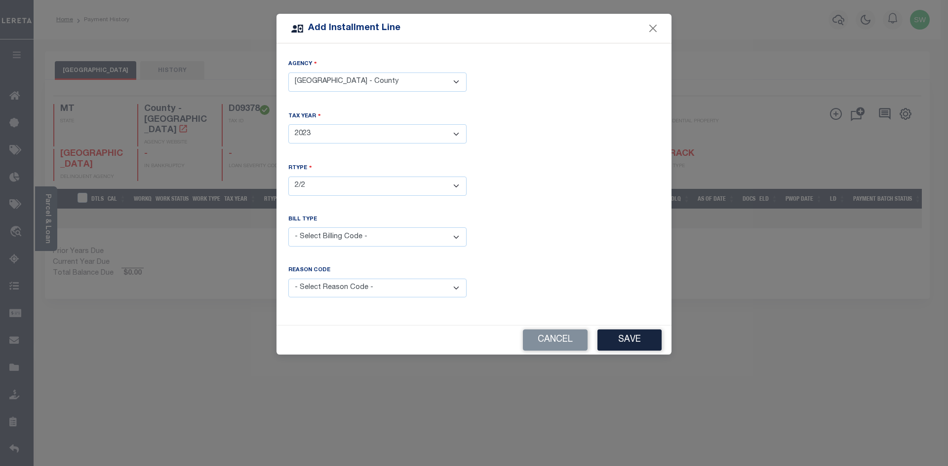
click at [288, 228] on select "- Select Billing Code - Regular Delinquent Supplemental Corrected/Adjusted Bill…" at bounding box center [377, 237] width 178 height 19
click at [547, 230] on div "Bill Type - Select Billing Code - Regular Delinquent Supplemental Corrected/Adj…" at bounding box center [474, 239] width 386 height 47
click at [639, 341] on button "Save" at bounding box center [629, 340] width 64 height 21
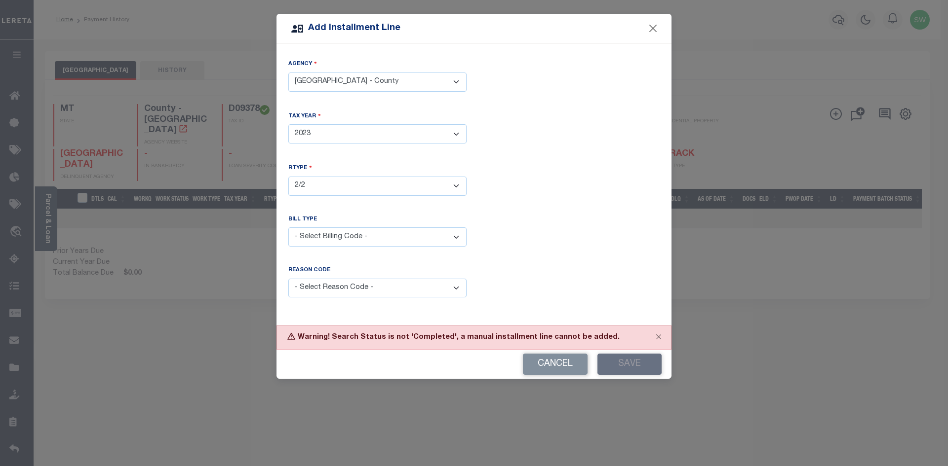
drag, startPoint x: 513, startPoint y: 264, endPoint x: 490, endPoint y: 252, distance: 26.0
click at [510, 263] on div "Agency - Select Agency - YELLOWSTONE COUNTY - County Tax Year - Select Year - 2…" at bounding box center [473, 184] width 395 height 282
click at [454, 234] on select "- Select Billing Code - Regular Delinquent Supplemental Corrected/Adjusted Bill…" at bounding box center [377, 237] width 178 height 19
select select "1"
click at [288, 228] on select "- Select Billing Code - Regular Delinquent Supplemental Corrected/Adjusted Bill…" at bounding box center [377, 237] width 178 height 19
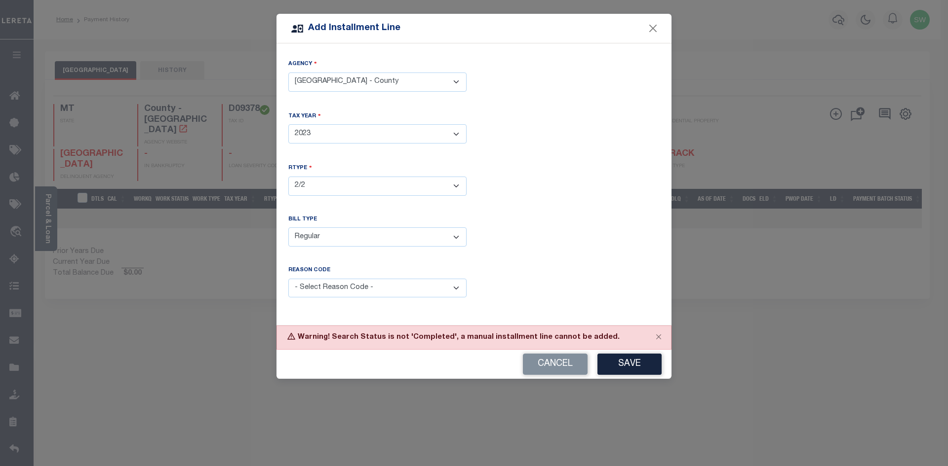
click at [585, 249] on div "Bill Type - Select Billing Code - Regular Delinquent Supplemental Corrected/Adj…" at bounding box center [474, 239] width 386 height 47
click at [460, 282] on select "- Select Reason Code - Payment Reversal Taxable Value Change Assessment Change …" at bounding box center [377, 288] width 178 height 19
click at [561, 267] on div "Reason Code is required" at bounding box center [570, 288] width 193 height 43
click at [556, 362] on button "Cancel" at bounding box center [555, 364] width 65 height 21
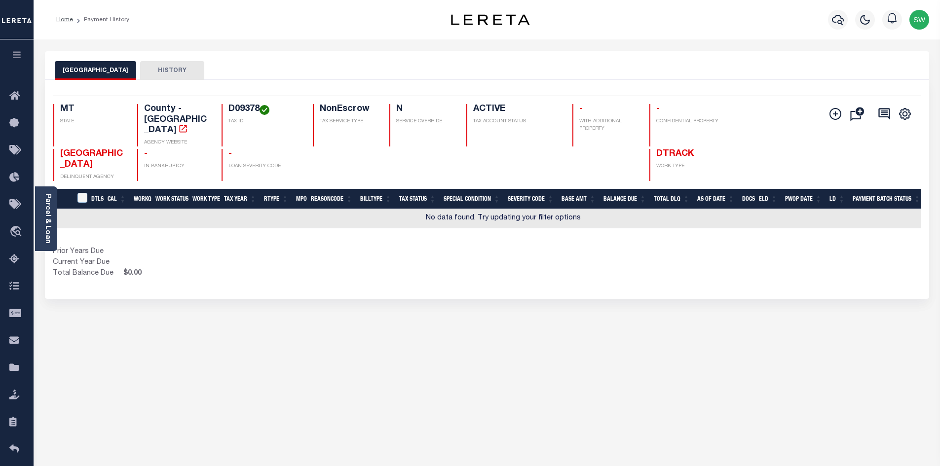
drag, startPoint x: 392, startPoint y: 231, endPoint x: 309, endPoint y: 92, distance: 162.0
click at [387, 229] on div "DTLS CAL WorkQ Work Status Work Type Tax Year RType MPO ReasonCode BillType Tax…" at bounding box center [487, 234] width 869 height 90
click at [840, 22] on icon "button" at bounding box center [838, 20] width 12 height 12
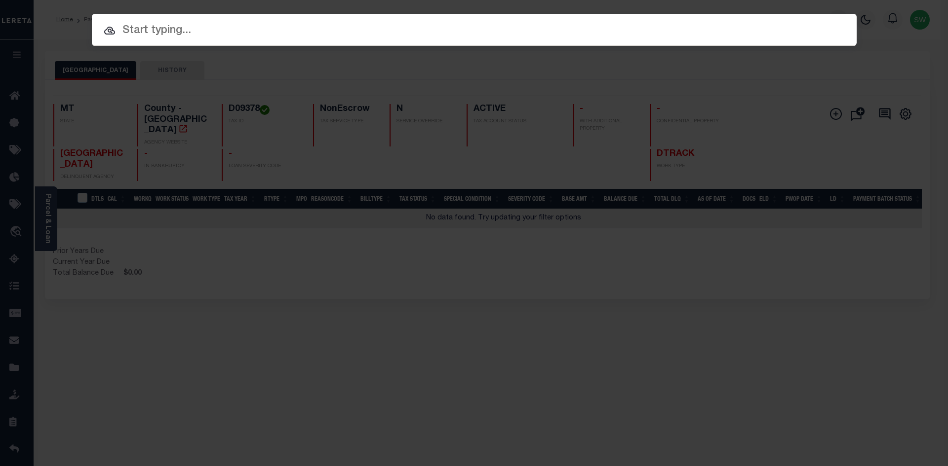
click at [157, 29] on input "text" at bounding box center [474, 30] width 765 height 17
paste input "512001121105"
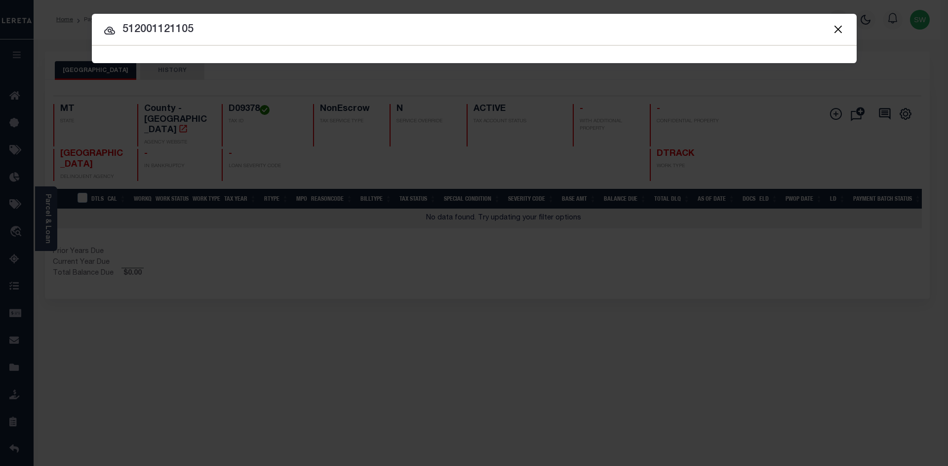
click at [214, 30] on input "512001121105" at bounding box center [474, 29] width 765 height 17
type input "512001121105"
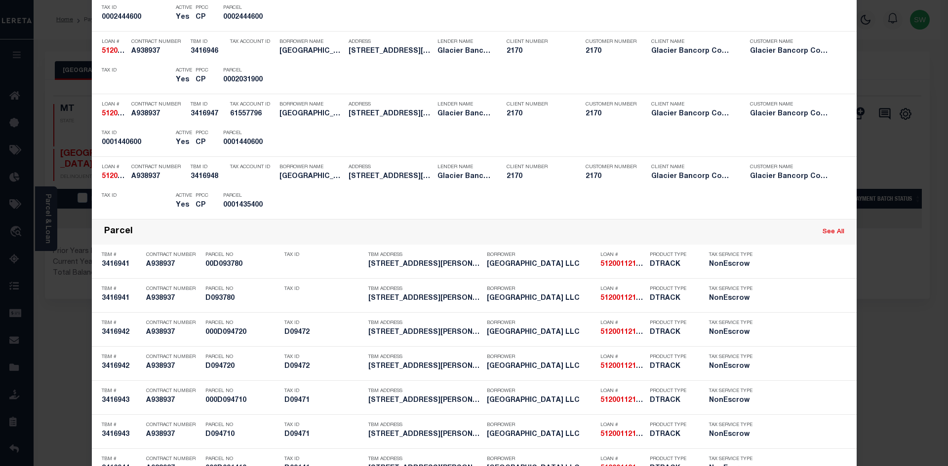
scroll to position [837, 0]
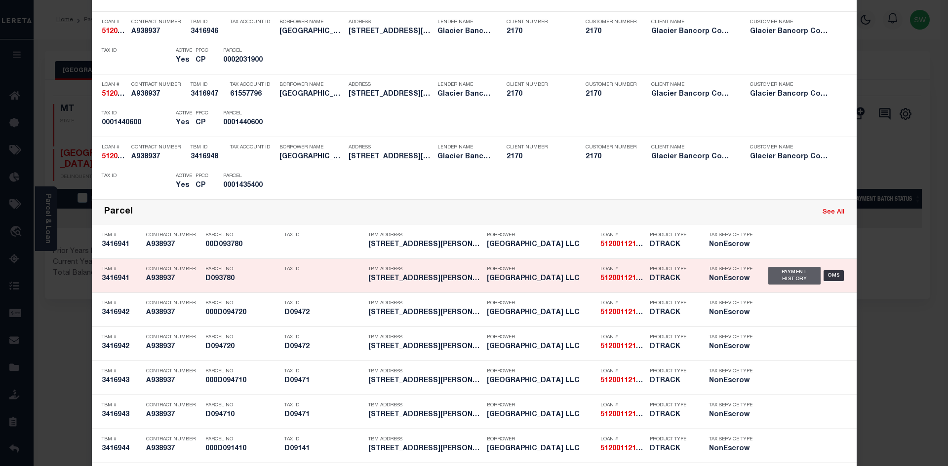
click at [786, 285] on div "Payment History" at bounding box center [794, 276] width 53 height 18
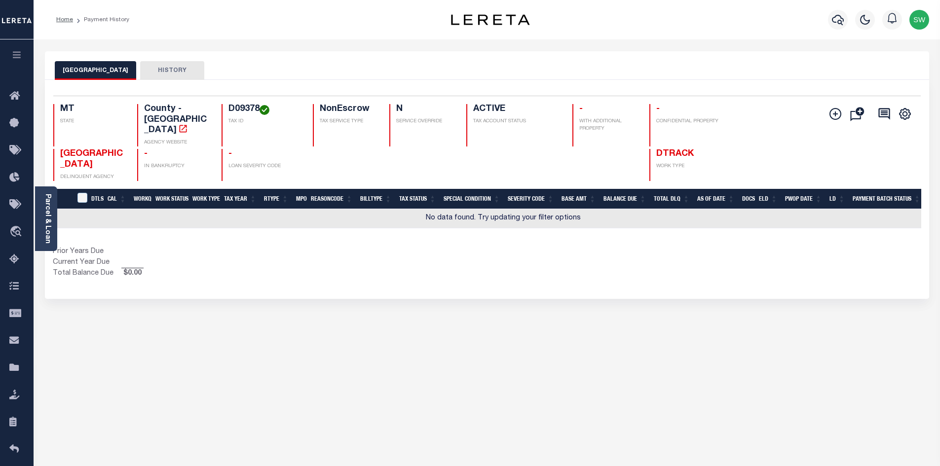
click at [507, 363] on div "YELLOWSTONE COUNTY HISTORY Selected 0 Result" at bounding box center [487, 329] width 899 height 557
drag, startPoint x: 834, startPoint y: 356, endPoint x: 826, endPoint y: 362, distance: 9.5
click at [833, 356] on div "YELLOWSTONE COUNTY HISTORY Selected 0 Result" at bounding box center [487, 329] width 899 height 557
click at [836, 22] on icon "button" at bounding box center [838, 20] width 12 height 12
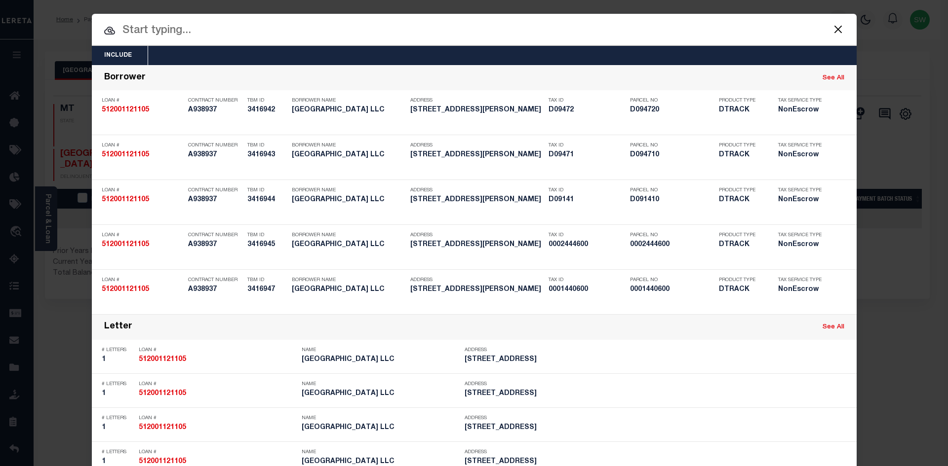
click at [158, 31] on input "text" at bounding box center [474, 30] width 765 height 17
paste input "512001121105"
type input "512001121105"
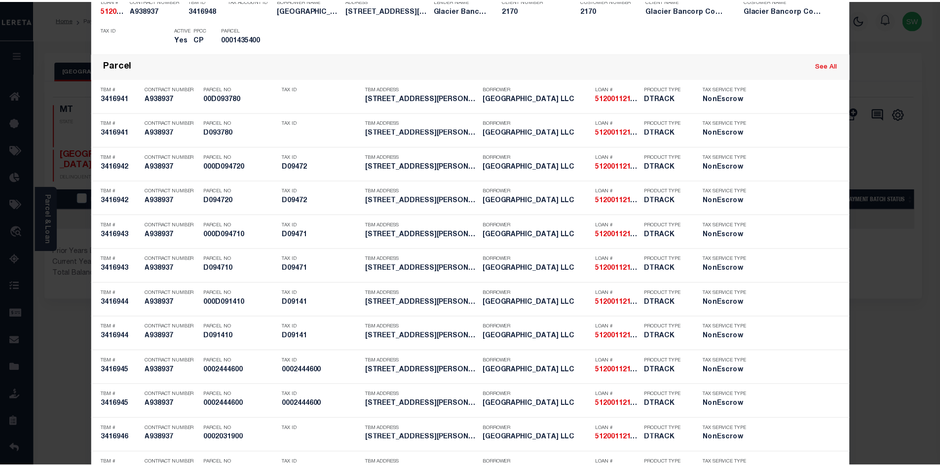
scroll to position [969, 0]
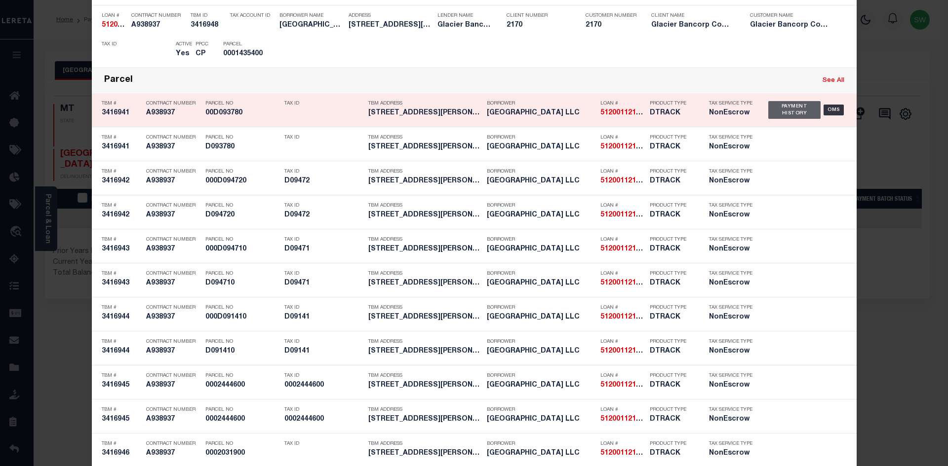
click at [799, 109] on div "Payment History" at bounding box center [794, 110] width 53 height 18
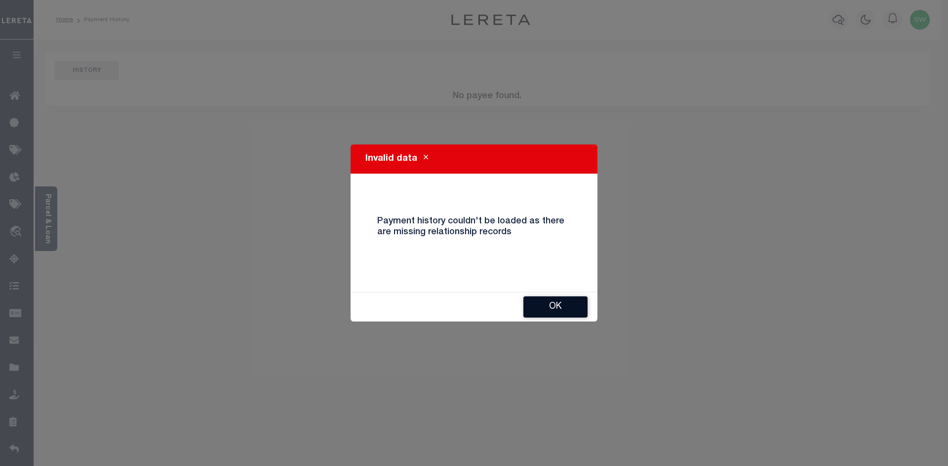
click at [541, 305] on button "Ok" at bounding box center [555, 307] width 64 height 21
drag, startPoint x: 557, startPoint y: 301, endPoint x: 676, endPoint y: 230, distance: 138.6
click at [554, 301] on button "Ok" at bounding box center [555, 307] width 64 height 21
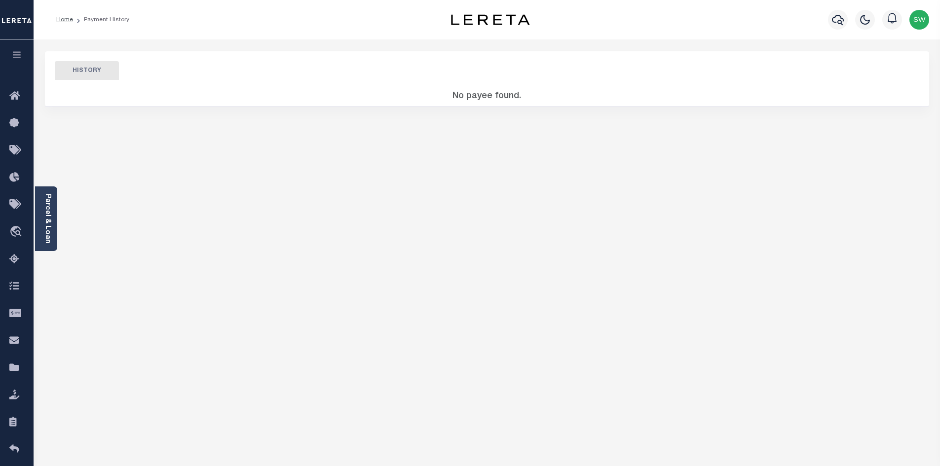
drag, startPoint x: 563, startPoint y: 197, endPoint x: 387, endPoint y: 70, distance: 217.1
click at [547, 186] on div "HISTORY No payee found. LOAN HISTORY" at bounding box center [487, 329] width 899 height 557
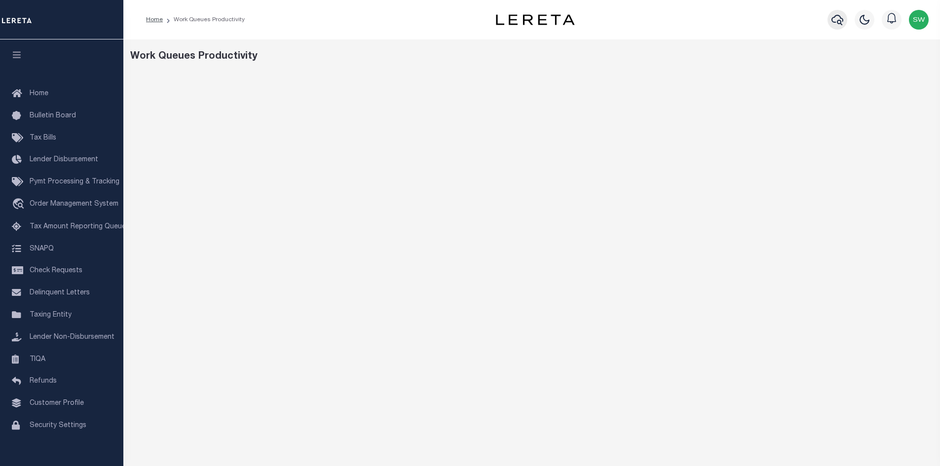
click at [840, 16] on icon "button" at bounding box center [838, 20] width 12 height 10
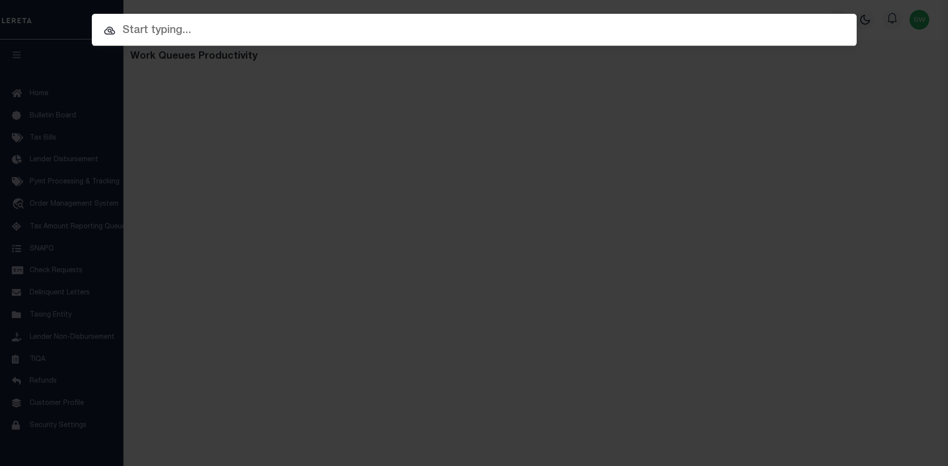
click at [159, 34] on input "text" at bounding box center [474, 30] width 765 height 17
paste input "3706220002824"
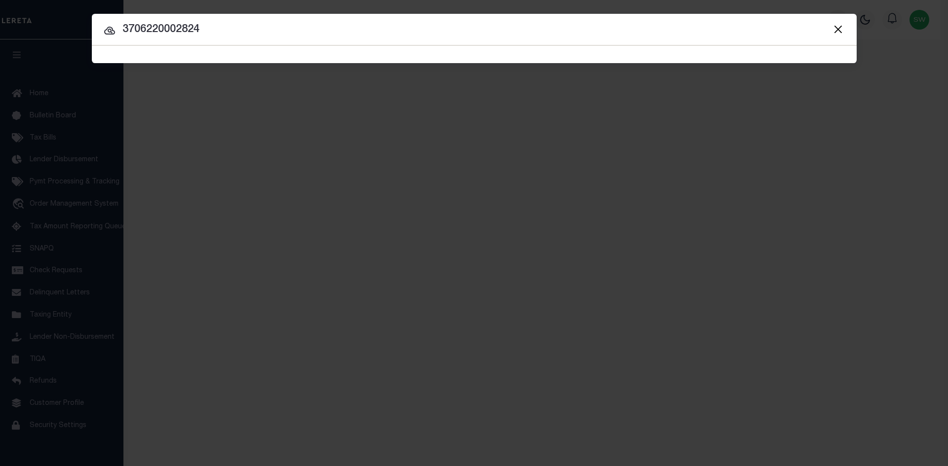
click at [208, 30] on input "3706220002824" at bounding box center [474, 29] width 765 height 17
type input "3706220002824"
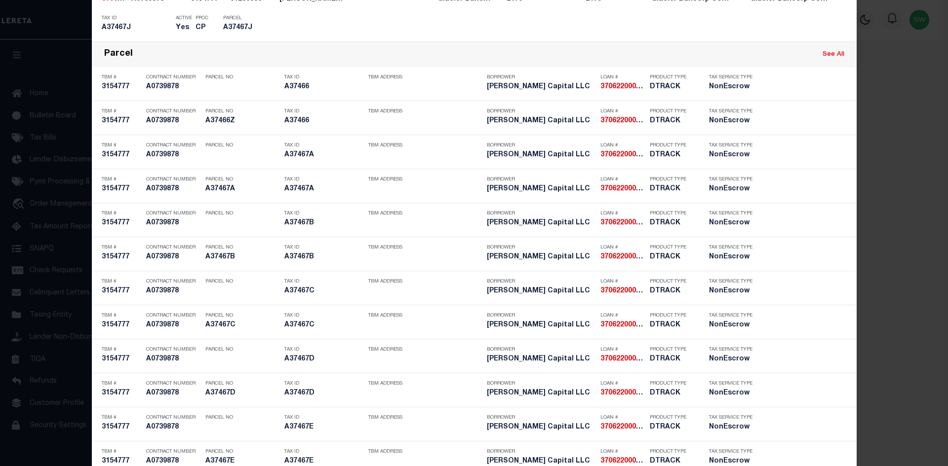
scroll to position [1234, 0]
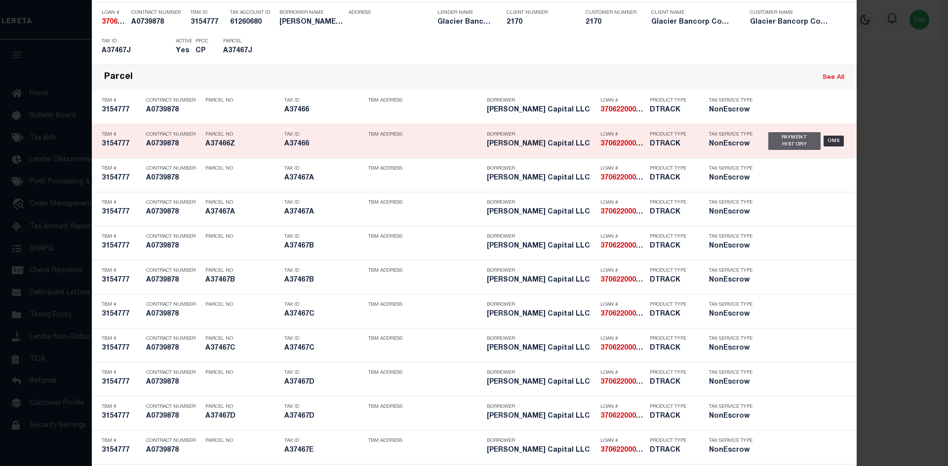
click at [791, 144] on div "Payment History" at bounding box center [794, 141] width 53 height 18
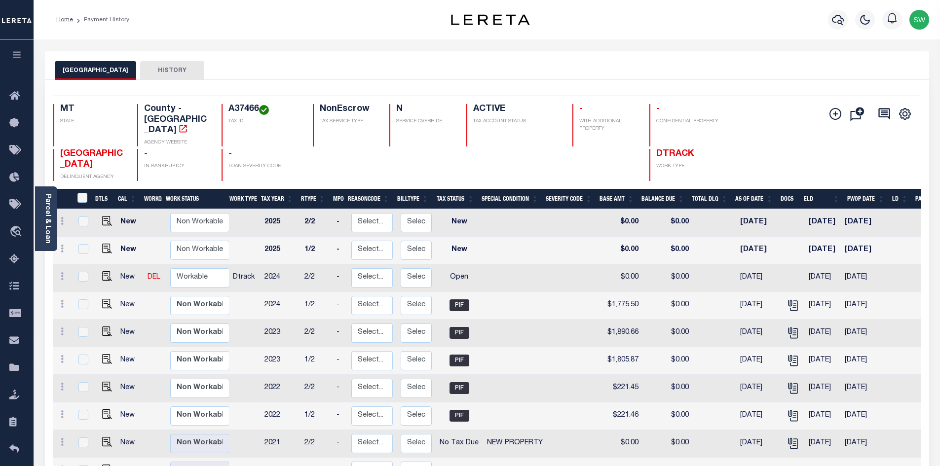
click at [255, 108] on h4 "A37466" at bounding box center [265, 109] width 73 height 11
drag, startPoint x: 259, startPoint y: 107, endPoint x: 225, endPoint y: 105, distance: 34.1
click at [225, 105] on div "A37466 TAX ID" at bounding box center [261, 125] width 79 height 42
copy h4 "A37466"
click at [840, 17] on icon "button" at bounding box center [838, 20] width 12 height 10
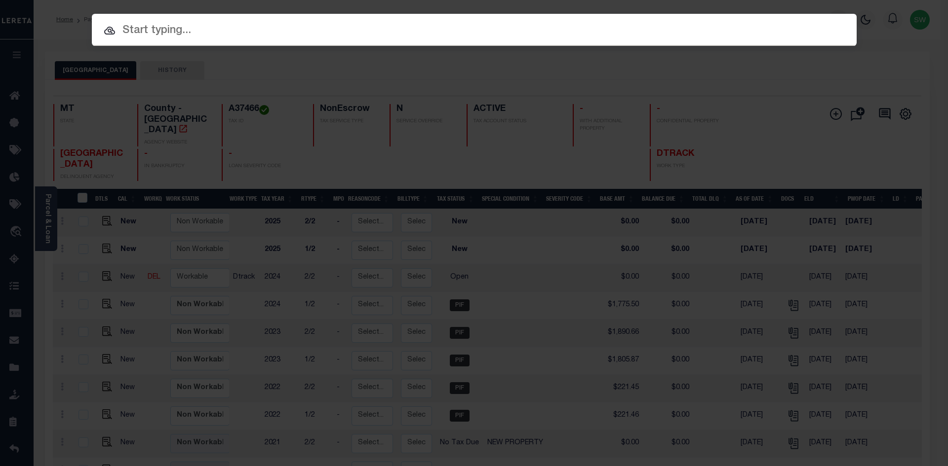
click at [150, 30] on input "text" at bounding box center [474, 30] width 765 height 17
paste input "512001102641"
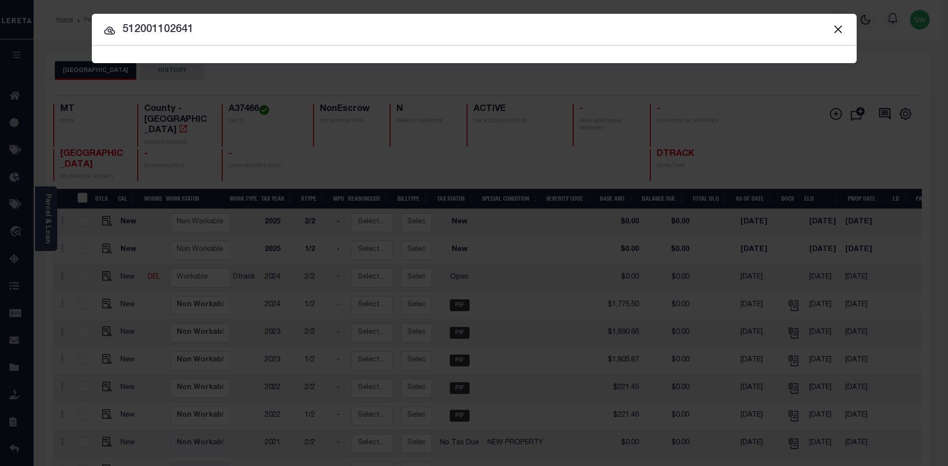
click at [201, 35] on input "512001102641" at bounding box center [474, 29] width 765 height 17
type input "512001102641"
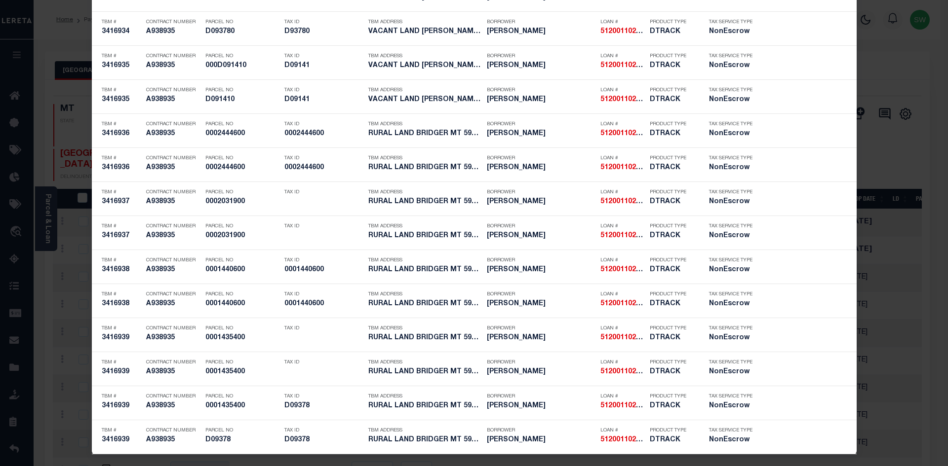
scroll to position [1411, 0]
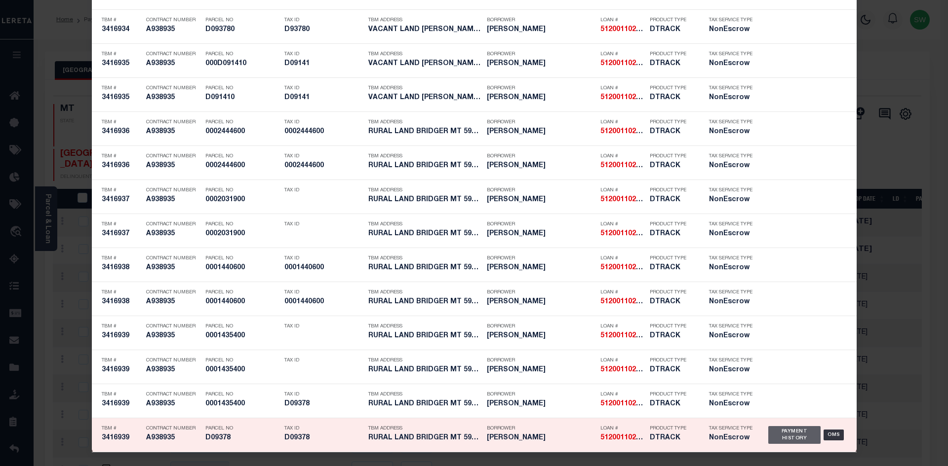
click at [793, 435] on div "Payment History" at bounding box center [794, 435] width 53 height 18
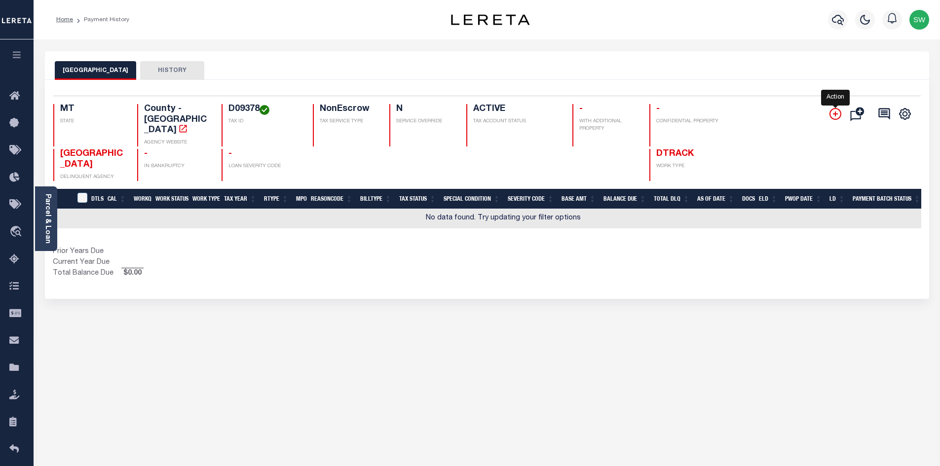
click at [836, 114] on icon "" at bounding box center [835, 114] width 5 height 5
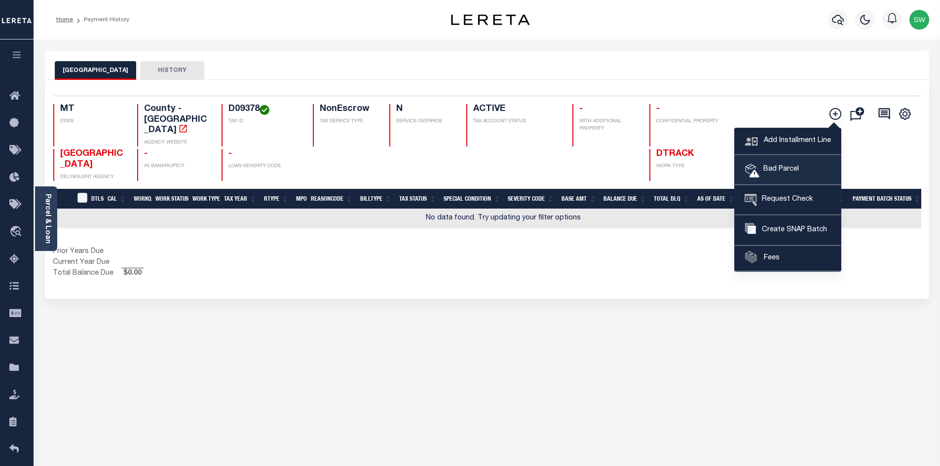
click at [773, 170] on span "Bad Parcel" at bounding box center [779, 169] width 39 height 11
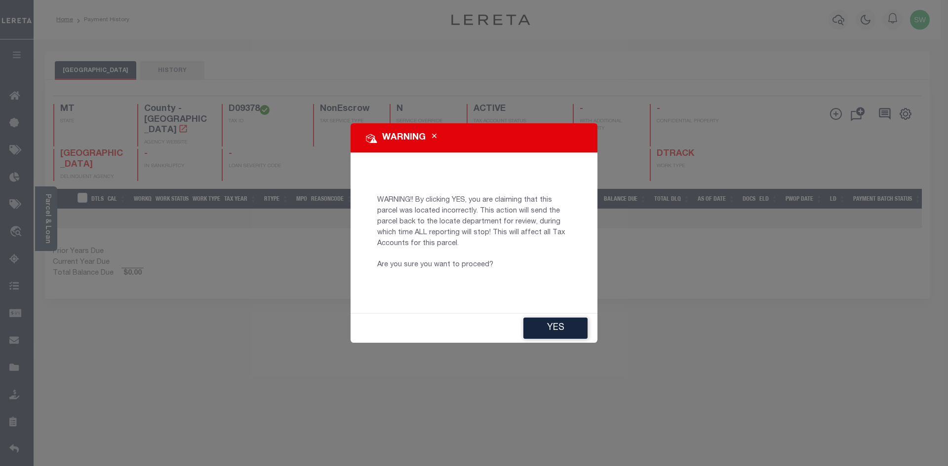
click at [433, 136] on icon "Close" at bounding box center [434, 136] width 4 height 7
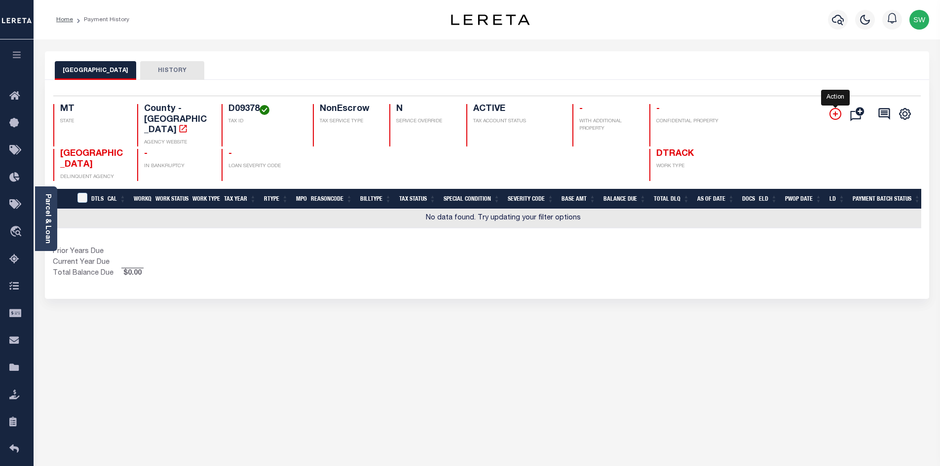
click at [836, 116] on icon "" at bounding box center [835, 114] width 5 height 5
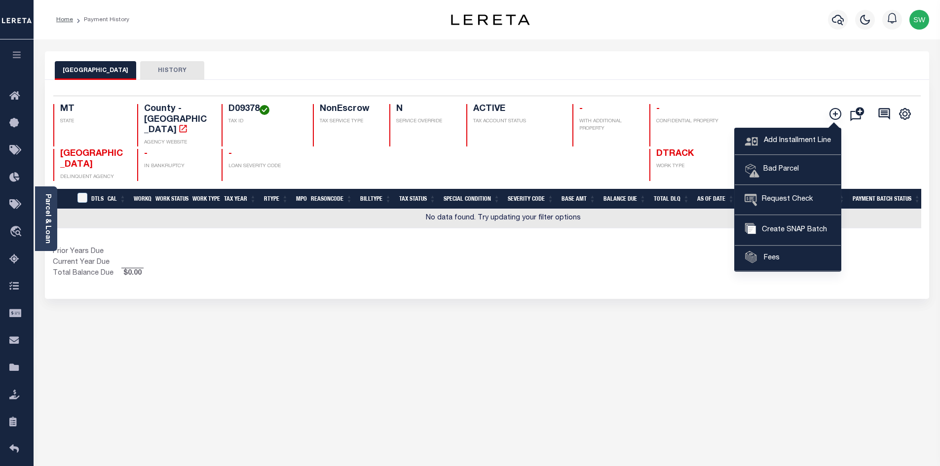
click at [899, 265] on div "Selected 0 Result Items per page 25 50 100 MT STATE County - MT" at bounding box center [487, 189] width 885 height 219
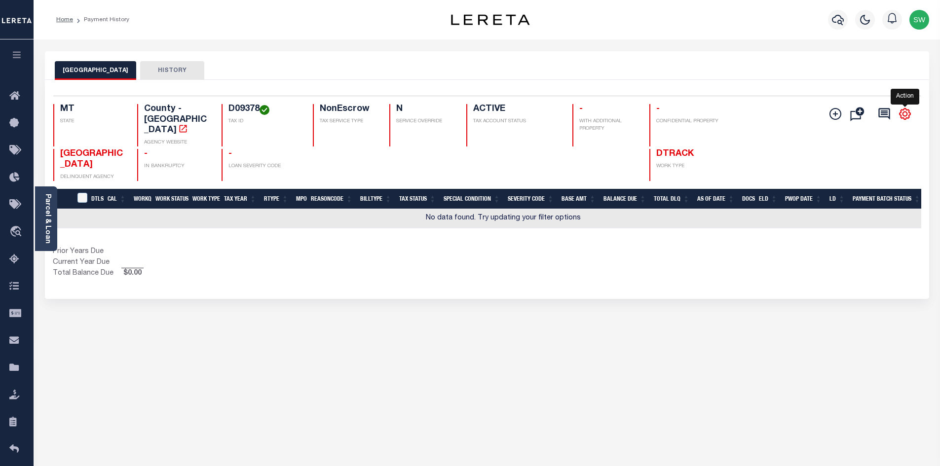
click at [906, 116] on icon "" at bounding box center [905, 114] width 4 height 4
click at [768, 260] on div "Show Tax Lines before Bill Release Date Prior Years Due Current Year Due Total …" at bounding box center [487, 263] width 869 height 33
click at [837, 114] on icon "" at bounding box center [836, 114] width 12 height 12
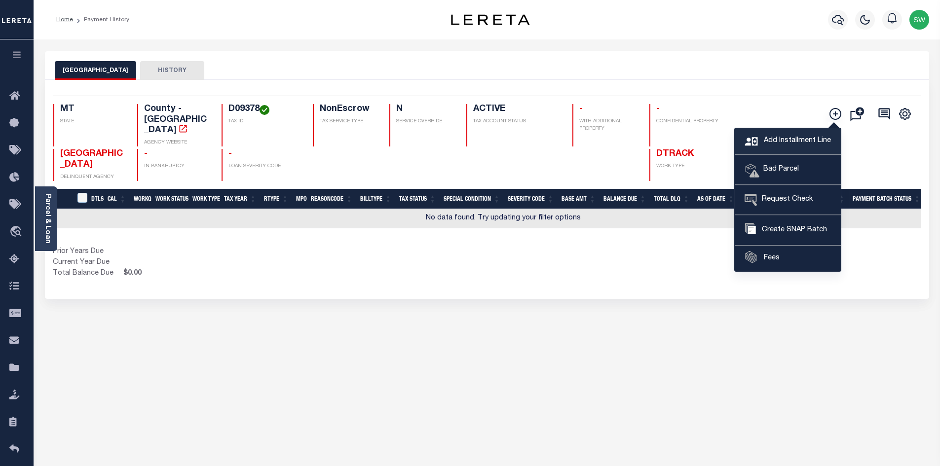
click at [795, 143] on span "Add Installment Line" at bounding box center [797, 141] width 70 height 11
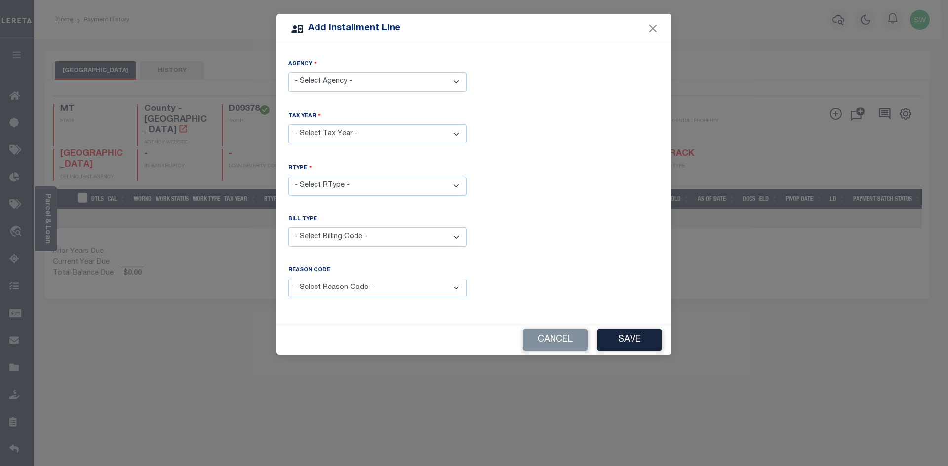
click at [453, 286] on select "- Select Reason Code - Payment Reversal Taxable Value Change Assessment Change …" at bounding box center [377, 288] width 178 height 19
drag, startPoint x: 582, startPoint y: 268, endPoint x: 579, endPoint y: 262, distance: 6.7
click at [580, 267] on div "Reason Code is required" at bounding box center [570, 288] width 193 height 43
click at [459, 79] on select "- Select Agency - [GEOGRAPHIC_DATA] - County" at bounding box center [377, 82] width 178 height 19
select select "3011100000"
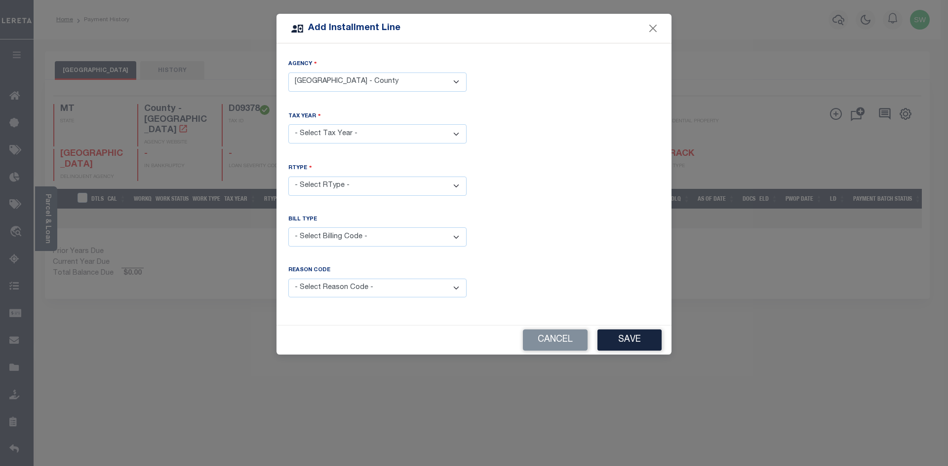
click at [288, 73] on select "- Select Agency - [GEOGRAPHIC_DATA] - County" at bounding box center [377, 82] width 178 height 19
click at [460, 131] on select "- Select Year - 2005 2006 2007 2008 2009 2010 2011 2012 2013 2014 2015 2016 201…" at bounding box center [377, 133] width 178 height 19
select select "2023"
click at [288, 124] on select "- Select Year - 2005 2006 2007 2008 2009 2010 2011 2012 2013 2014 2015 2016 201…" at bounding box center [377, 133] width 178 height 19
click at [549, 207] on div "RType - Select RType - 1/2 2/2" at bounding box center [474, 187] width 386 height 48
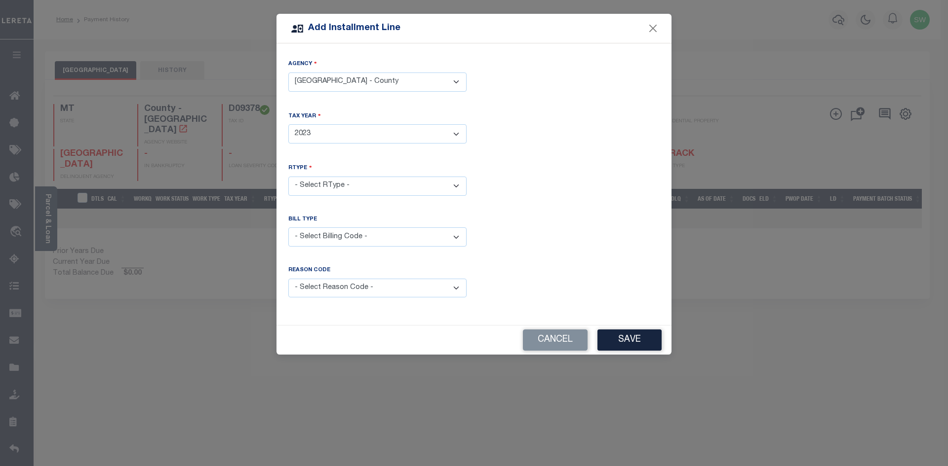
click at [456, 182] on select "- Select RType - 1/2 2/2" at bounding box center [377, 186] width 178 height 19
select select "1"
click at [288, 177] on select "- Select RType - 1/2 2/2" at bounding box center [377, 186] width 178 height 19
click at [479, 221] on div "Bill Type - Select Billing Code - Regular Delinquent Supplemental Corrected/Adj…" at bounding box center [474, 239] width 386 height 47
click at [459, 232] on select "- Select Billing Code - Regular Delinquent Supplemental Corrected/Adjusted Bill…" at bounding box center [377, 237] width 178 height 19
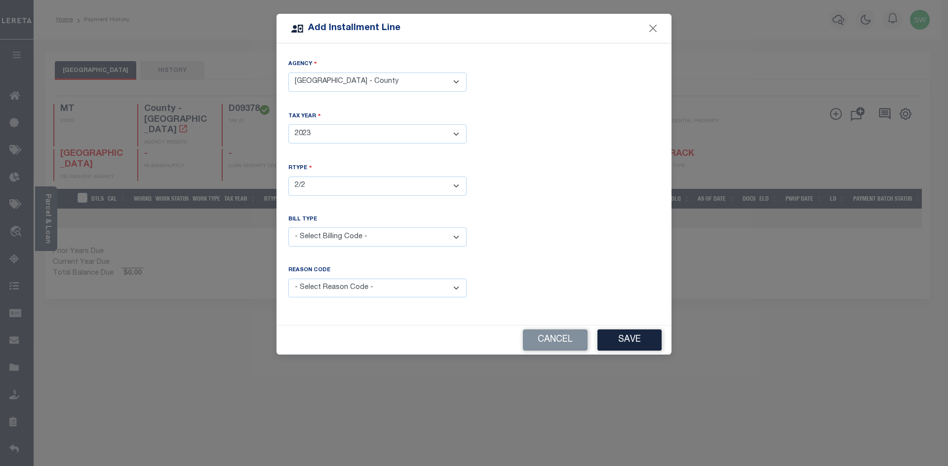
select select "1"
click at [288, 228] on select "- Select Billing Code - Regular Delinquent Supplemental Corrected/Adjusted Bill…" at bounding box center [377, 237] width 178 height 19
click at [455, 285] on select "- Select Reason Code - Payment Reversal Taxable Value Change Assessment Change …" at bounding box center [377, 288] width 178 height 19
select select "8"
click at [288, 279] on select "- Select Reason Code - Payment Reversal Taxable Value Change Assessment Change …" at bounding box center [377, 288] width 178 height 19
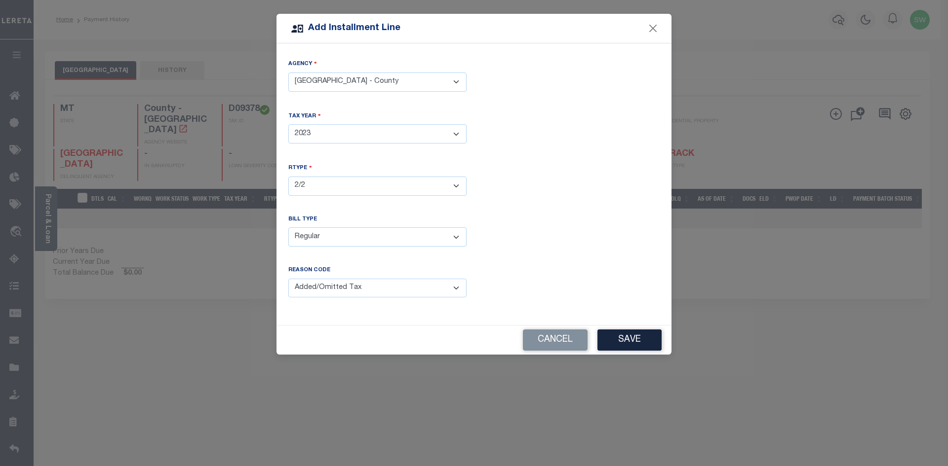
click at [545, 240] on div "Bill Type - Select Billing Code - Regular Delinquent Supplemental Corrected/Adj…" at bounding box center [474, 239] width 386 height 47
click at [627, 336] on button "Save" at bounding box center [629, 340] width 64 height 21
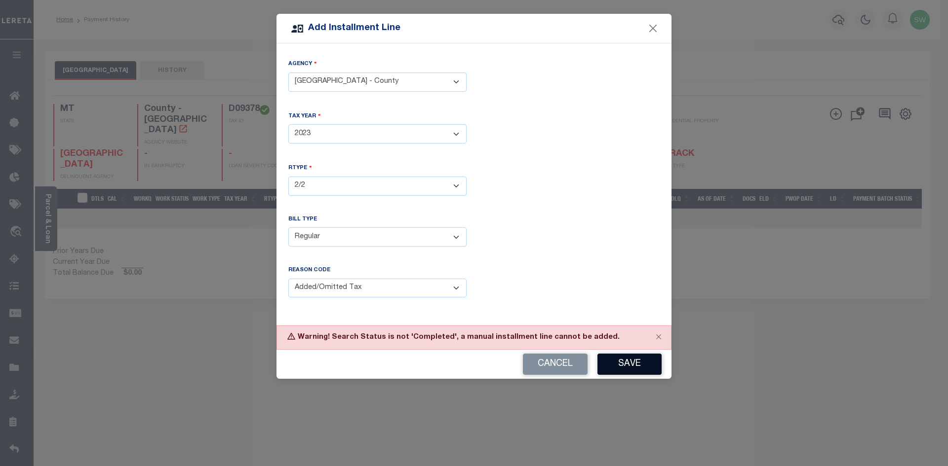
click at [642, 365] on button "Save" at bounding box center [629, 364] width 64 height 21
drag, startPoint x: 550, startPoint y: 360, endPoint x: 496, endPoint y: 327, distance: 63.3
click at [549, 360] on button "Cancel" at bounding box center [555, 364] width 65 height 21
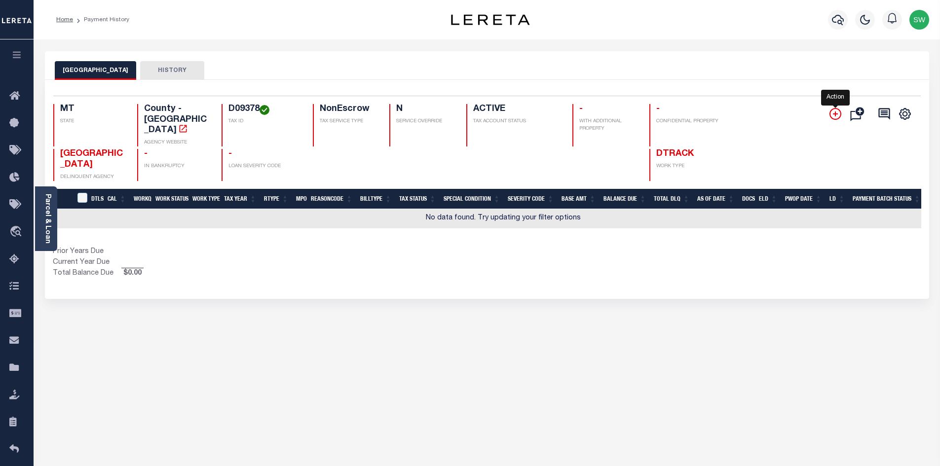
click at [838, 114] on icon "" at bounding box center [836, 114] width 12 height 12
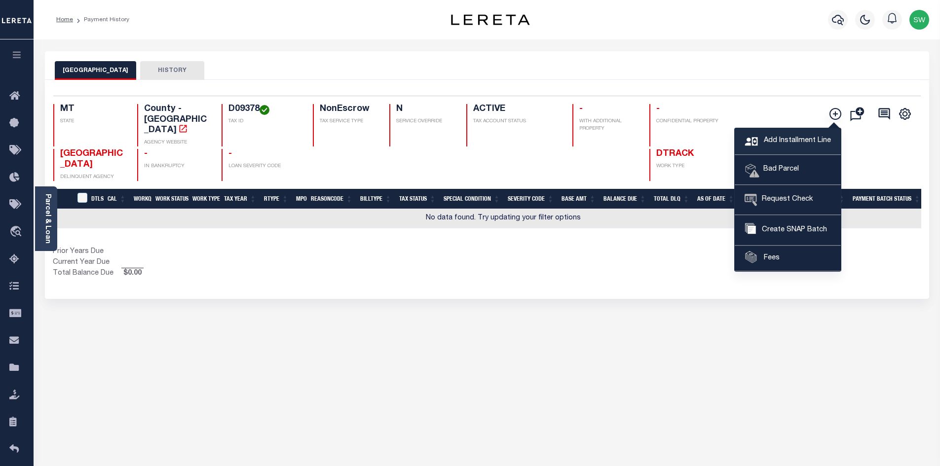
click at [793, 142] on span "Add Installment Line" at bounding box center [797, 141] width 70 height 11
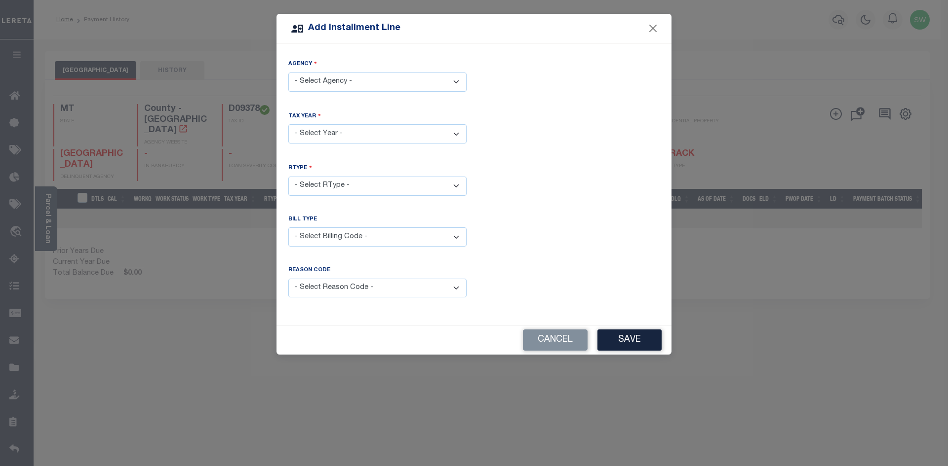
click at [455, 286] on select "- Select Reason Code - Payment Reversal Taxable Value Change Assessment Change …" at bounding box center [377, 288] width 178 height 19
click at [805, 322] on form "Add Installment Line Agency - Select Agency - [GEOGRAPHIC_DATA] - County Tax Ye…" at bounding box center [474, 184] width 948 height 341
drag, startPoint x: 757, startPoint y: 337, endPoint x: 778, endPoint y: 328, distance: 23.7
click at [767, 331] on form "Add Installment Line Agency - Select Agency - [GEOGRAPHIC_DATA] - County Tax Ye…" at bounding box center [474, 184] width 948 height 341
click at [560, 337] on button "Cancel" at bounding box center [555, 340] width 65 height 21
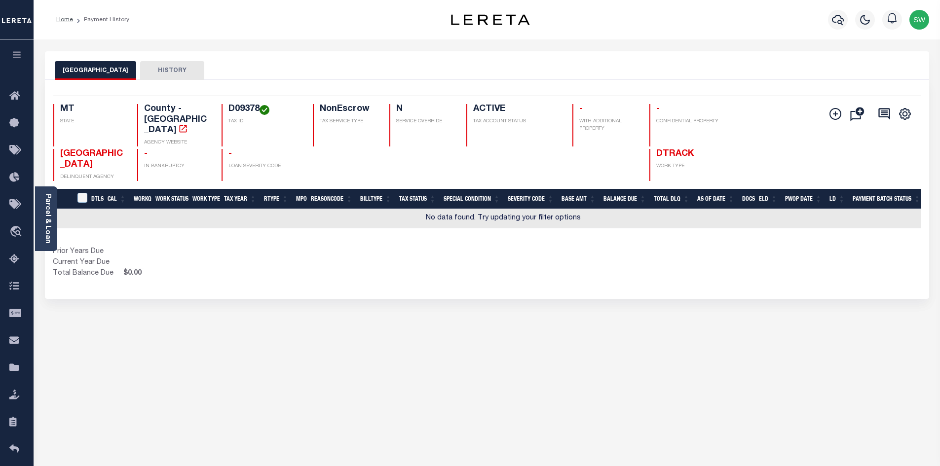
click at [570, 24] on div "Profile Sign out" at bounding box center [748, 19] width 369 height 35
drag, startPoint x: 545, startPoint y: 373, endPoint x: 588, endPoint y: 389, distance: 45.6
click at [545, 372] on div "YELLOWSTONE COUNTY HISTORY Selected 0 Result" at bounding box center [487, 329] width 899 height 557
click at [386, 377] on div "YELLOWSTONE COUNTY HISTORY Selected 0 Result" at bounding box center [487, 329] width 899 height 557
click at [493, 415] on div "YELLOWSTONE COUNTY HISTORY Selected 0 Result" at bounding box center [487, 329] width 899 height 557
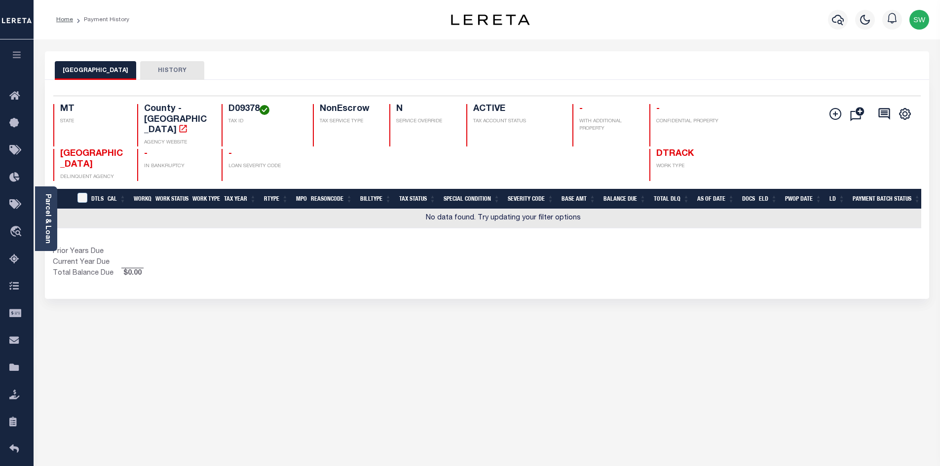
click at [426, 364] on div "YELLOWSTONE COUNTY HISTORY Selected 0 Result" at bounding box center [487, 329] width 899 height 557
click at [480, 257] on div "Prior Years Due Current Year Due Total Balance Due $0.00" at bounding box center [270, 263] width 434 height 33
click at [349, 345] on div "YELLOWSTONE COUNTY HISTORY Selected 0 Result" at bounding box center [487, 329] width 899 height 557
